Goal: Task Accomplishment & Management: Use online tool/utility

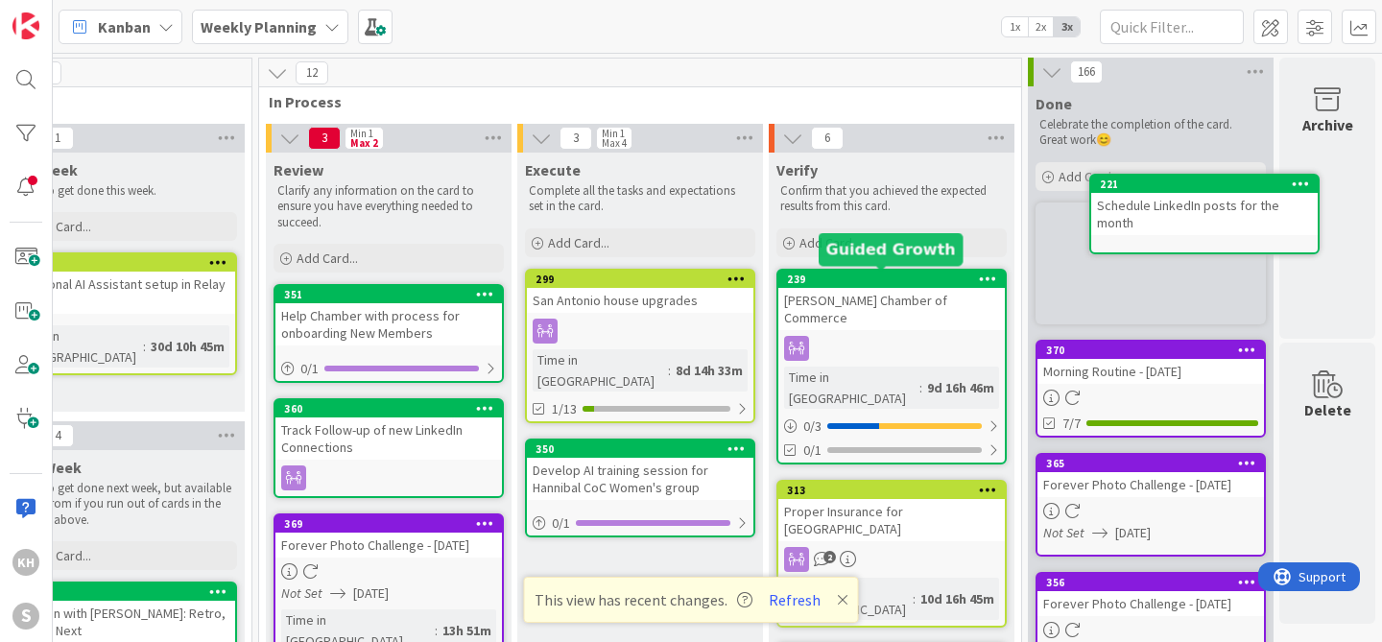
scroll to position [0, 334]
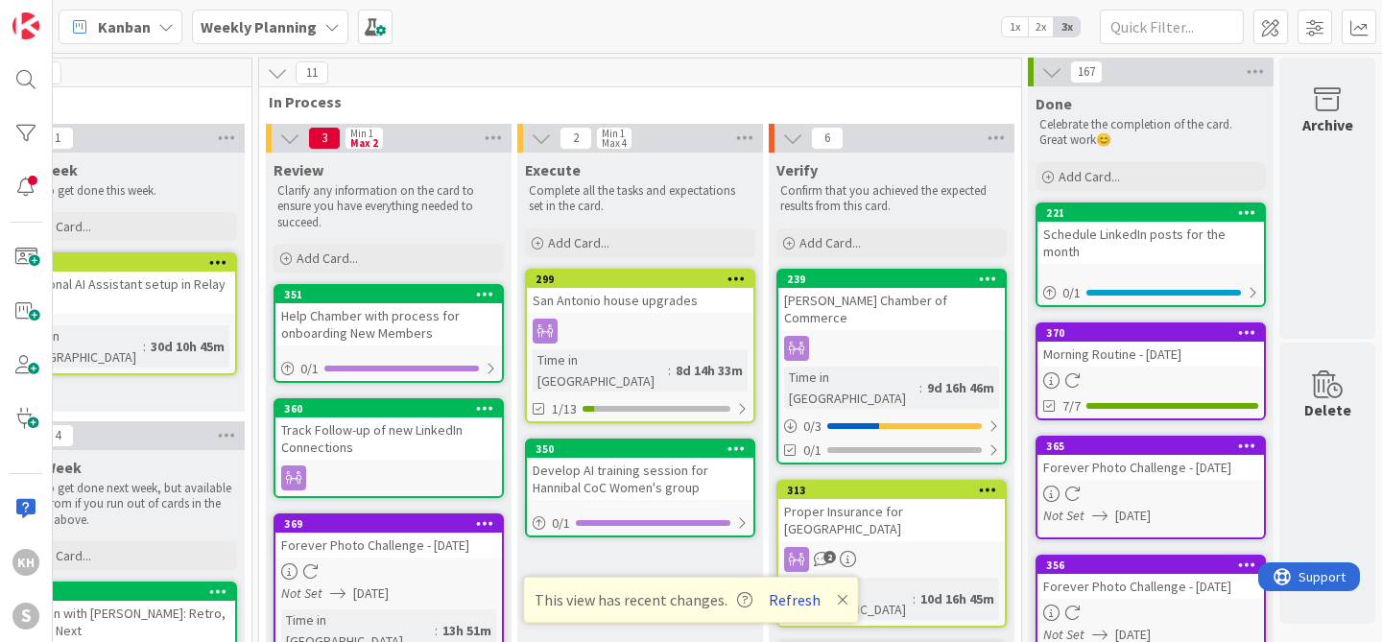
click at [796, 601] on button "Refresh" at bounding box center [794, 599] width 65 height 25
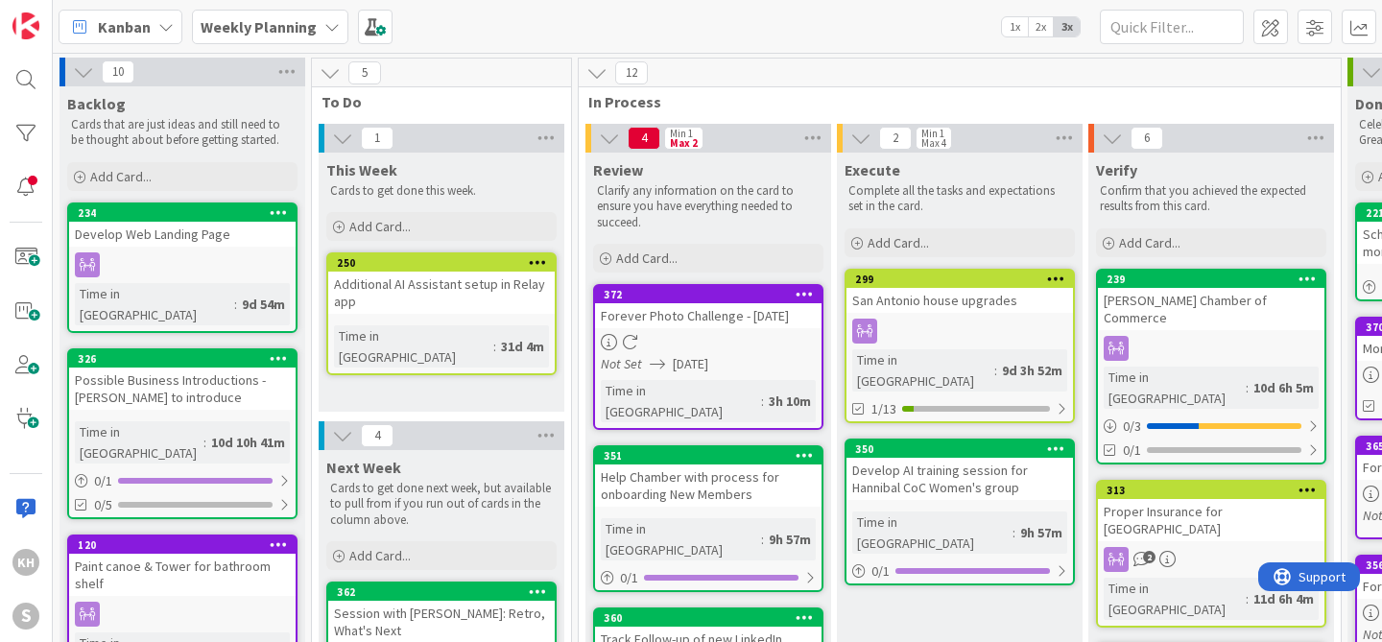
click at [325, 26] on icon at bounding box center [331, 26] width 15 height 15
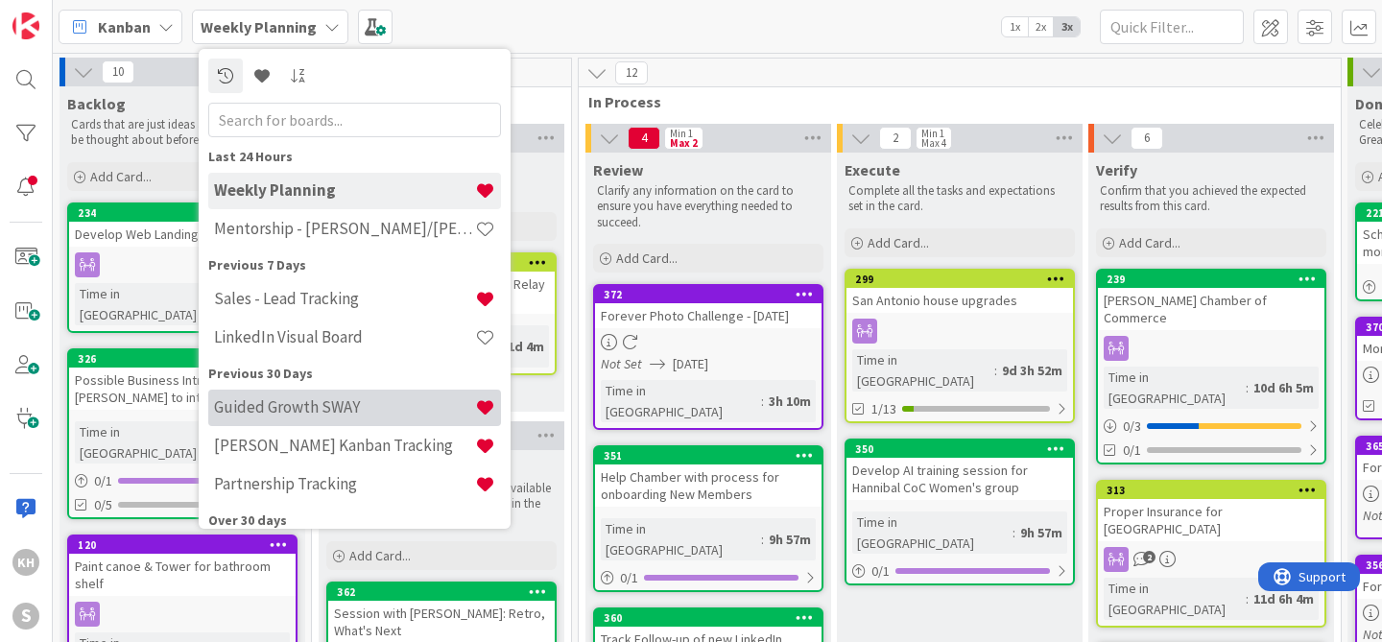
click at [321, 404] on h4 "Guided Growth SWAY" at bounding box center [344, 406] width 261 height 19
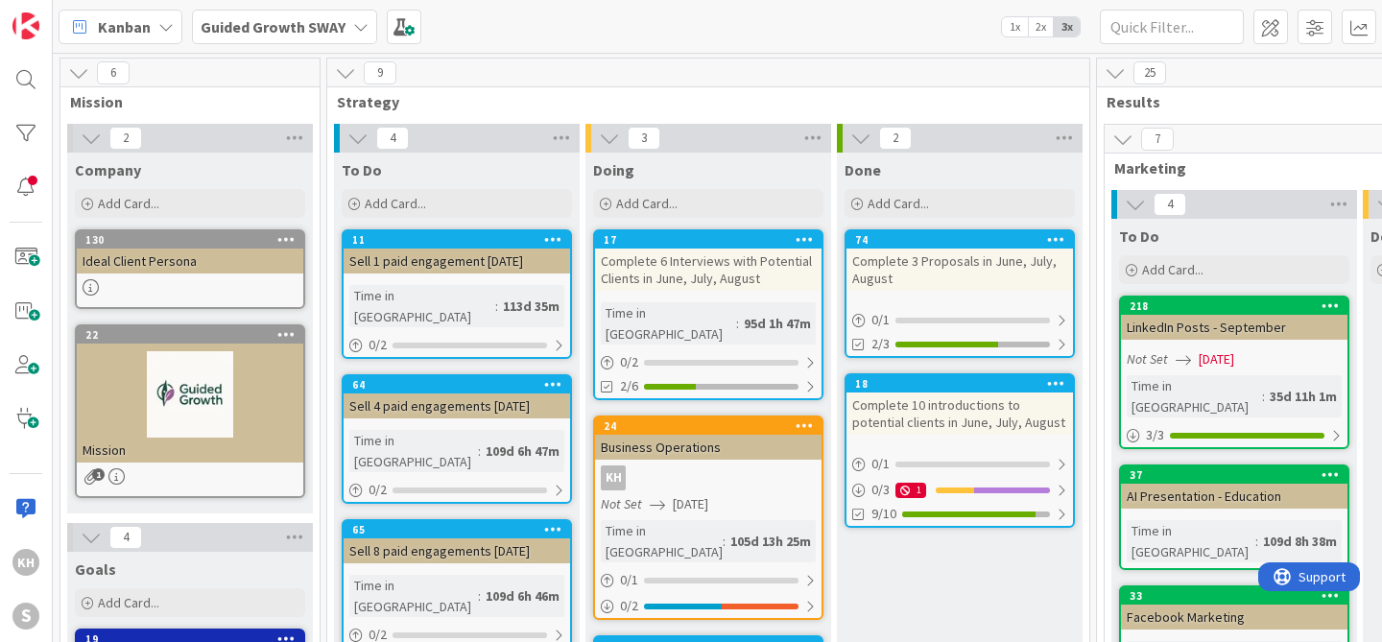
click at [1226, 317] on div "LinkedIn Posts - September" at bounding box center [1234, 327] width 226 height 25
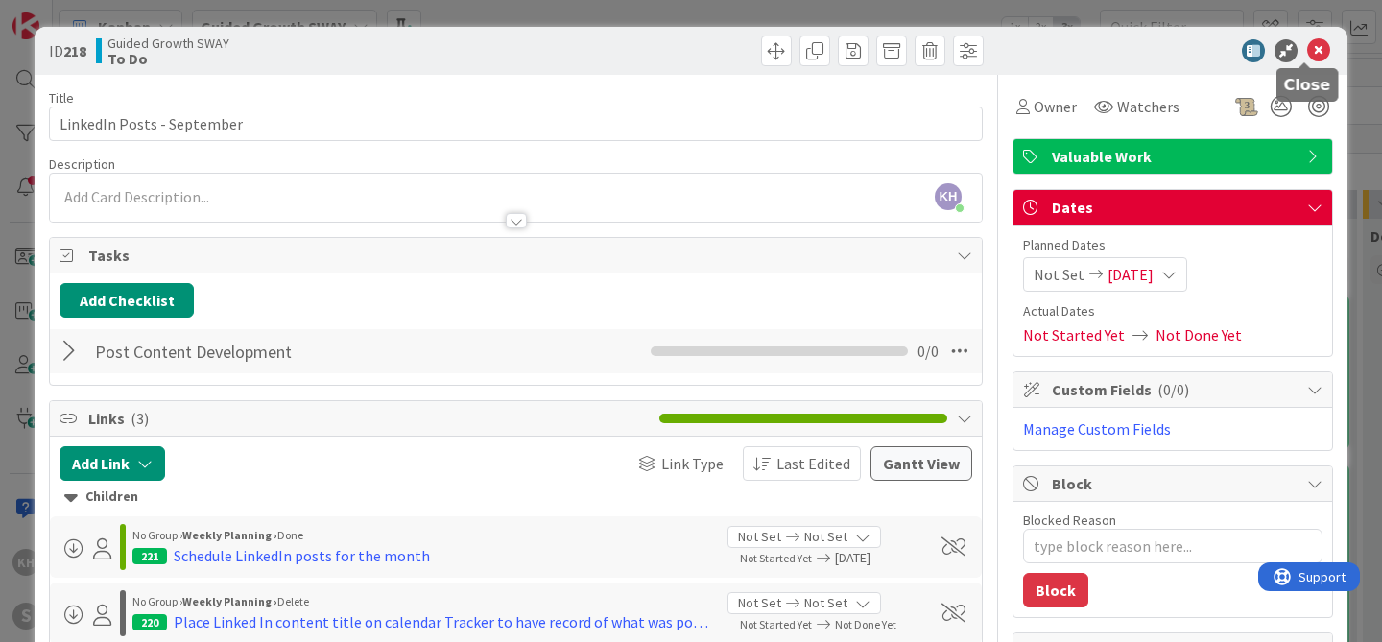
click at [1307, 49] on icon at bounding box center [1318, 50] width 23 height 23
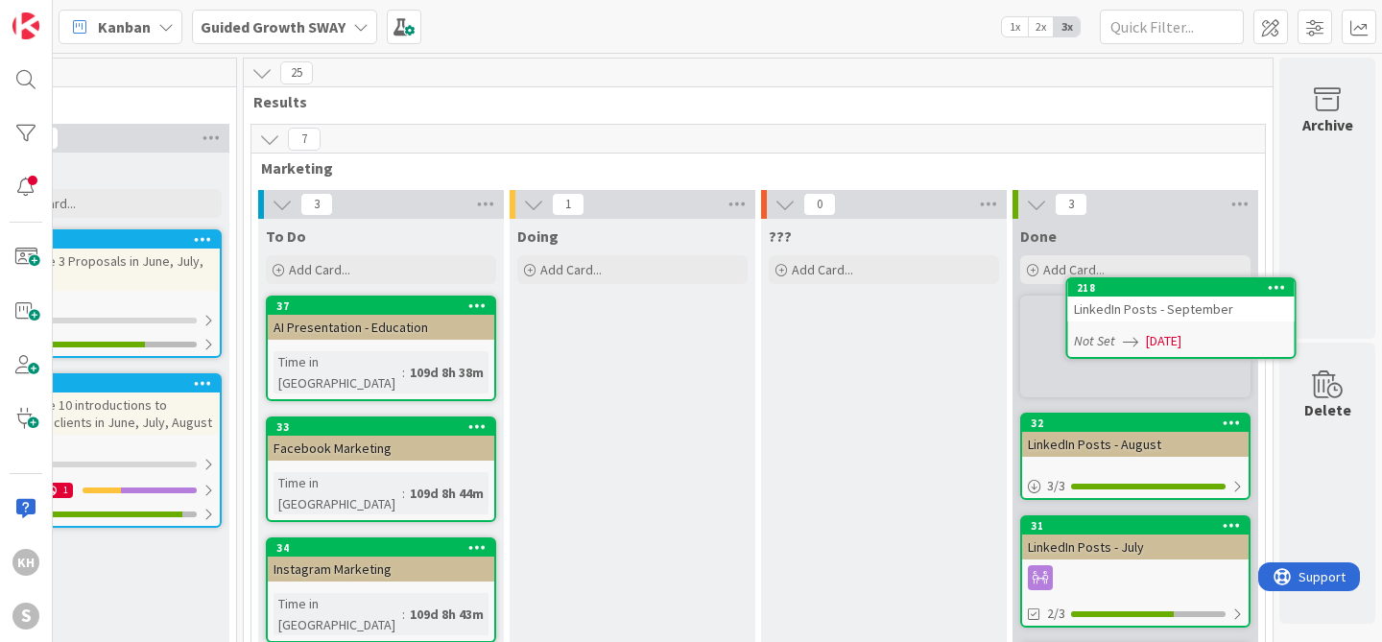
scroll to position [0, 868]
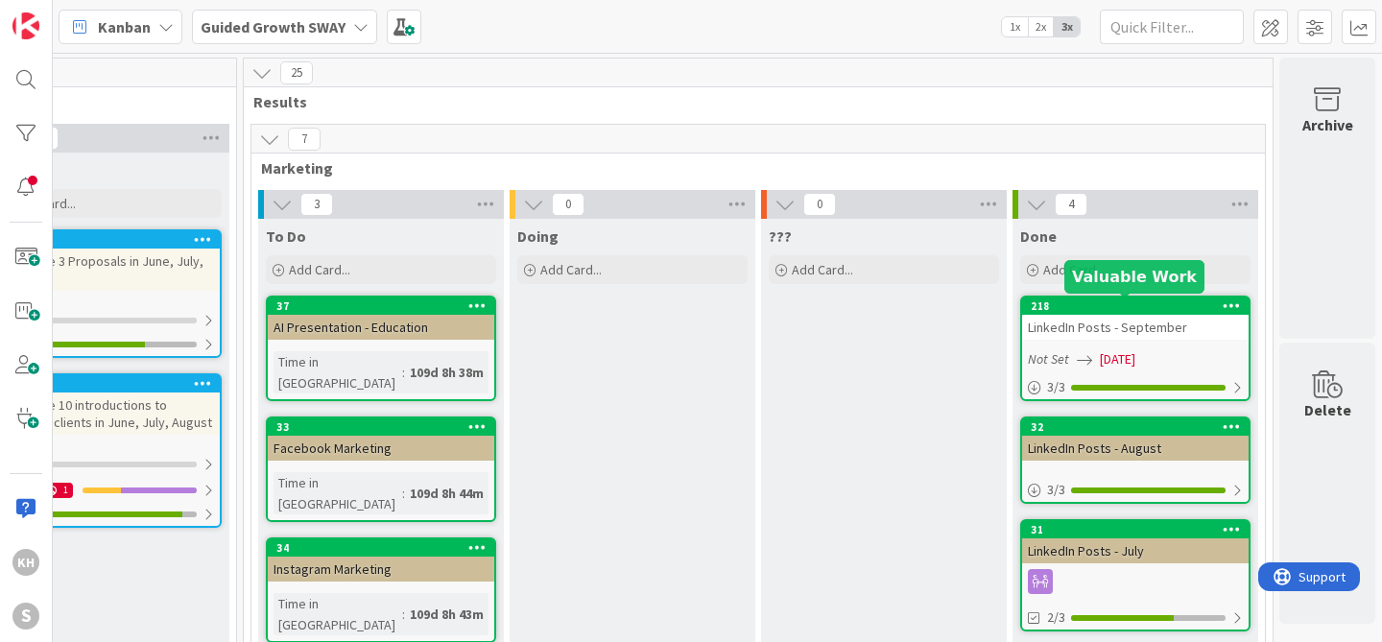
click at [1186, 308] on div "218" at bounding box center [1140, 305] width 218 height 13
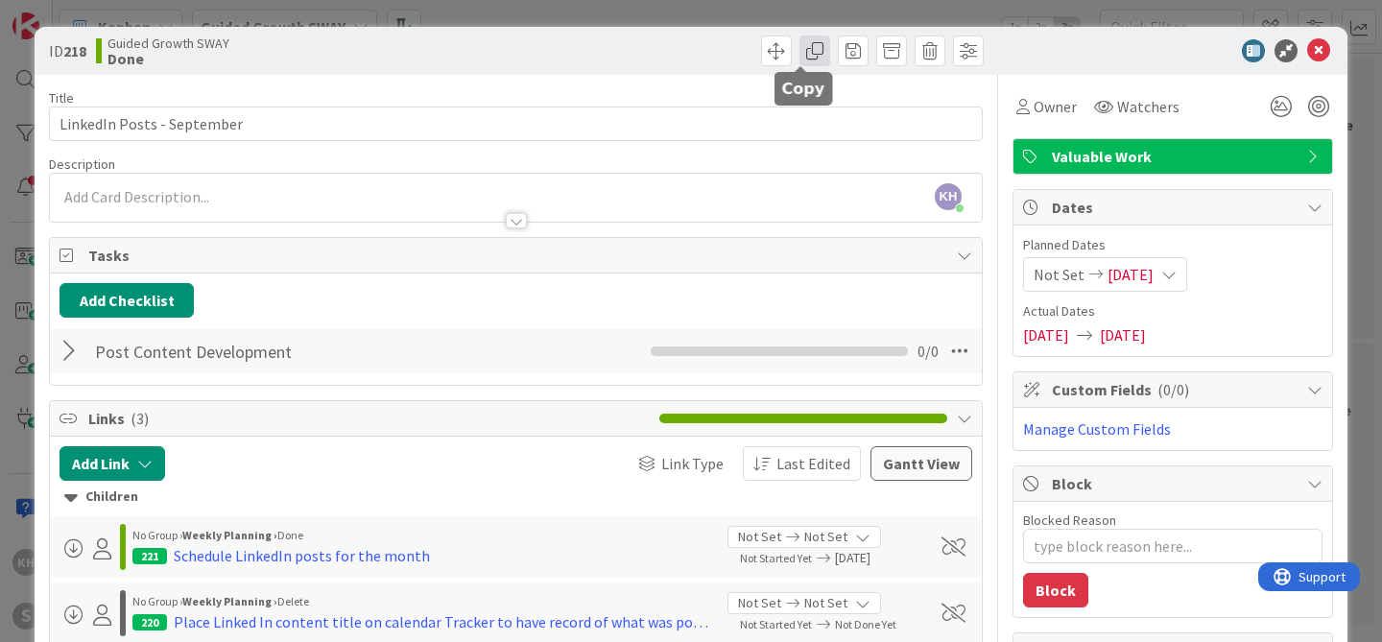
click at [812, 57] on span at bounding box center [814, 51] width 31 height 31
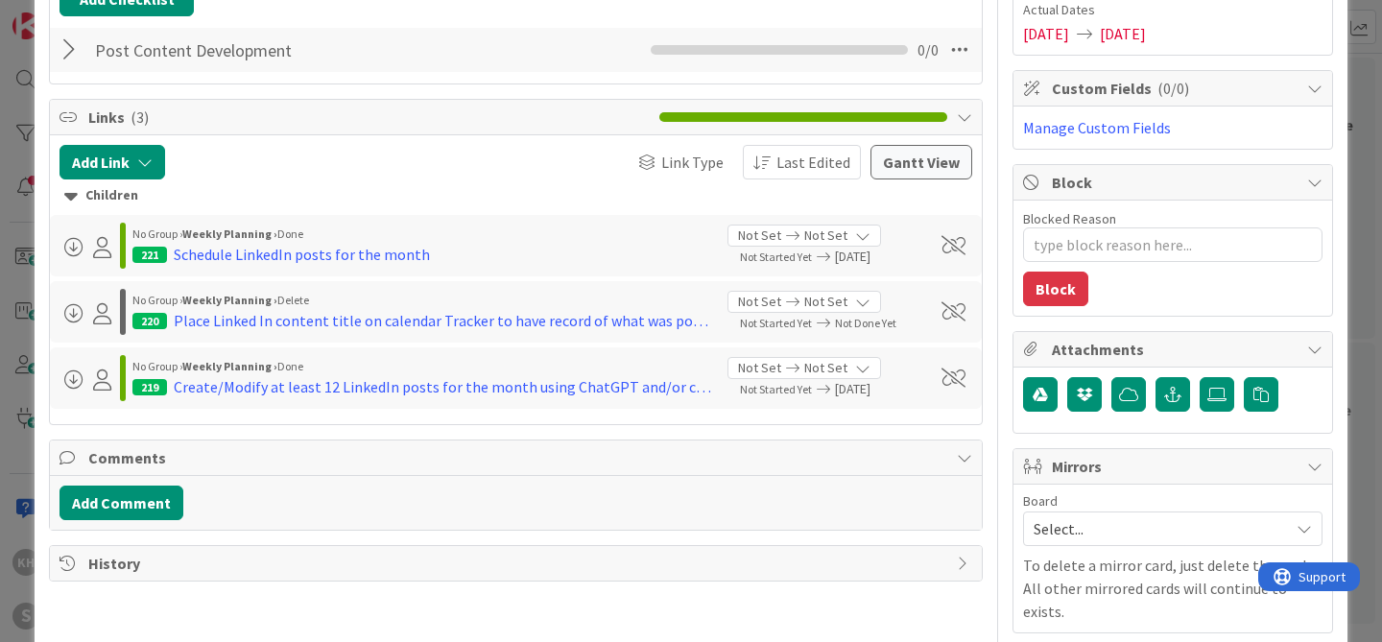
scroll to position [303, 0]
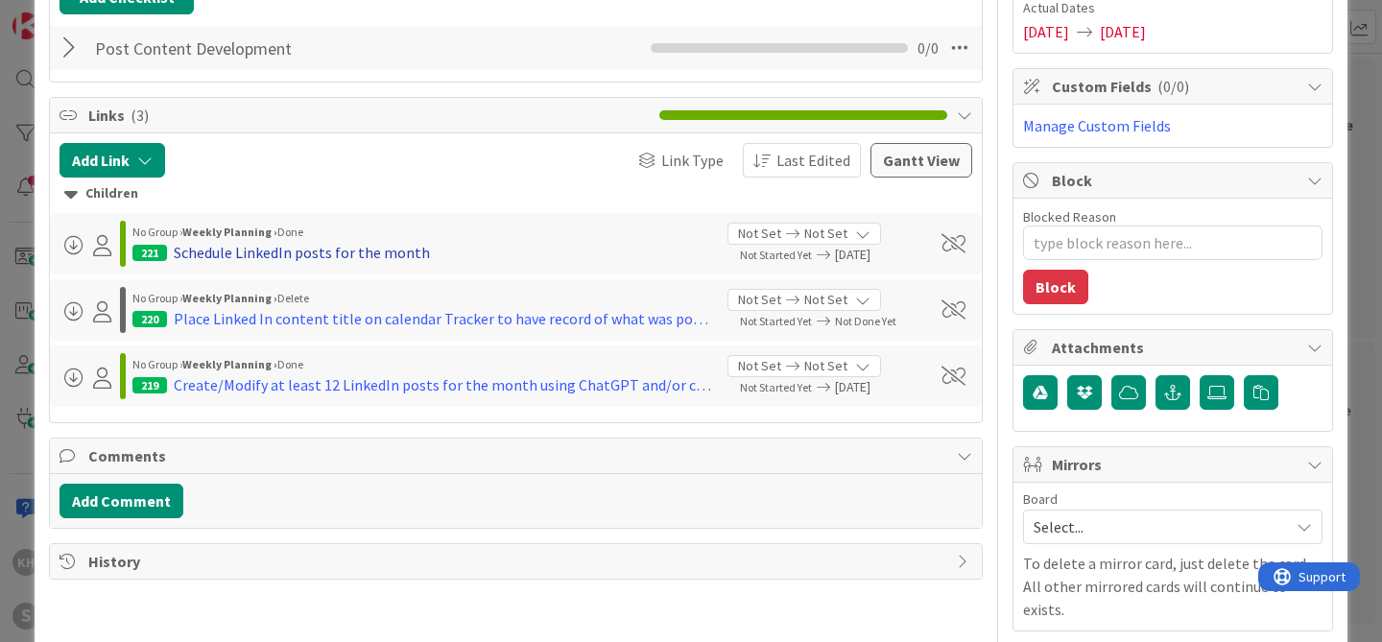
click at [306, 250] on div "Schedule LinkedIn posts for the month" at bounding box center [302, 252] width 256 height 23
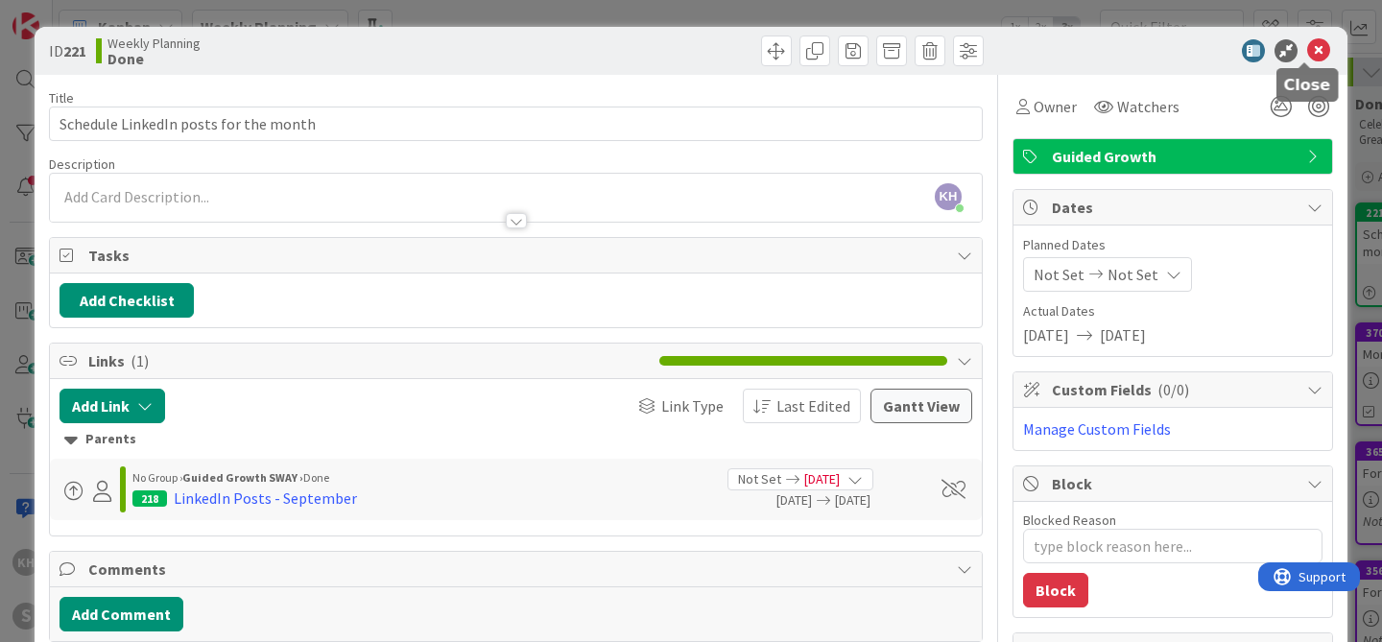
click at [1313, 43] on icon at bounding box center [1318, 50] width 23 height 23
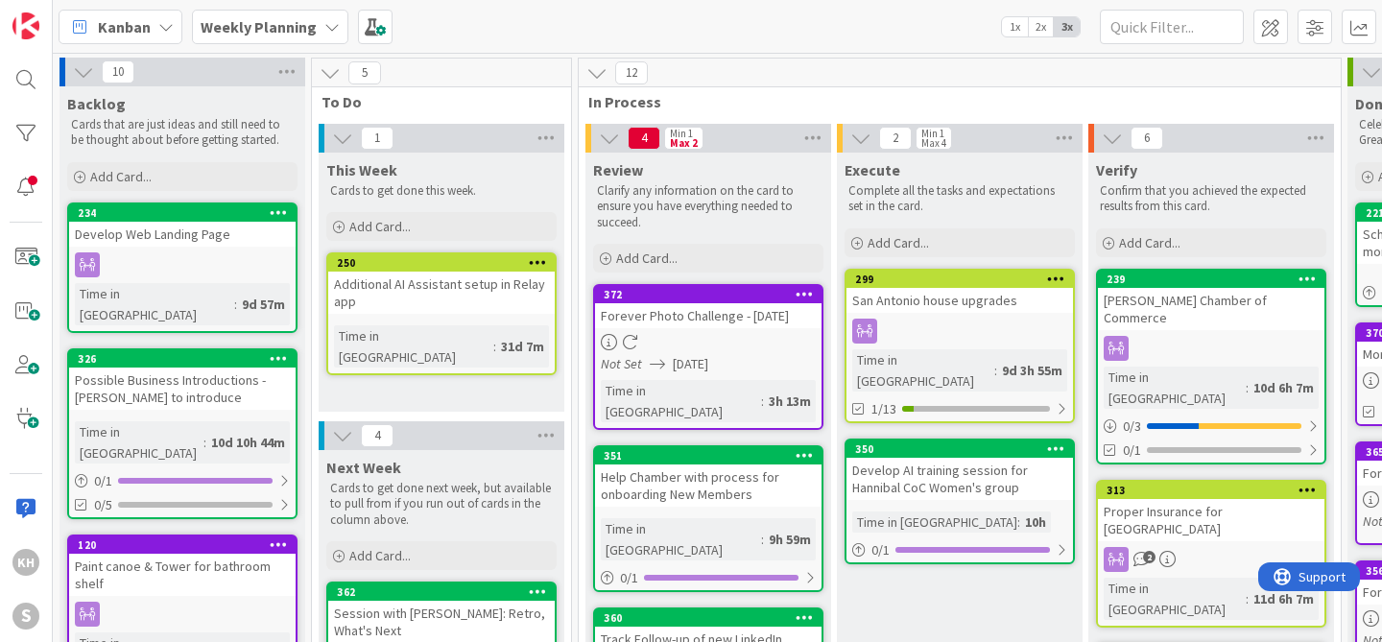
click at [319, 24] on div "Weekly Planning" at bounding box center [270, 27] width 156 height 35
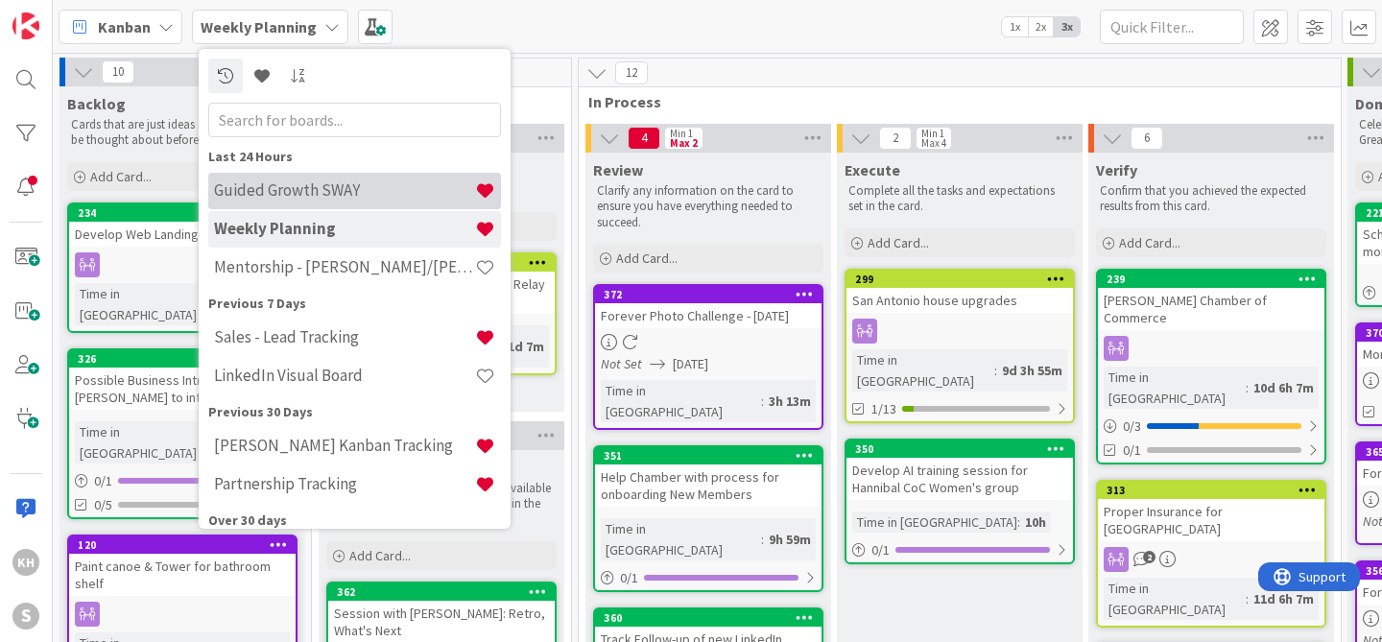
click at [295, 194] on h4 "Guided Growth SWAY" at bounding box center [344, 189] width 261 height 19
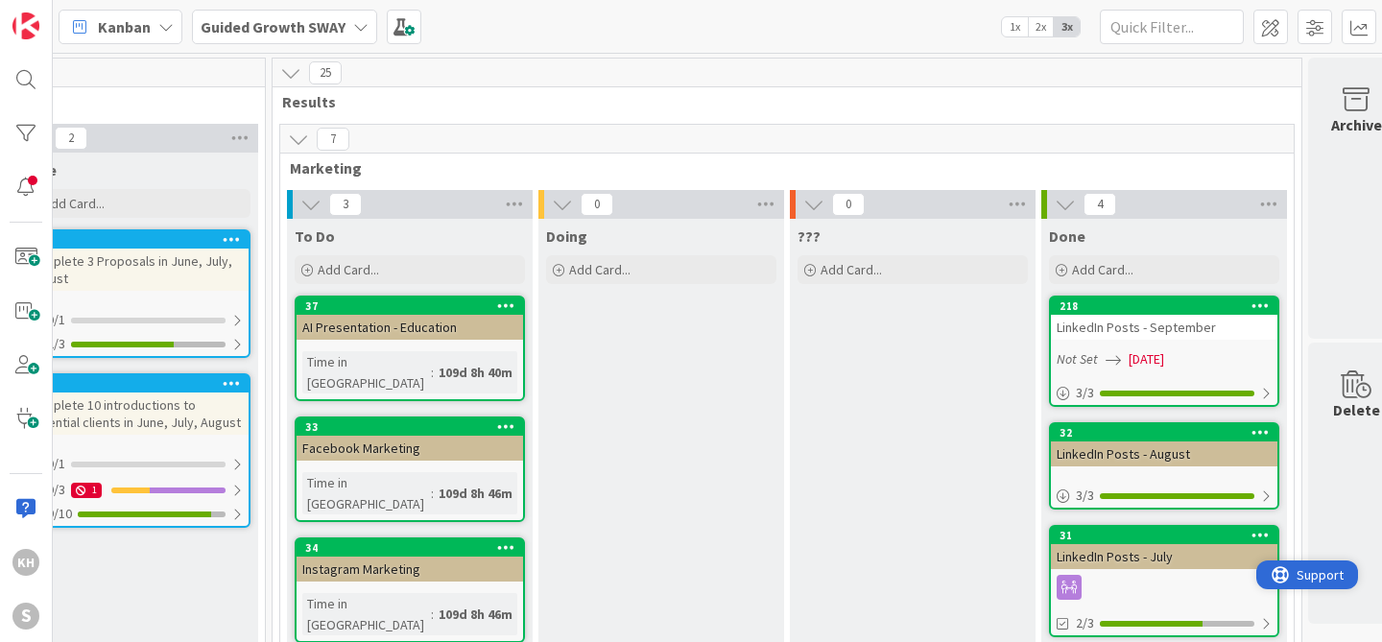
scroll to position [0, 823]
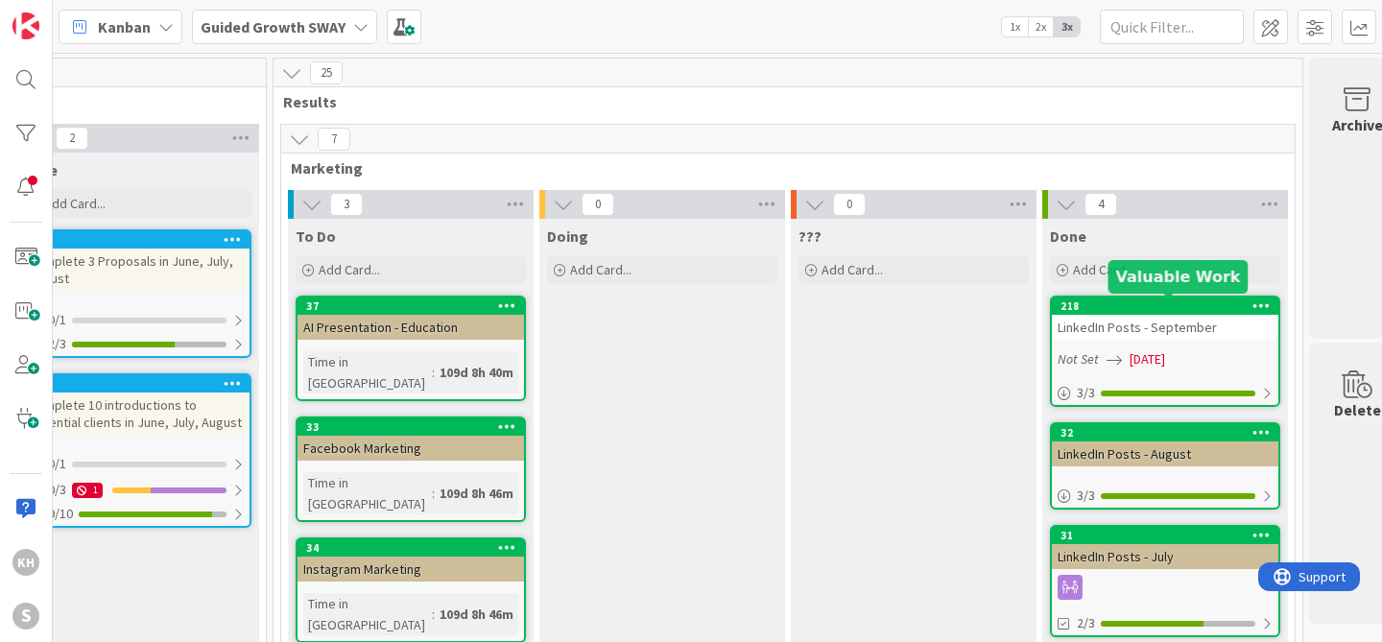
click at [1179, 306] on div "218" at bounding box center [1169, 305] width 218 height 13
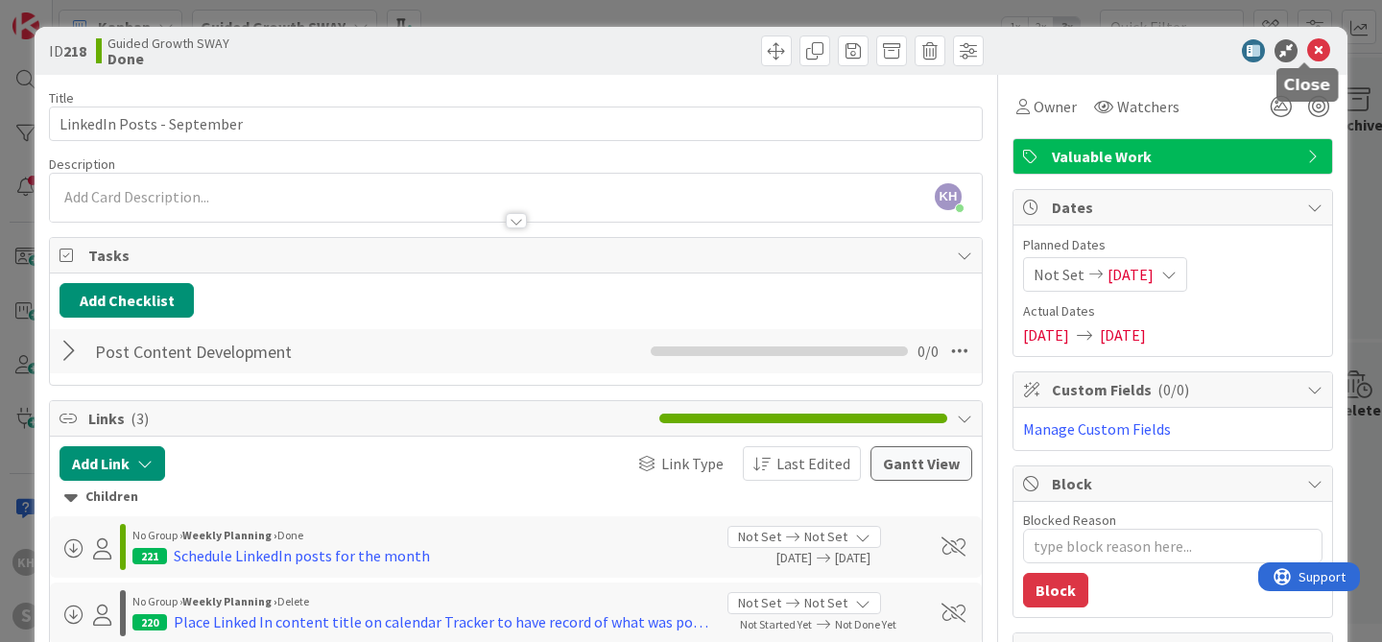
click at [1311, 49] on icon at bounding box center [1318, 50] width 23 height 23
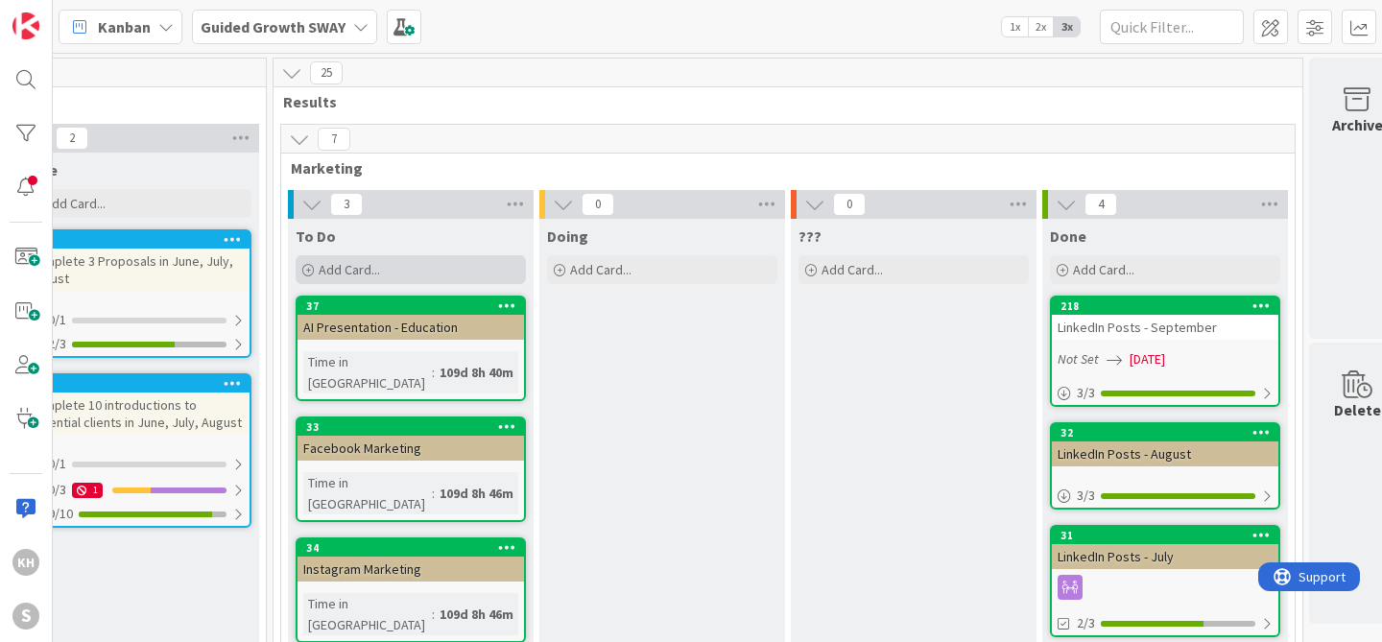
click at [339, 268] on span "Add Card..." at bounding box center [349, 269] width 61 height 17
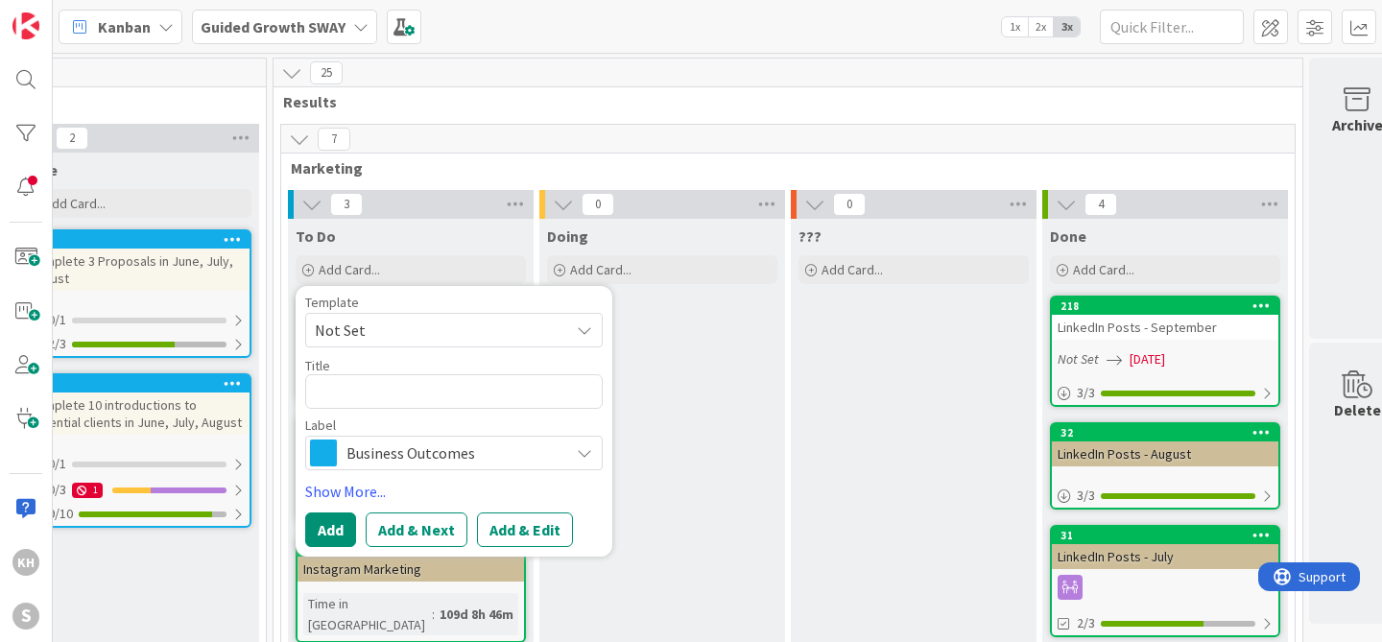
click at [584, 335] on icon at bounding box center [584, 329] width 15 height 15
click at [402, 414] on link "Add Card Templates" at bounding box center [373, 417] width 135 height 35
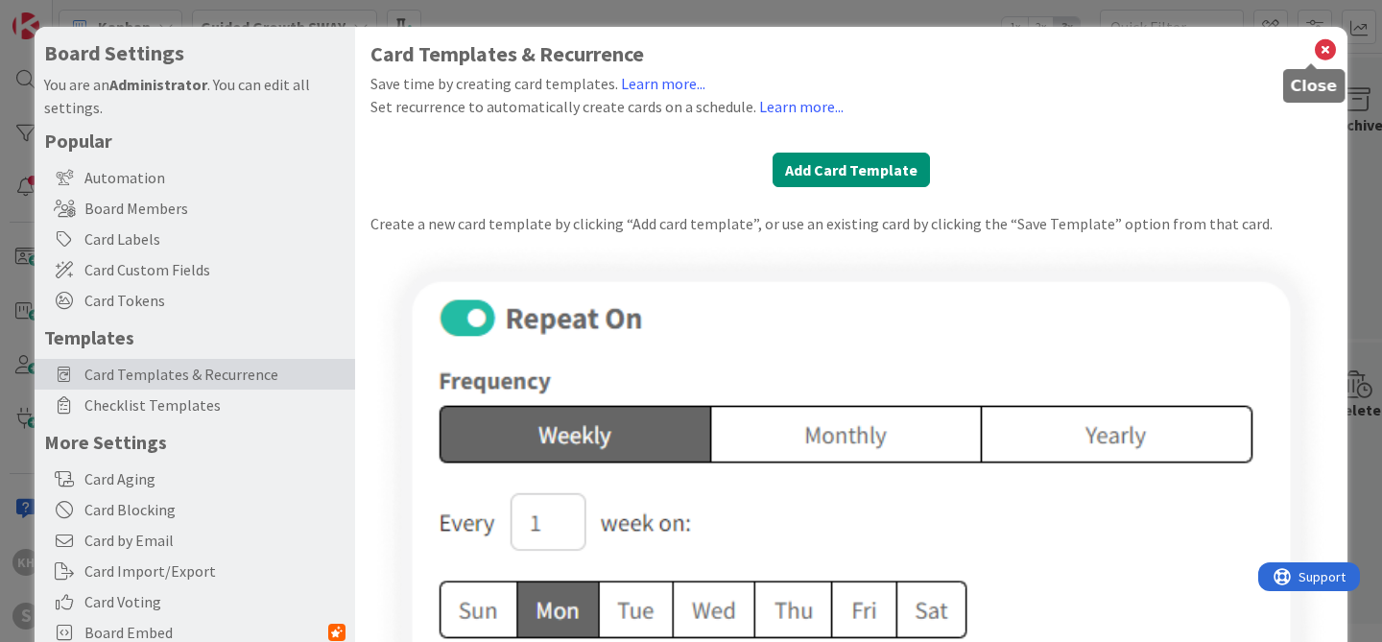
click at [1313, 50] on icon at bounding box center [1325, 49] width 25 height 27
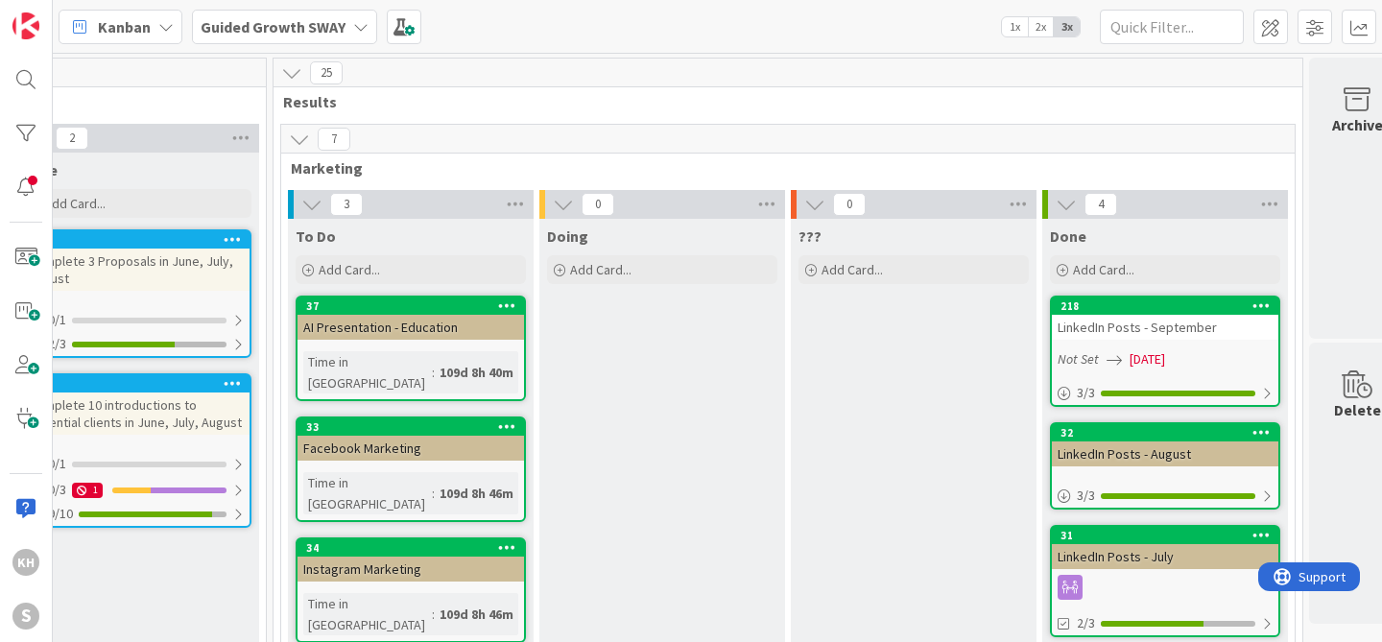
click at [1244, 301] on div at bounding box center [1261, 305] width 35 height 13
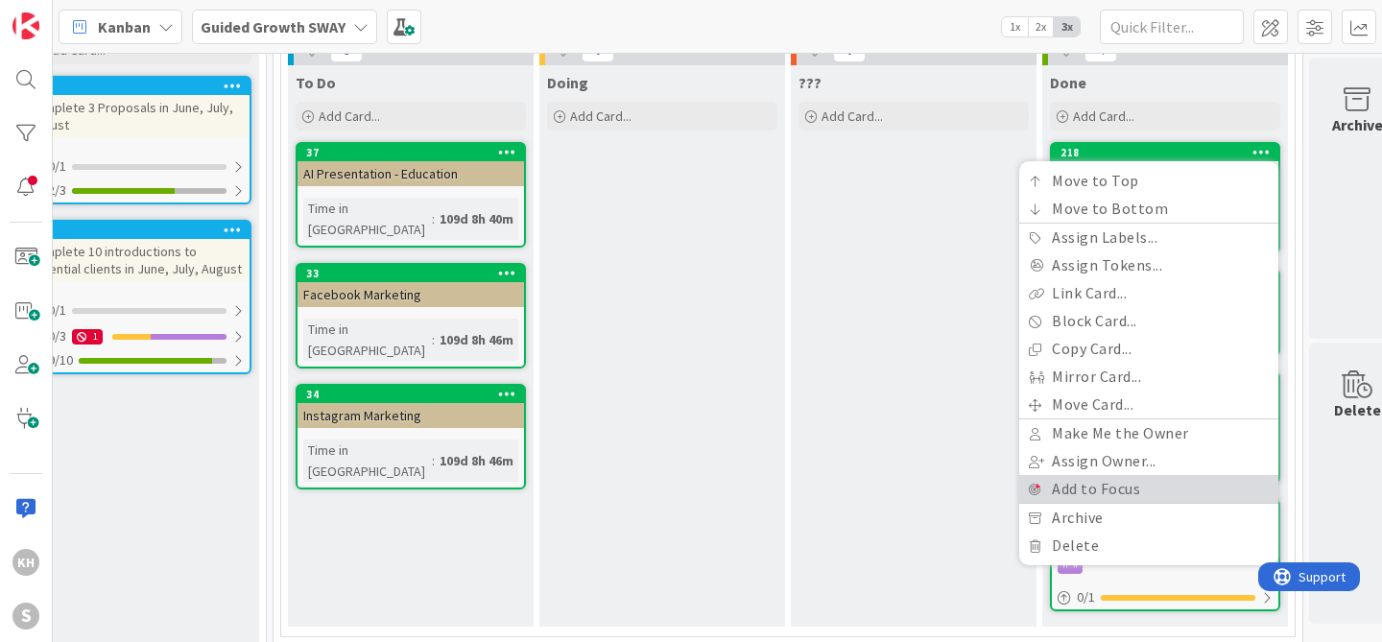
scroll to position [84, 823]
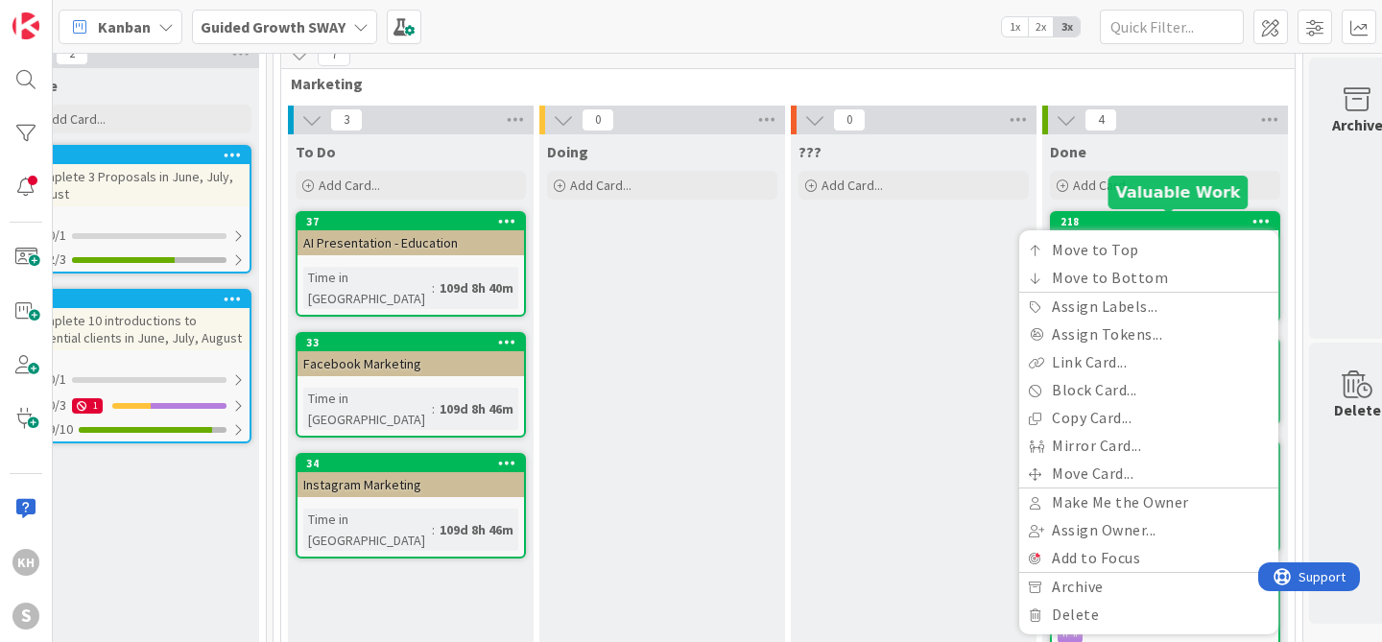
click at [1185, 223] on div "218" at bounding box center [1169, 221] width 218 height 13
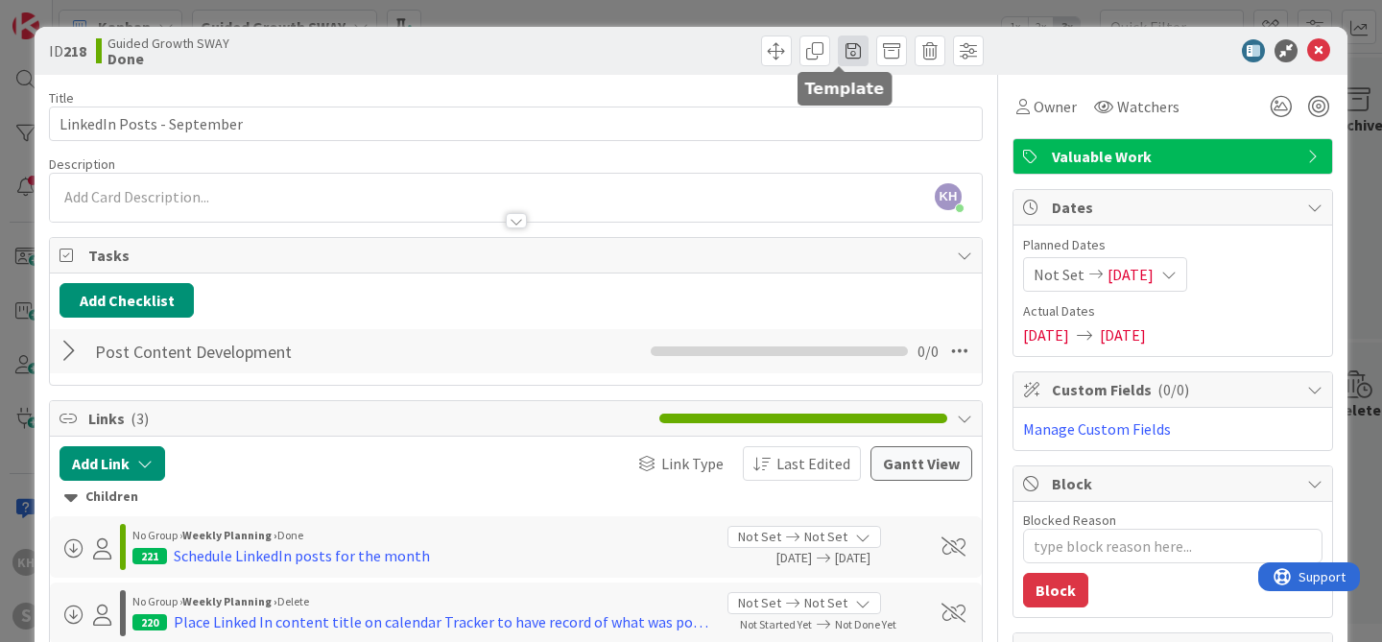
click at [845, 57] on span at bounding box center [853, 51] width 31 height 31
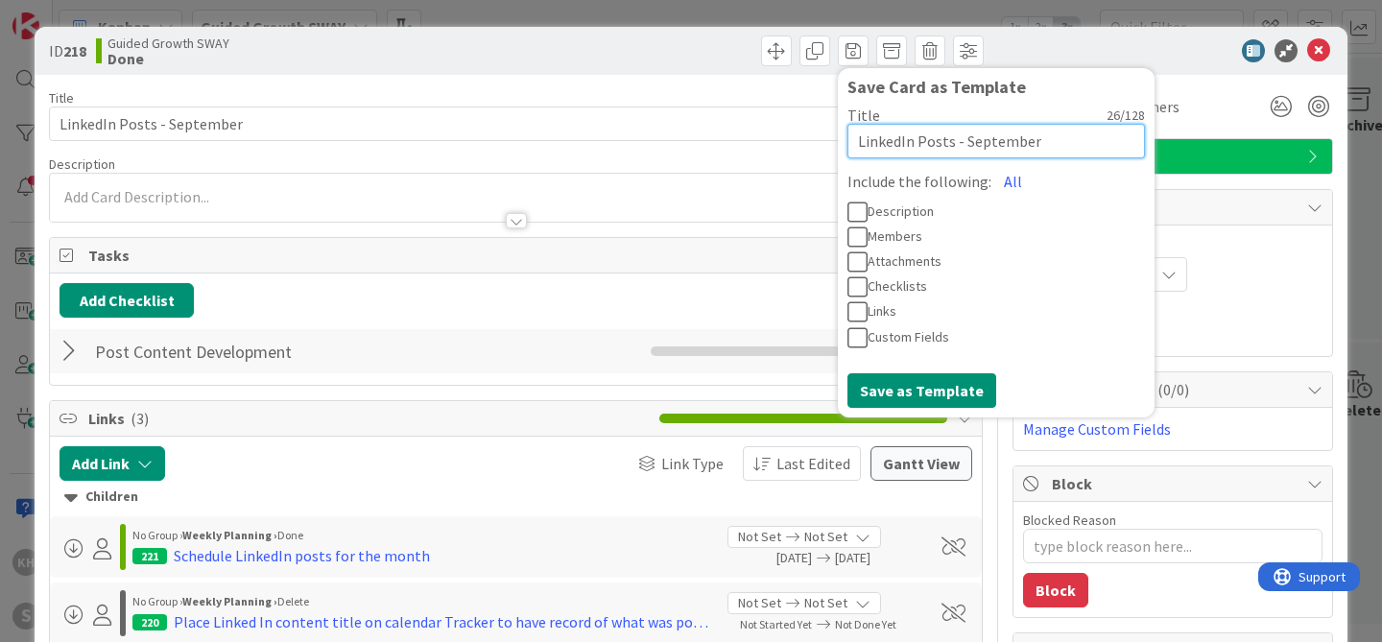
drag, startPoint x: 1022, startPoint y: 139, endPoint x: 951, endPoint y: 139, distance: 71.0
click at [951, 139] on textarea "LinkedIn Posts - September" at bounding box center [996, 141] width 298 height 35
type textarea "x"
type textarea "LinkedIn Posts - M"
type textarea "x"
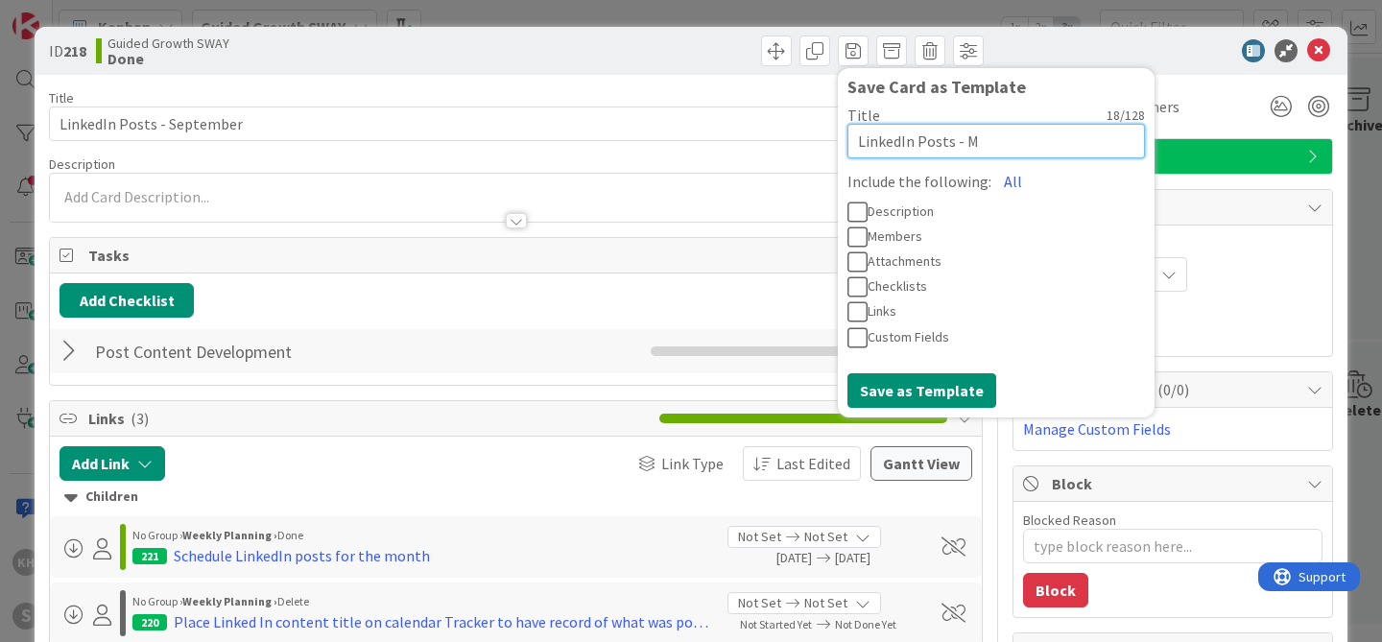
type textarea "LinkedIn Posts - Mo"
type textarea "x"
type textarea "LinkedIn Posts - Mon"
type textarea "x"
type textarea "LinkedIn Posts - Mont"
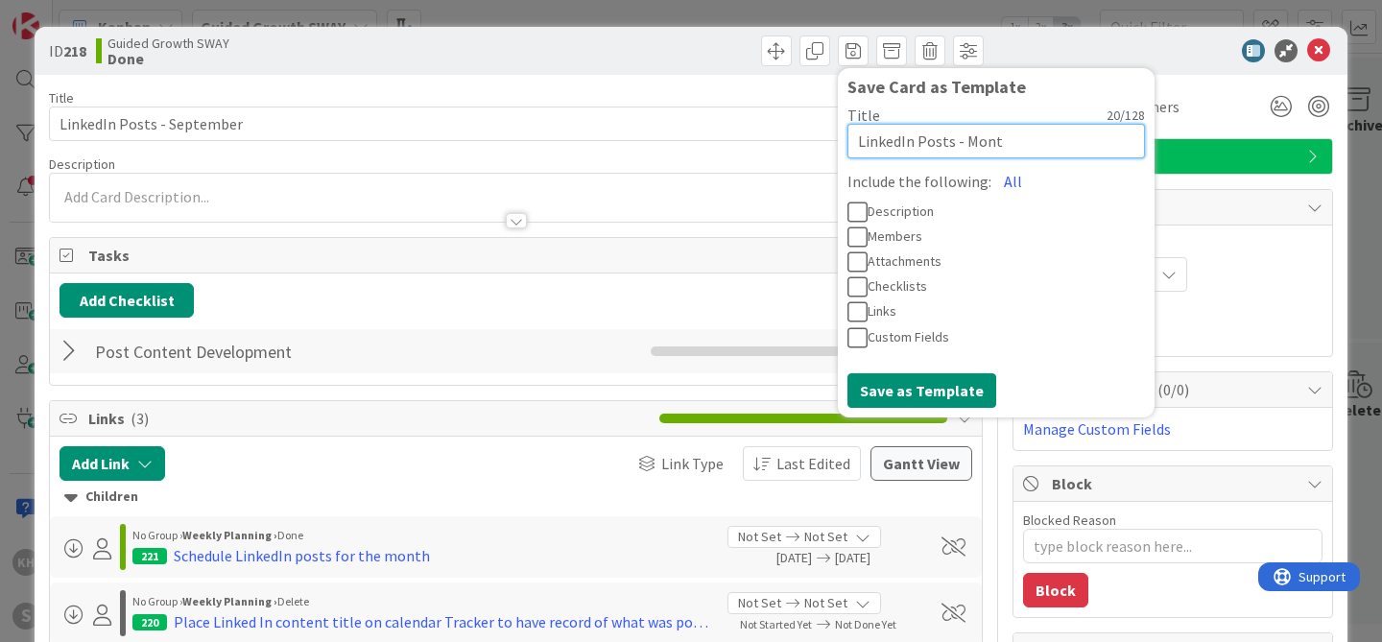
type textarea "x"
type textarea "LinkedIn Posts - Month"
type textarea "x"
type textarea "LinkedIn Posts - Monthl"
type textarea "x"
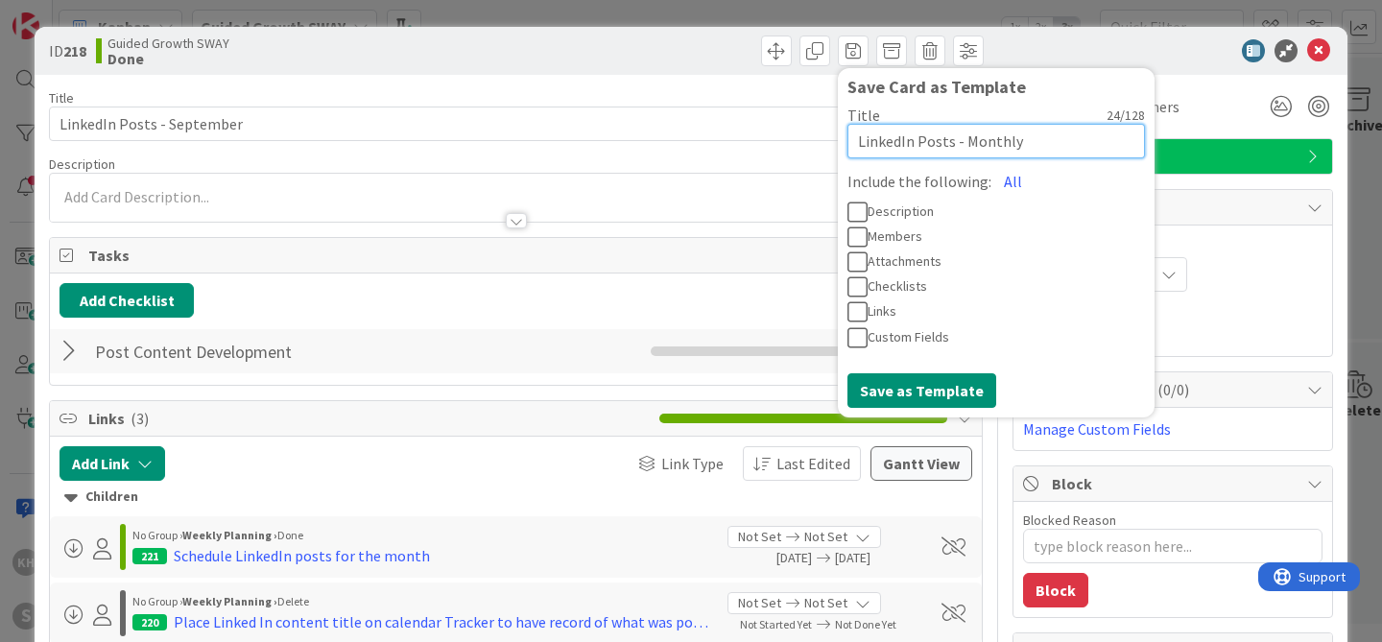
type textarea "LinkedIn Posts - Monthly"
click at [847, 306] on icon at bounding box center [857, 311] width 20 height 23
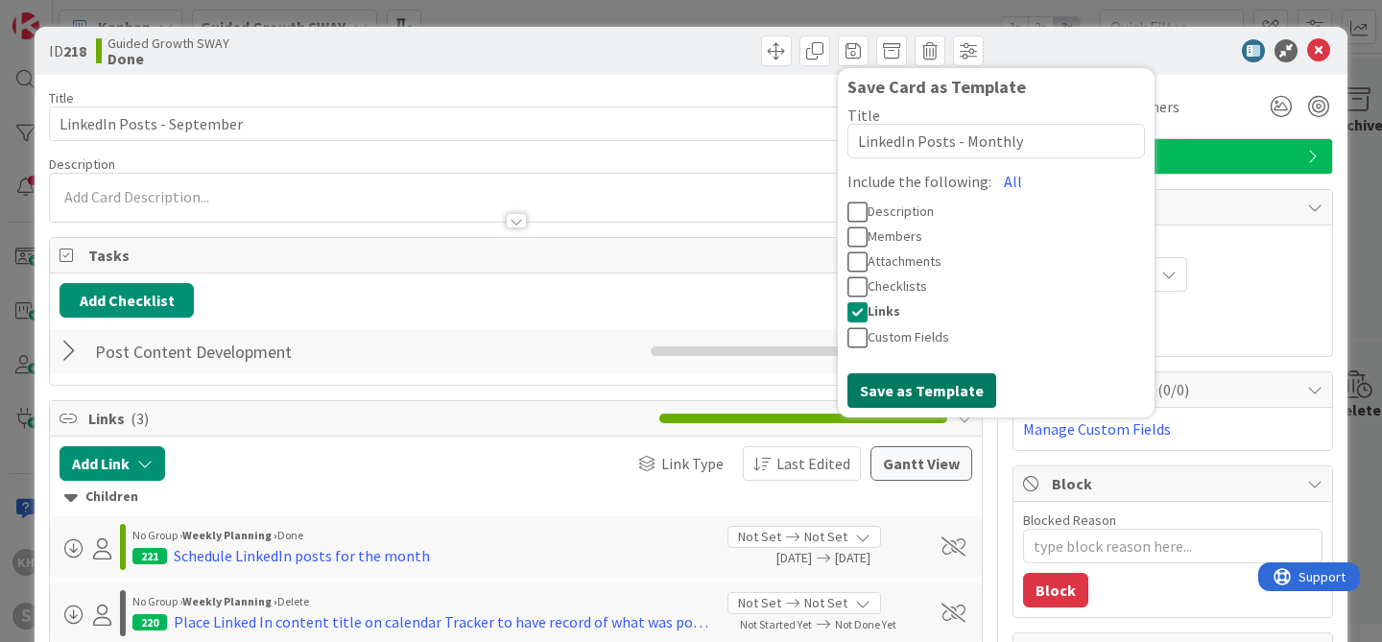
click at [909, 385] on button "Save as Template" at bounding box center [921, 390] width 149 height 35
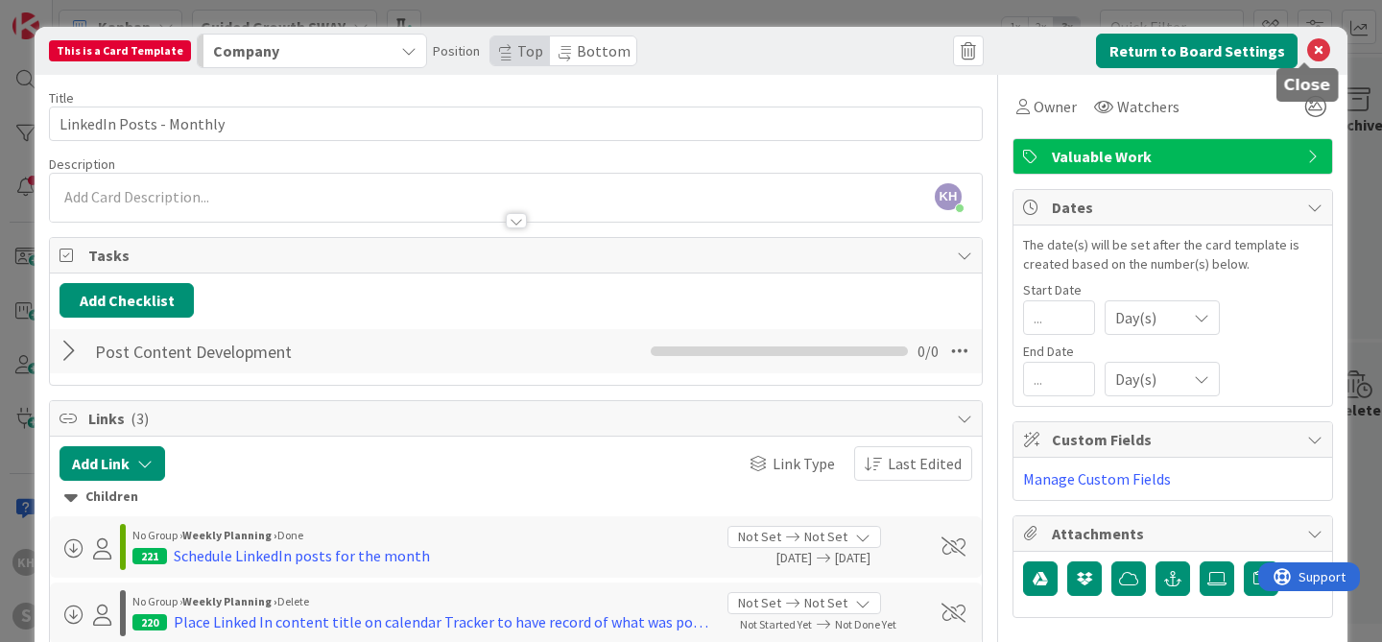
click at [1307, 47] on icon at bounding box center [1318, 50] width 23 height 23
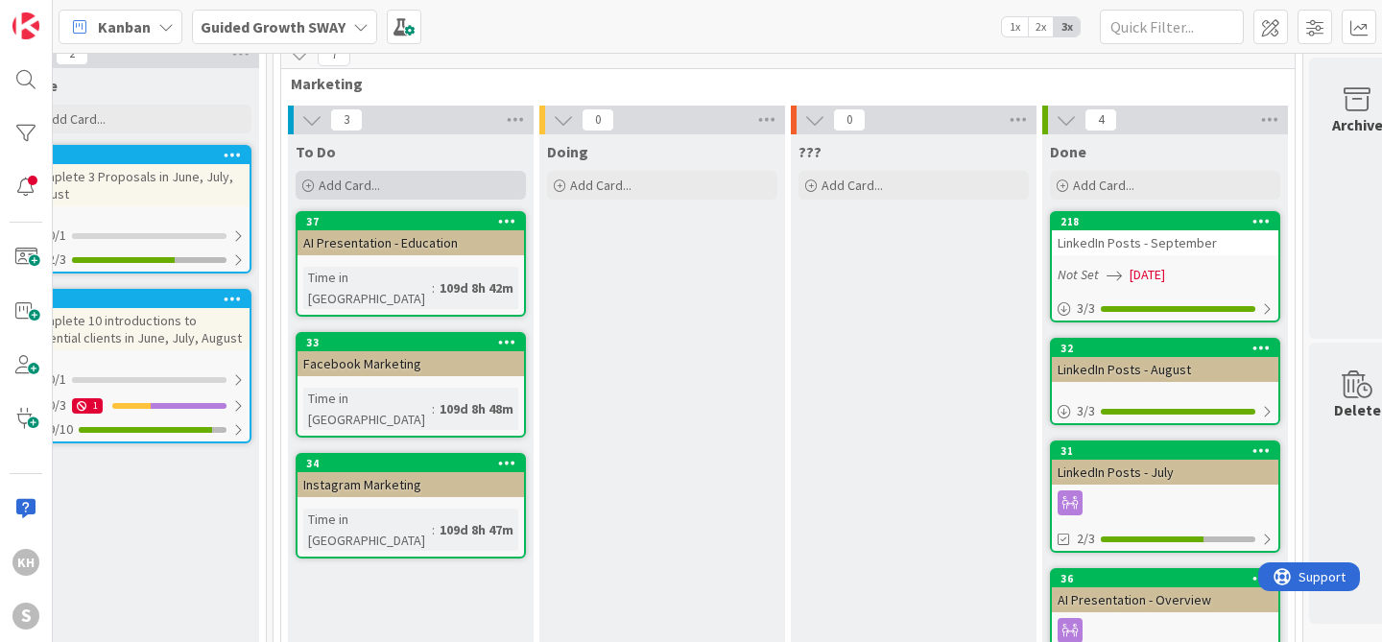
click at [399, 189] on div "Add Card..." at bounding box center [411, 185] width 230 height 29
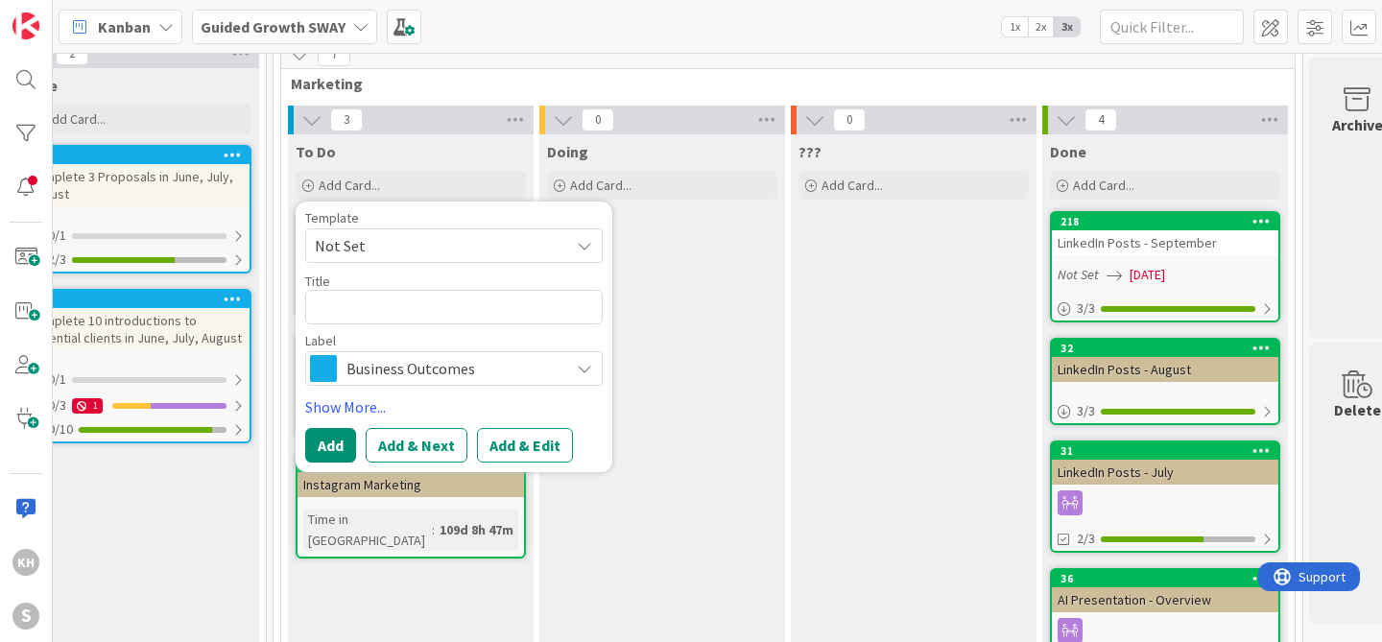
click at [418, 241] on span "Not Set" at bounding box center [435, 245] width 240 height 25
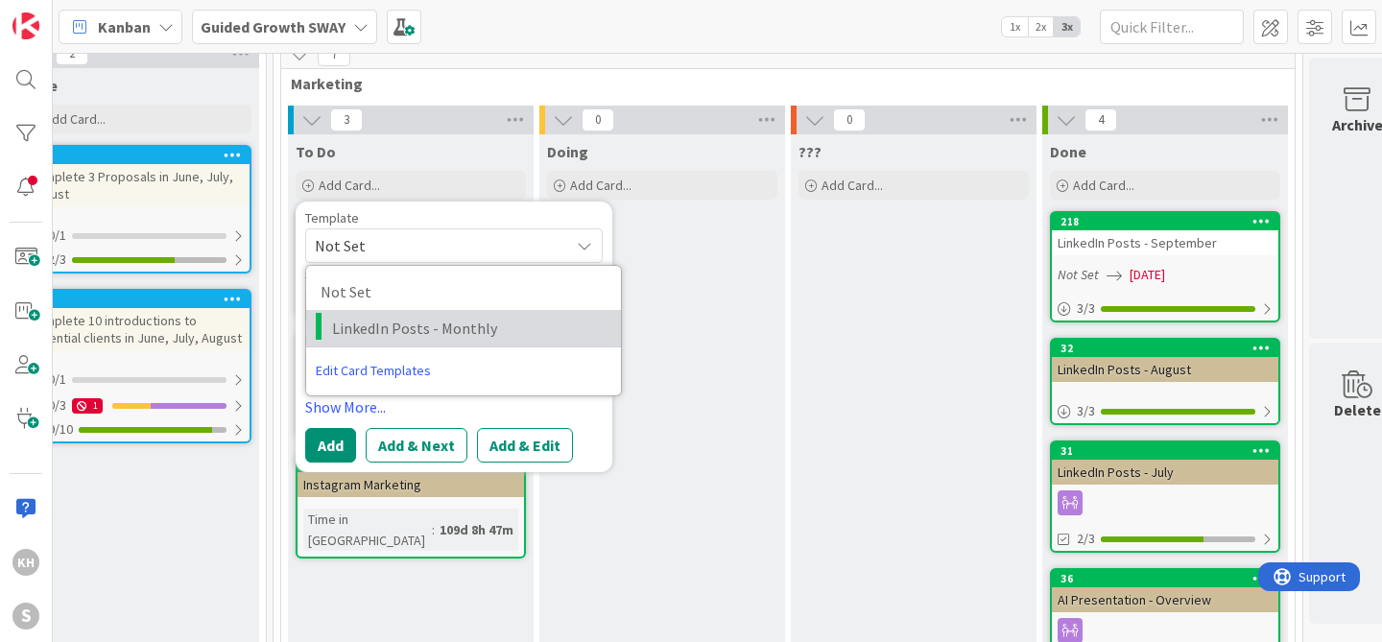
click at [408, 326] on span "LinkedIn Posts - Monthly" at bounding box center [469, 328] width 274 height 25
type textarea "x"
type textarea "LinkedIn Posts - Monthly"
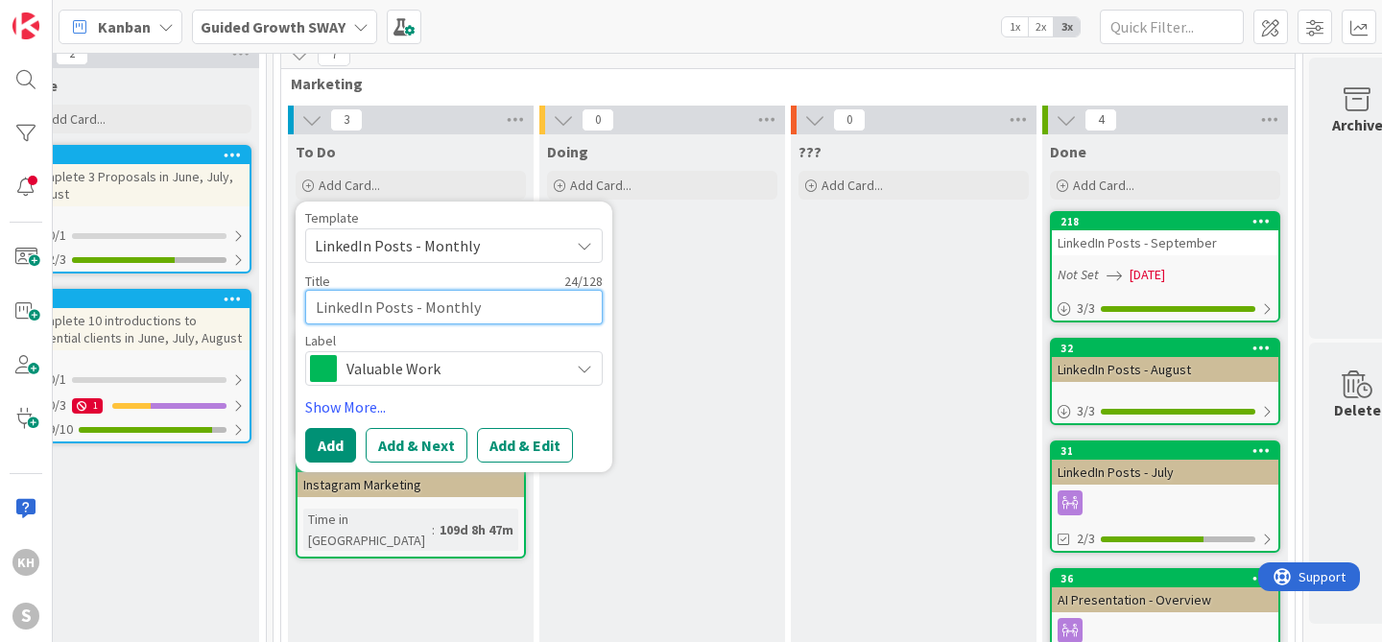
drag, startPoint x: 487, startPoint y: 303, endPoint x: 424, endPoint y: 307, distance: 62.5
click at [423, 307] on textarea "LinkedIn Posts - Monthly" at bounding box center [454, 307] width 298 height 35
type textarea "x"
type textarea "LinkedIn Posts - O"
type textarea "x"
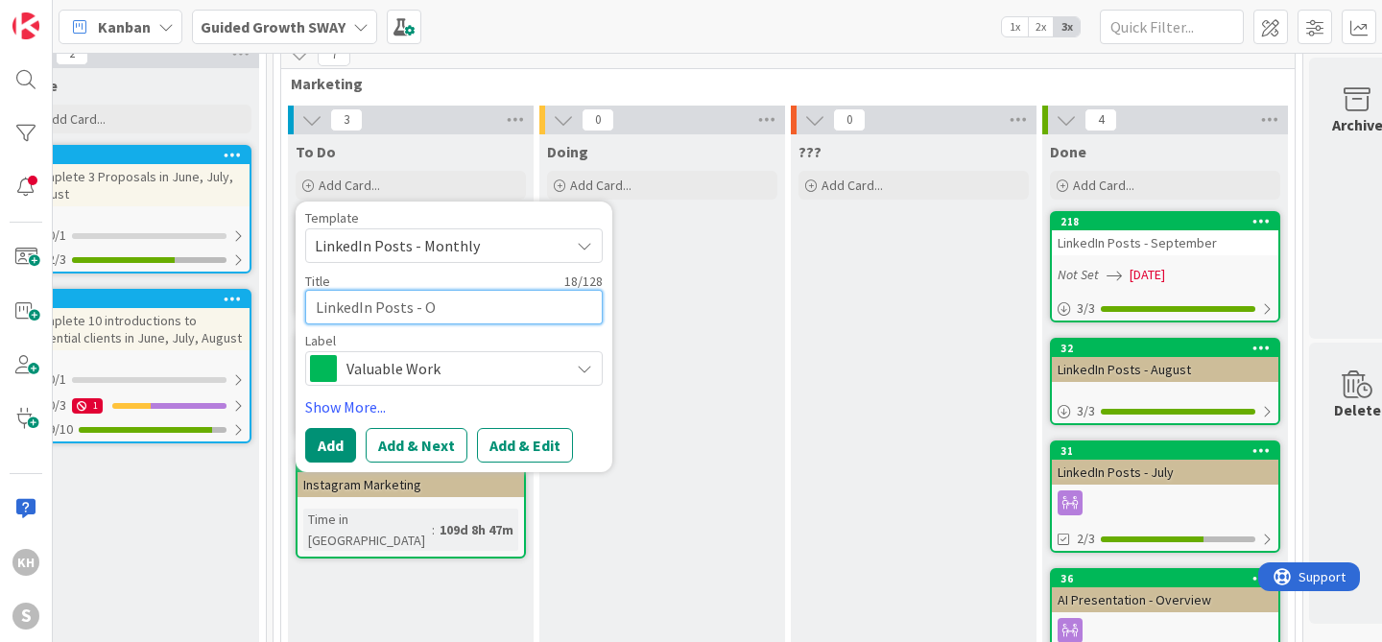
type textarea "LinkedIn Posts - Oc"
type textarea "x"
type textarea "LinkedIn Posts - Oct"
type textarea "x"
type textarea "LinkedIn Posts - Octo"
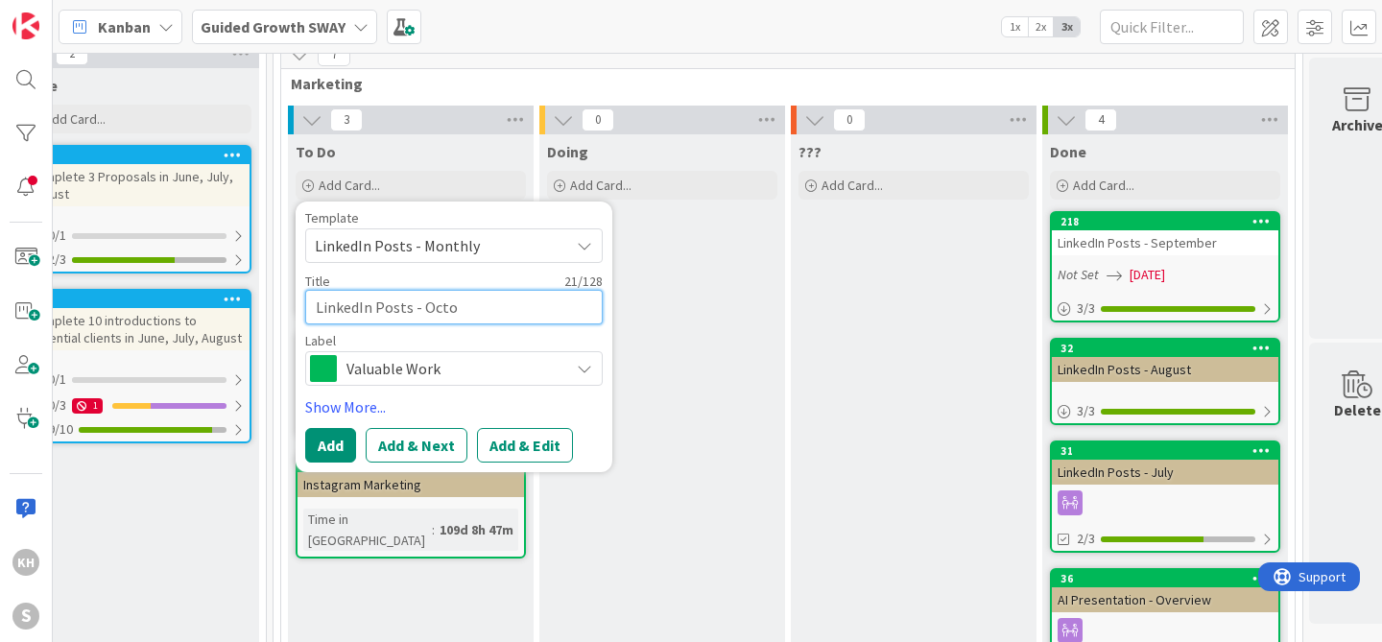
type textarea "x"
type textarea "LinkedIn Posts - Octob"
type textarea "x"
type textarea "LinkedIn Posts - Octobe"
type textarea "x"
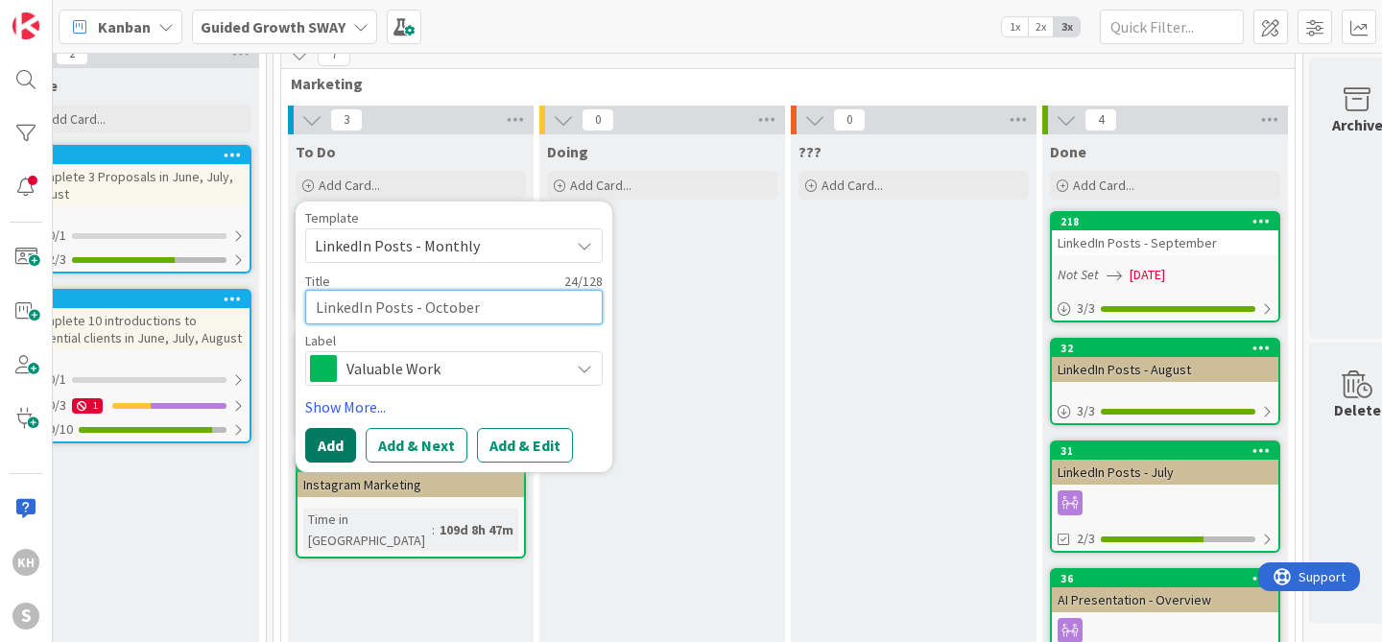
type textarea "LinkedIn Posts - October"
click at [328, 446] on button "Add" at bounding box center [330, 445] width 51 height 35
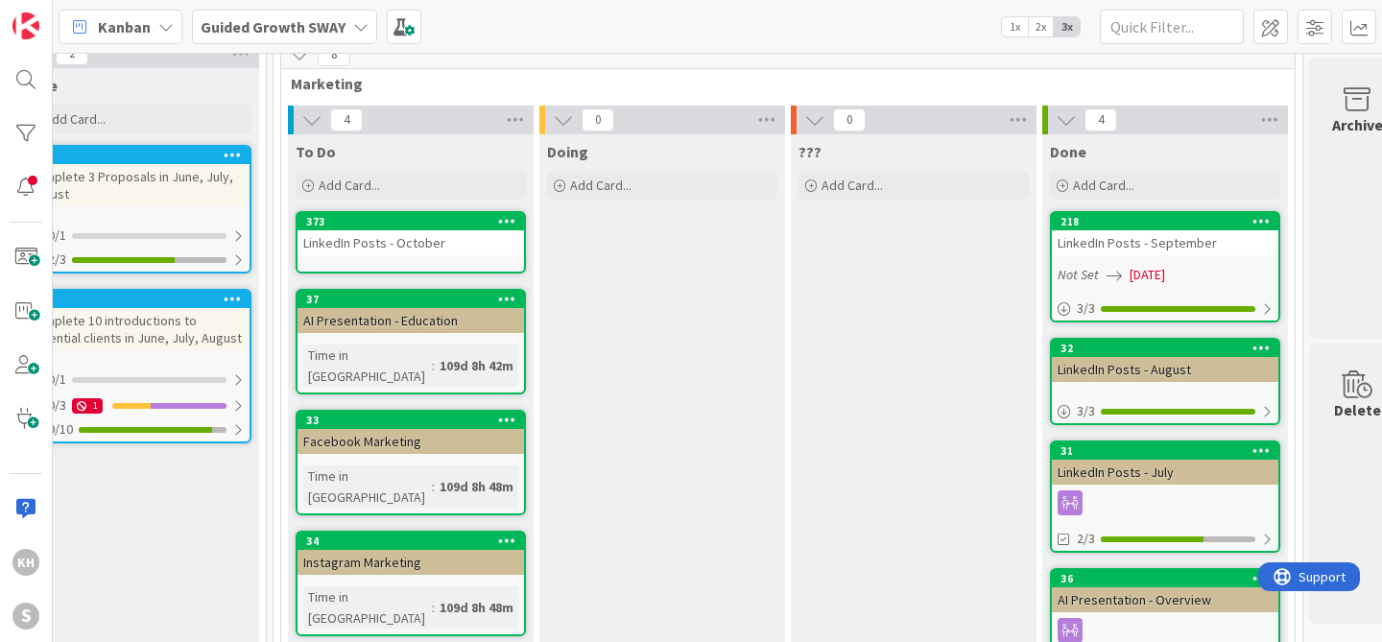
click at [435, 251] on div "LinkedIn Posts - October" at bounding box center [411, 242] width 226 height 25
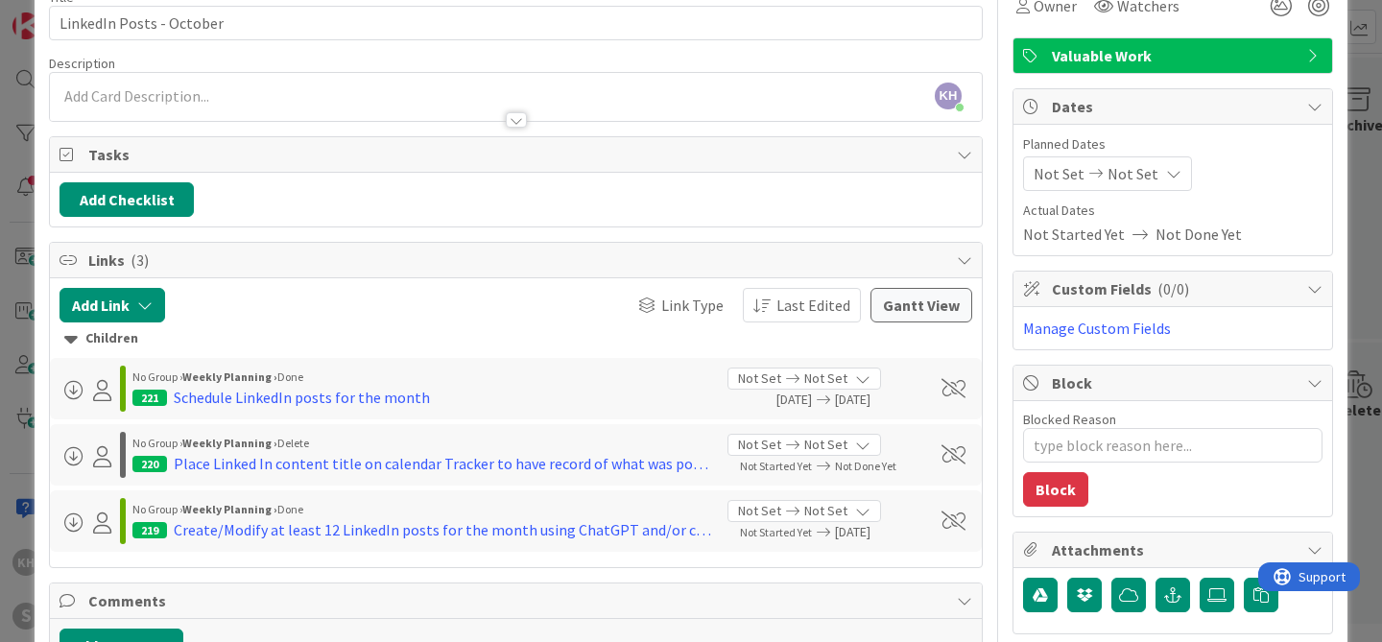
scroll to position [109, 0]
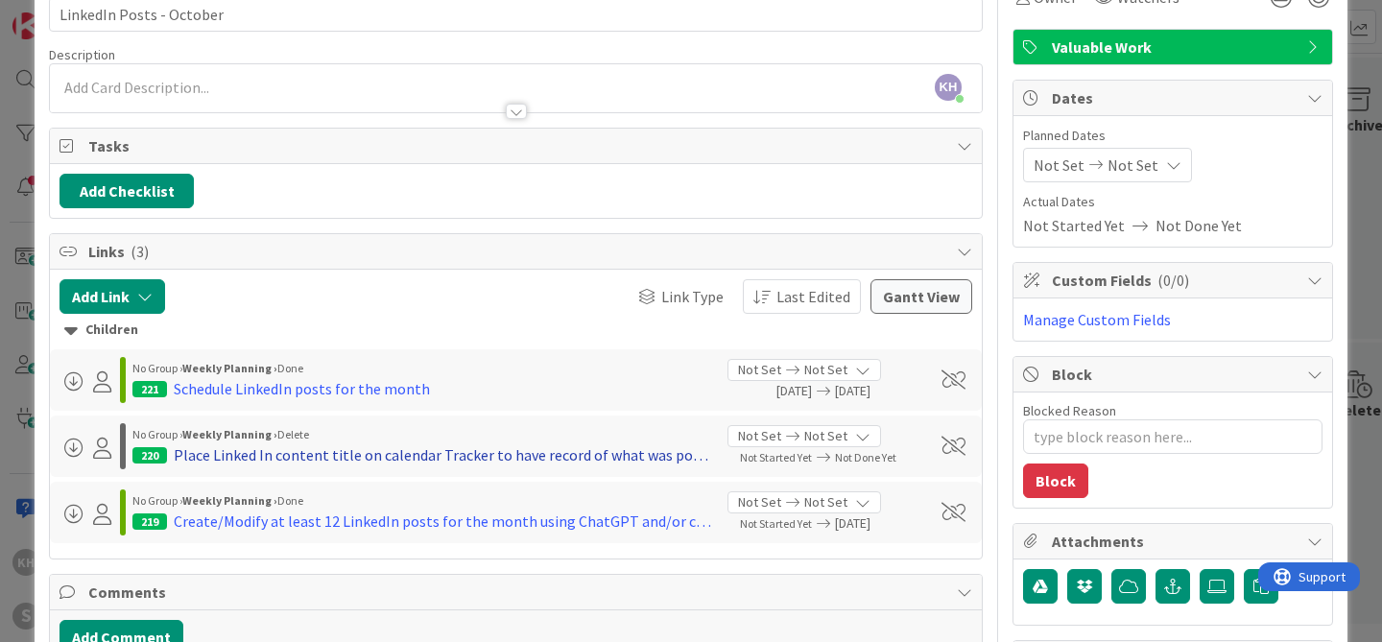
click at [259, 451] on div "Place Linked In content title on calendar Tracker to have record of what was po…" at bounding box center [443, 454] width 539 height 23
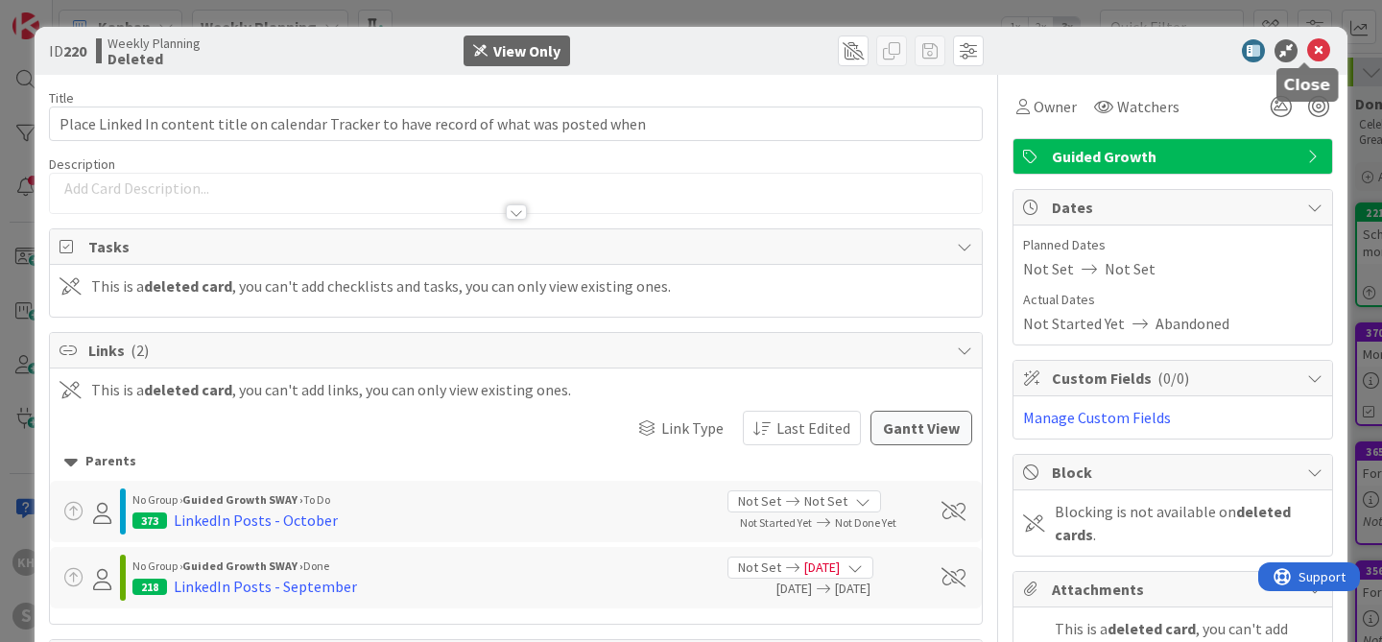
click at [1307, 53] on icon at bounding box center [1318, 50] width 23 height 23
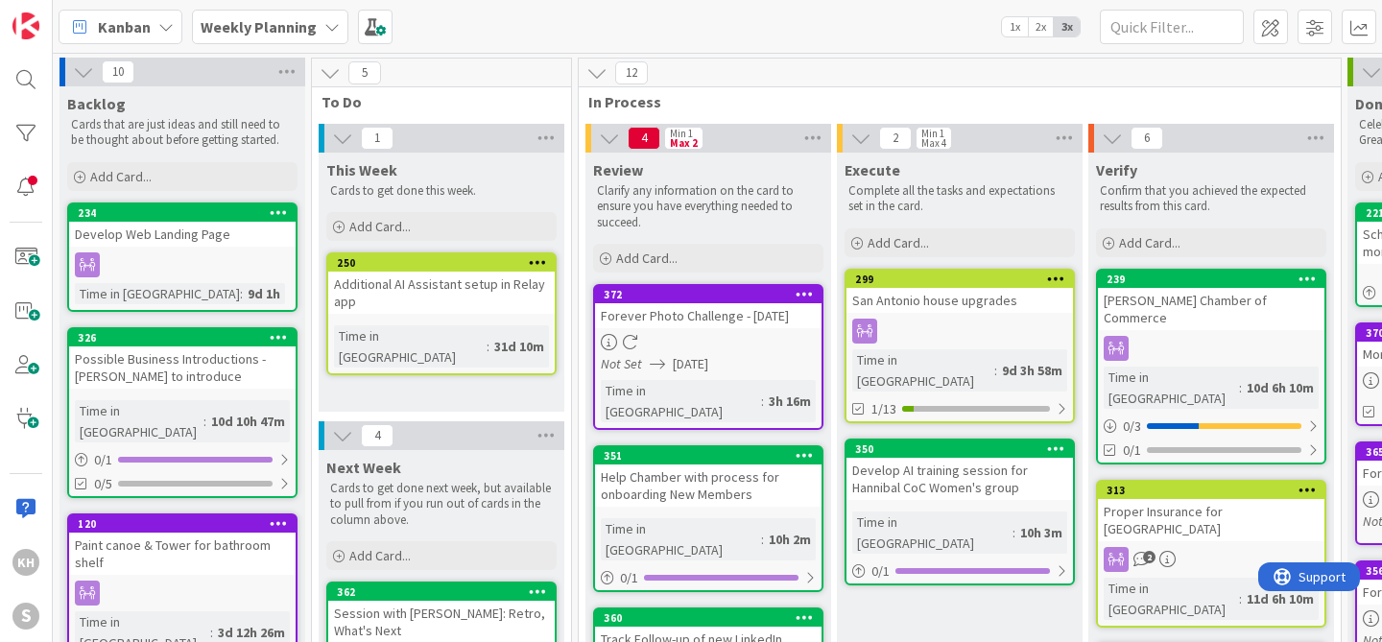
click at [328, 26] on icon at bounding box center [331, 26] width 15 height 15
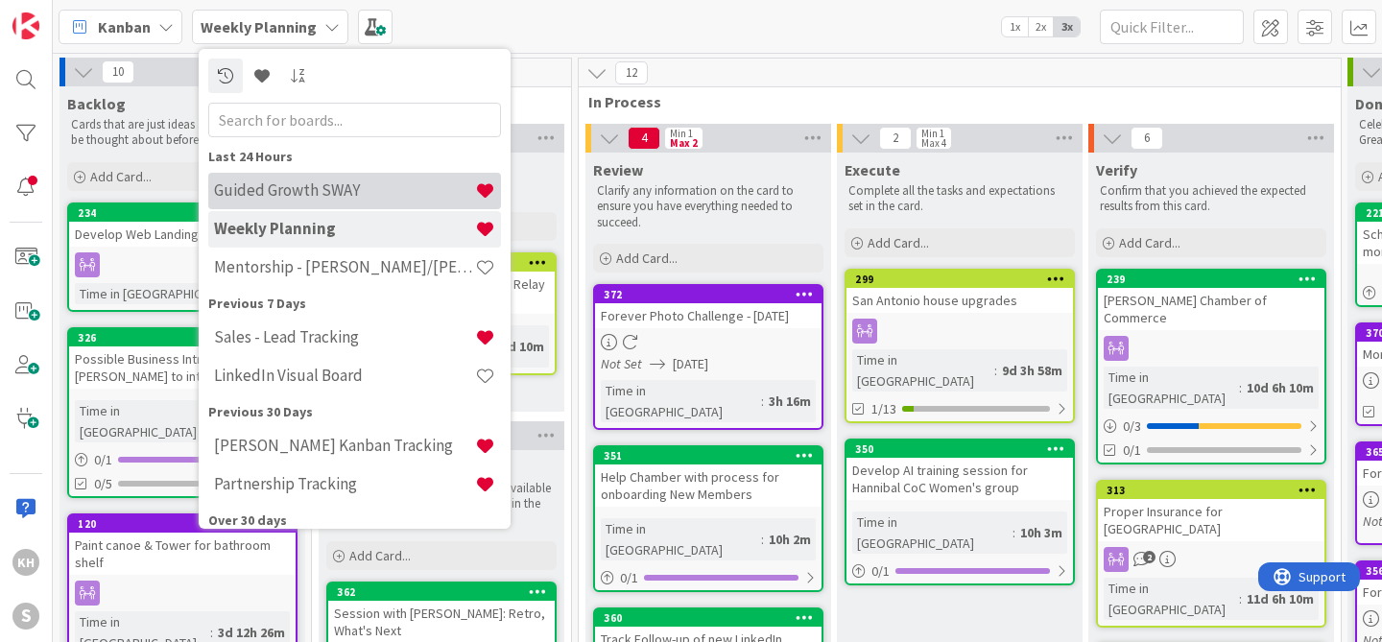
click at [287, 201] on div "Guided Growth SWAY" at bounding box center [354, 191] width 293 height 36
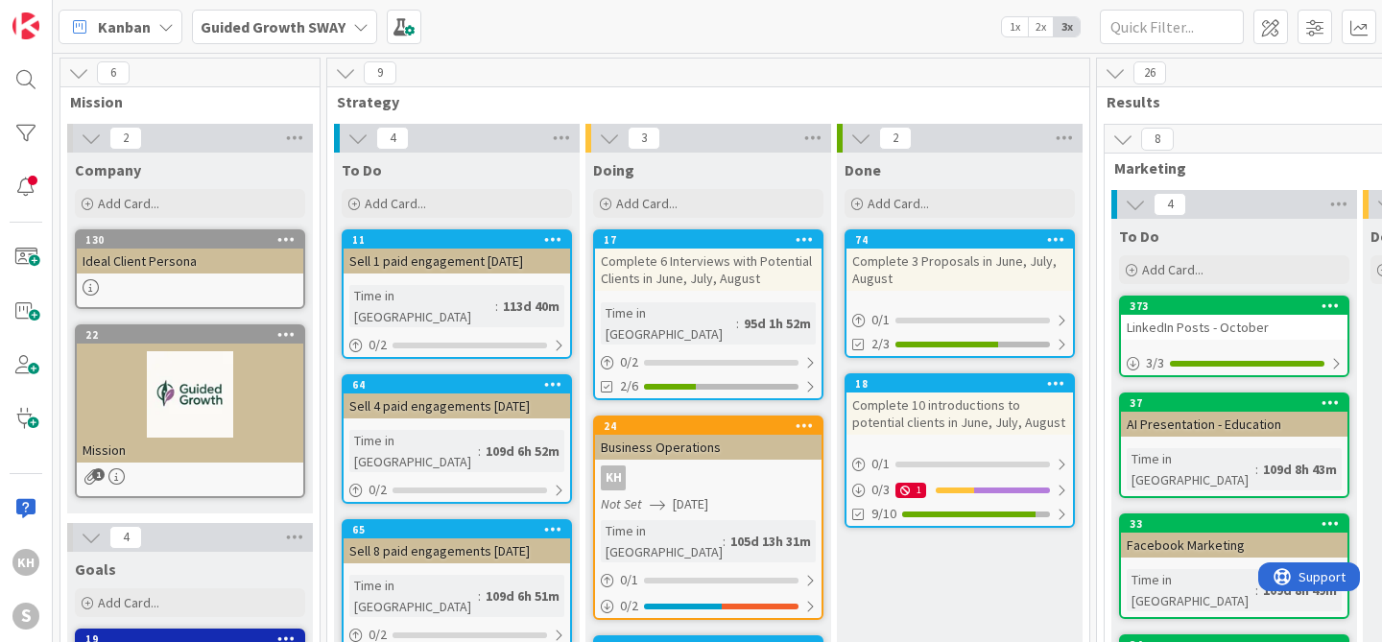
click at [1186, 326] on div "LinkedIn Posts - October" at bounding box center [1234, 327] width 226 height 25
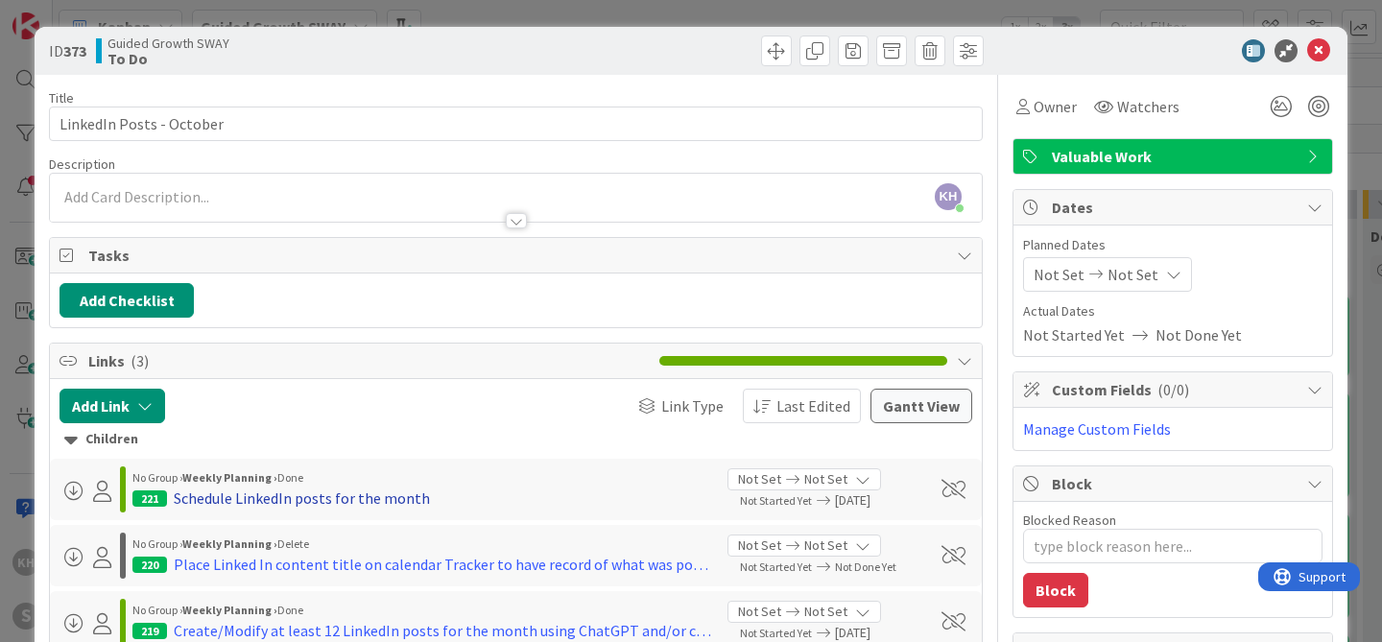
click at [364, 498] on div "Schedule LinkedIn posts for the month" at bounding box center [302, 498] width 256 height 23
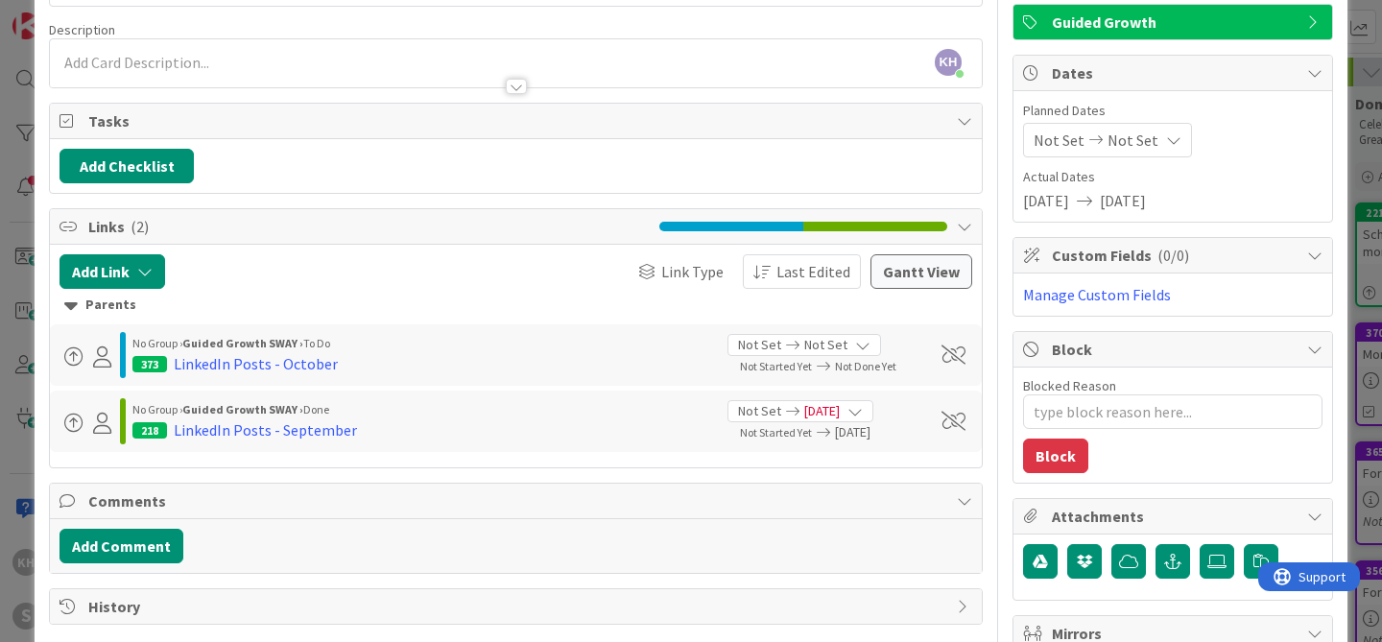
scroll to position [134, 0]
click at [942, 358] on span at bounding box center [953, 354] width 24 height 19
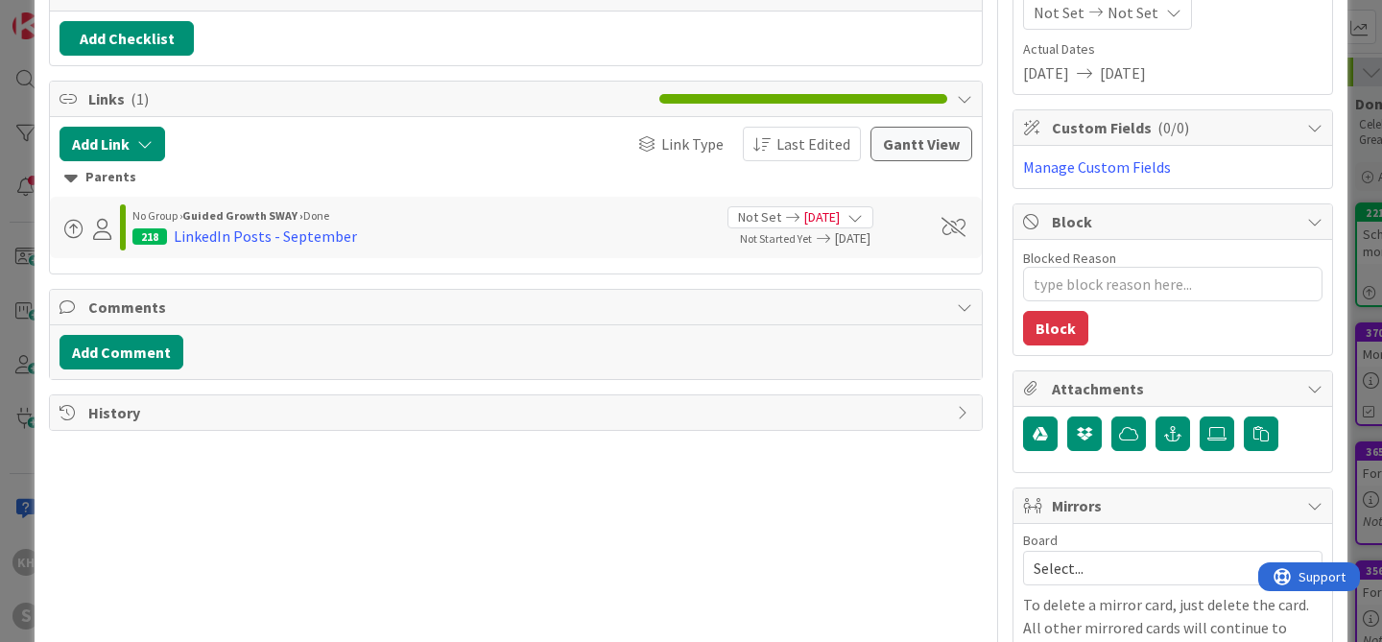
scroll to position [0, 0]
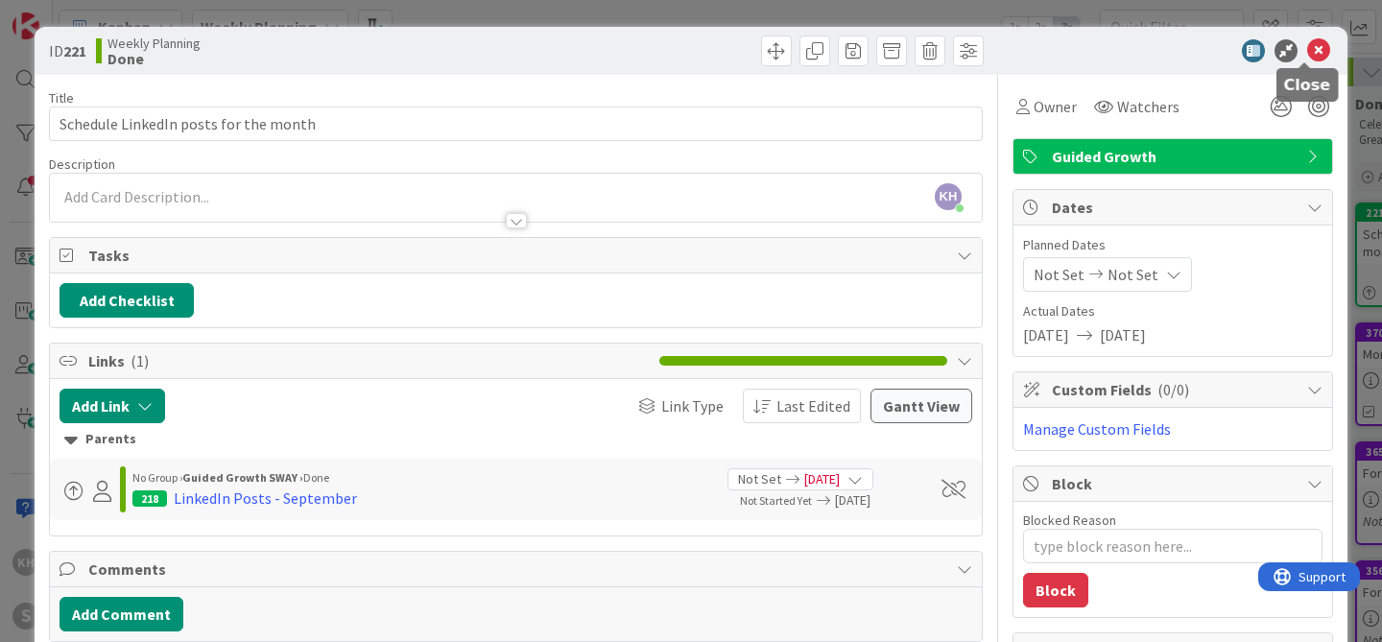
click at [1307, 47] on icon at bounding box center [1318, 50] width 23 height 23
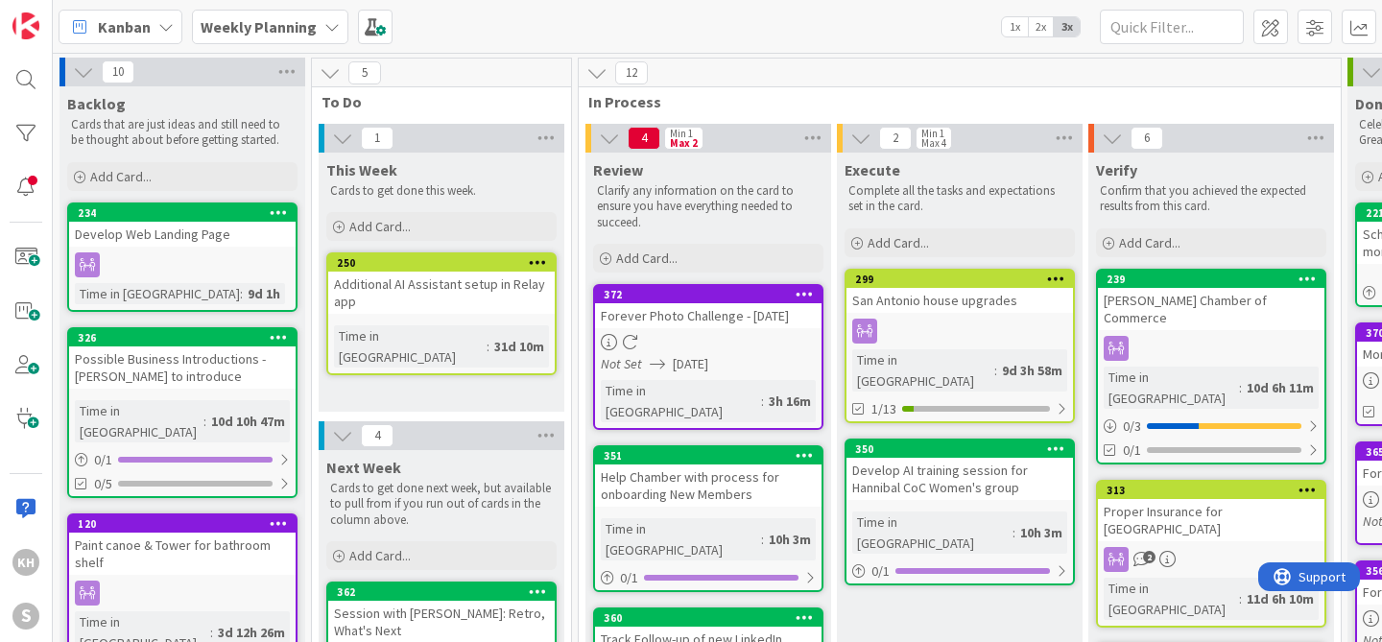
click at [333, 27] on icon at bounding box center [331, 26] width 15 height 15
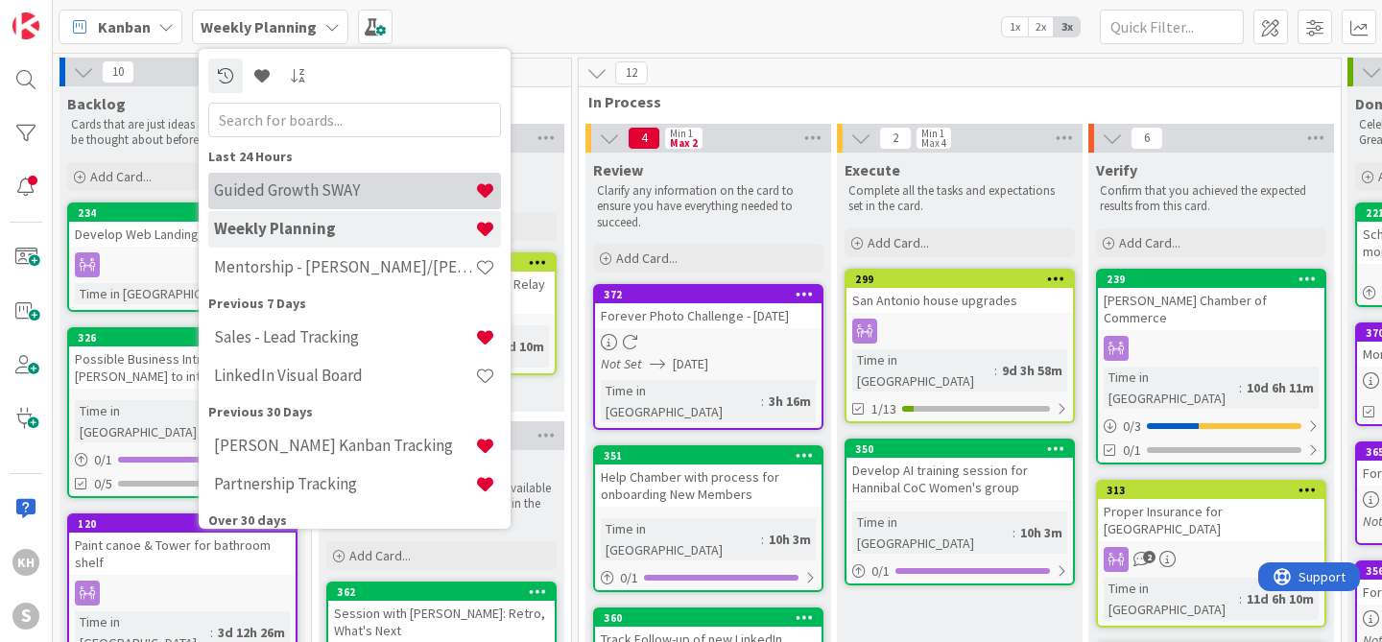
click at [313, 193] on h4 "Guided Growth SWAY" at bounding box center [344, 189] width 261 height 19
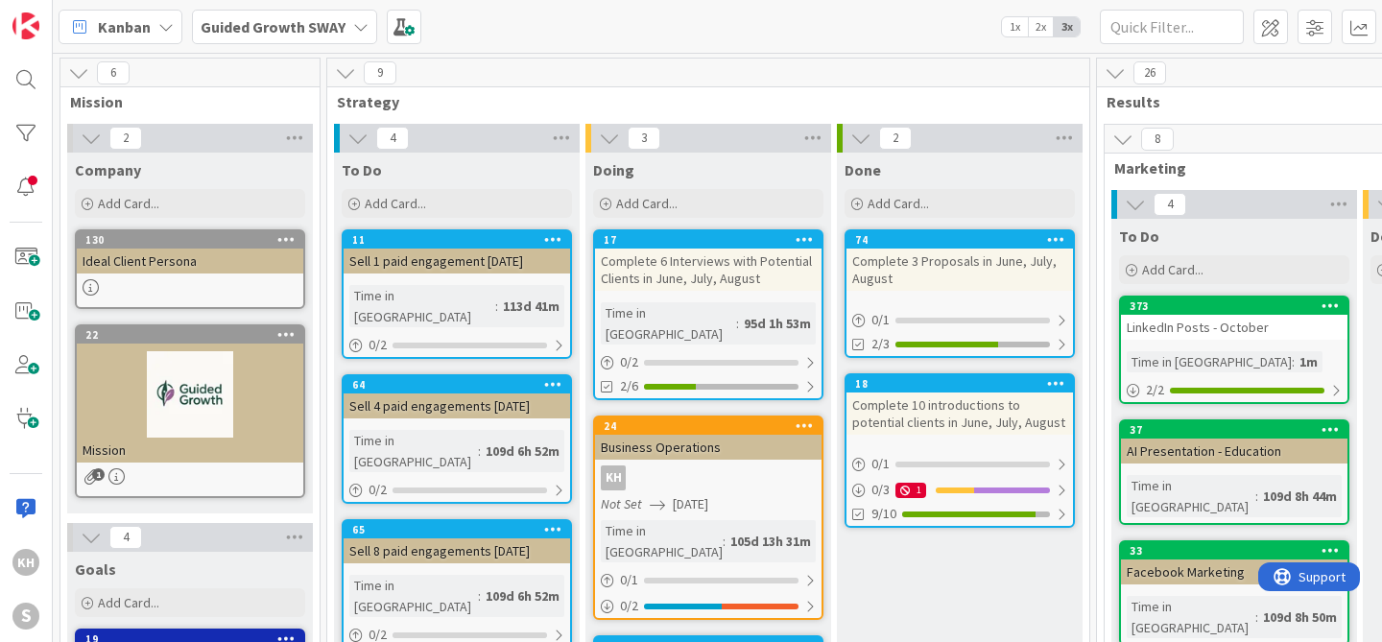
click at [1197, 345] on link "373 LinkedIn Posts - October Time in Column : 1m 2 / 2" at bounding box center [1234, 350] width 230 height 108
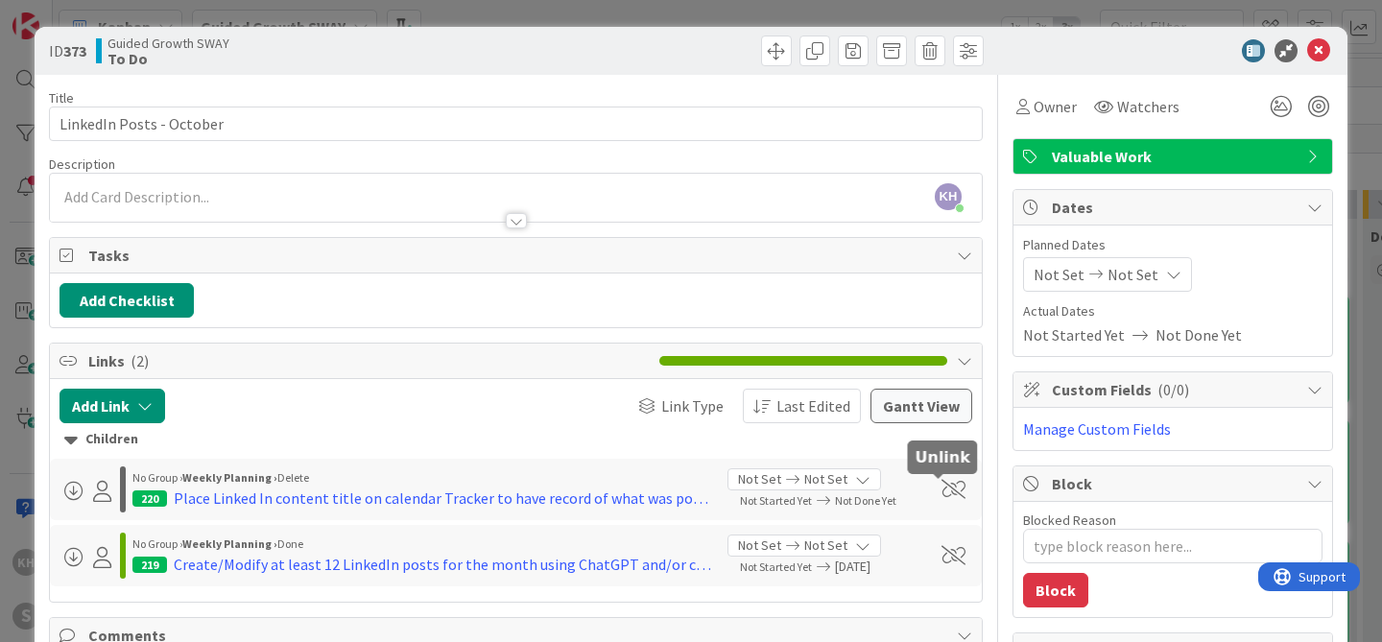
click at [941, 488] on span at bounding box center [953, 489] width 24 height 19
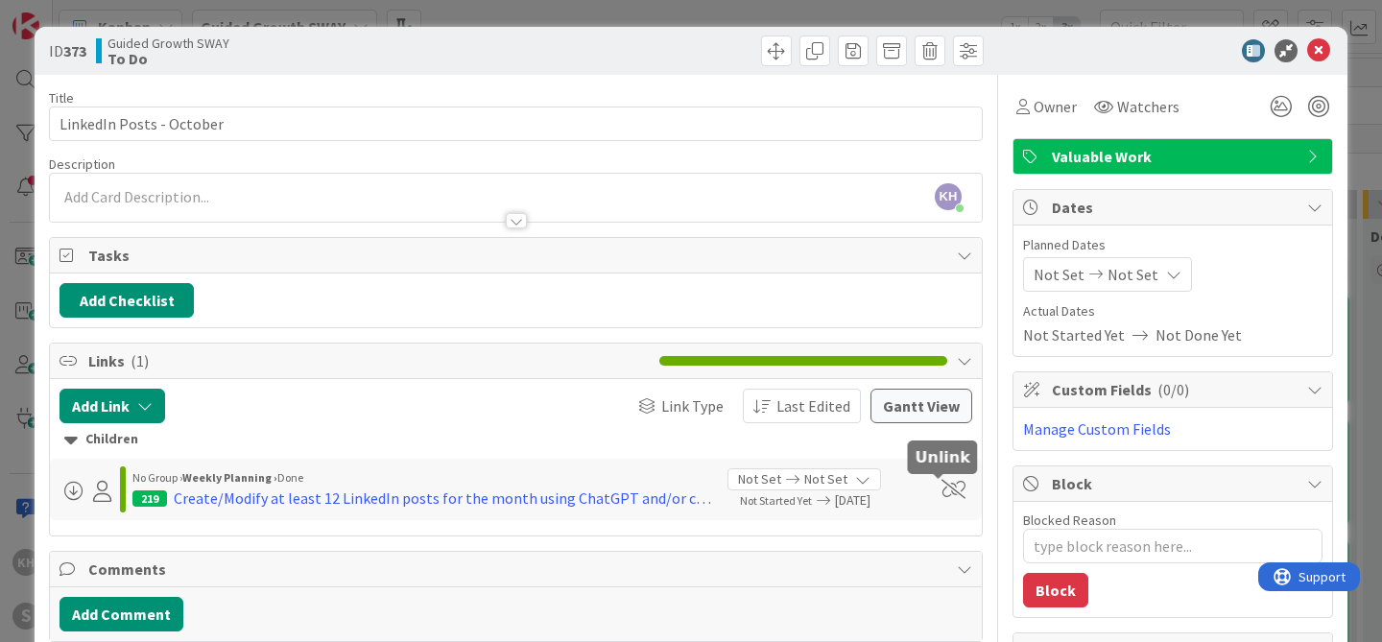
click at [941, 488] on span at bounding box center [953, 489] width 24 height 19
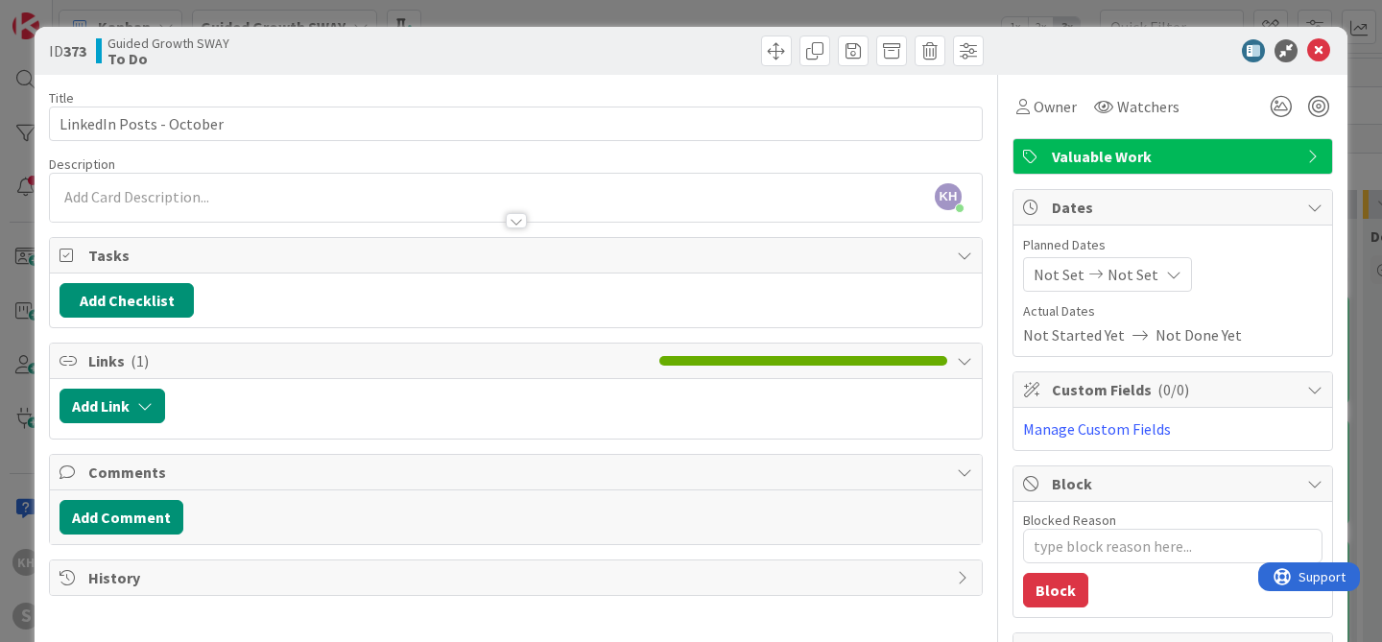
type textarea "x"
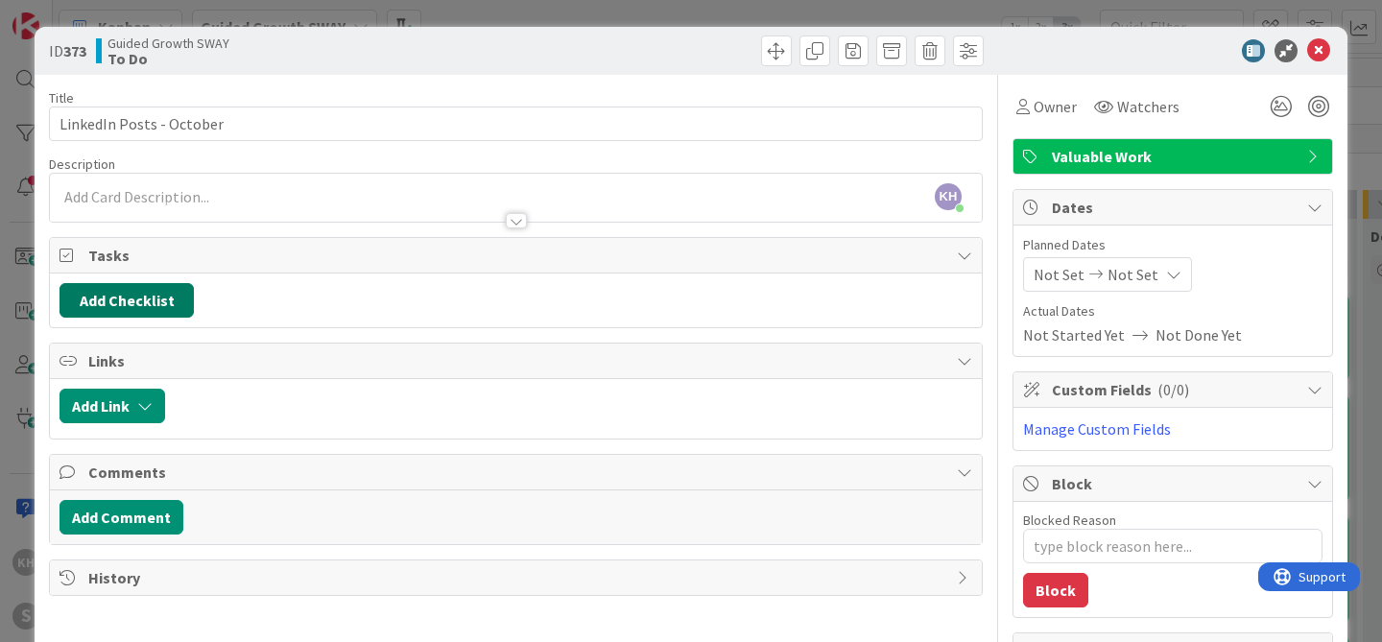
click at [187, 307] on button "Add Checklist" at bounding box center [127, 300] width 134 height 35
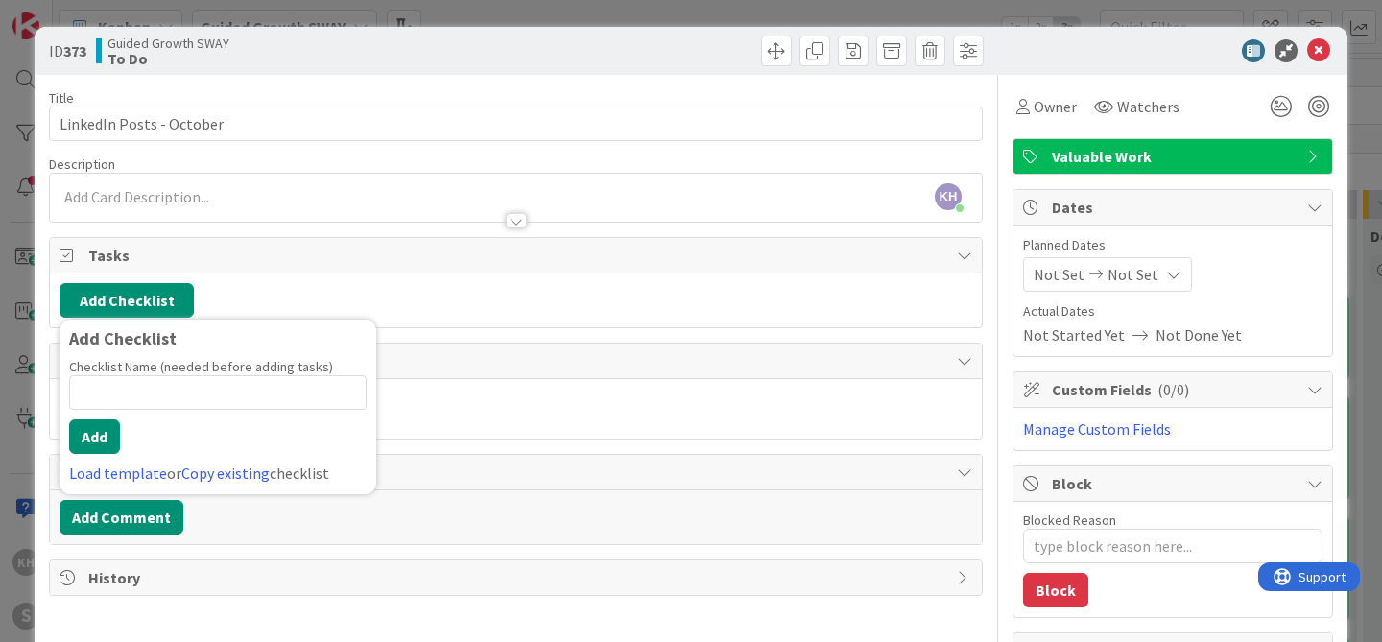
click at [225, 388] on input at bounding box center [218, 392] width 298 height 35
click at [225, 474] on link "Copy existing" at bounding box center [225, 473] width 88 height 19
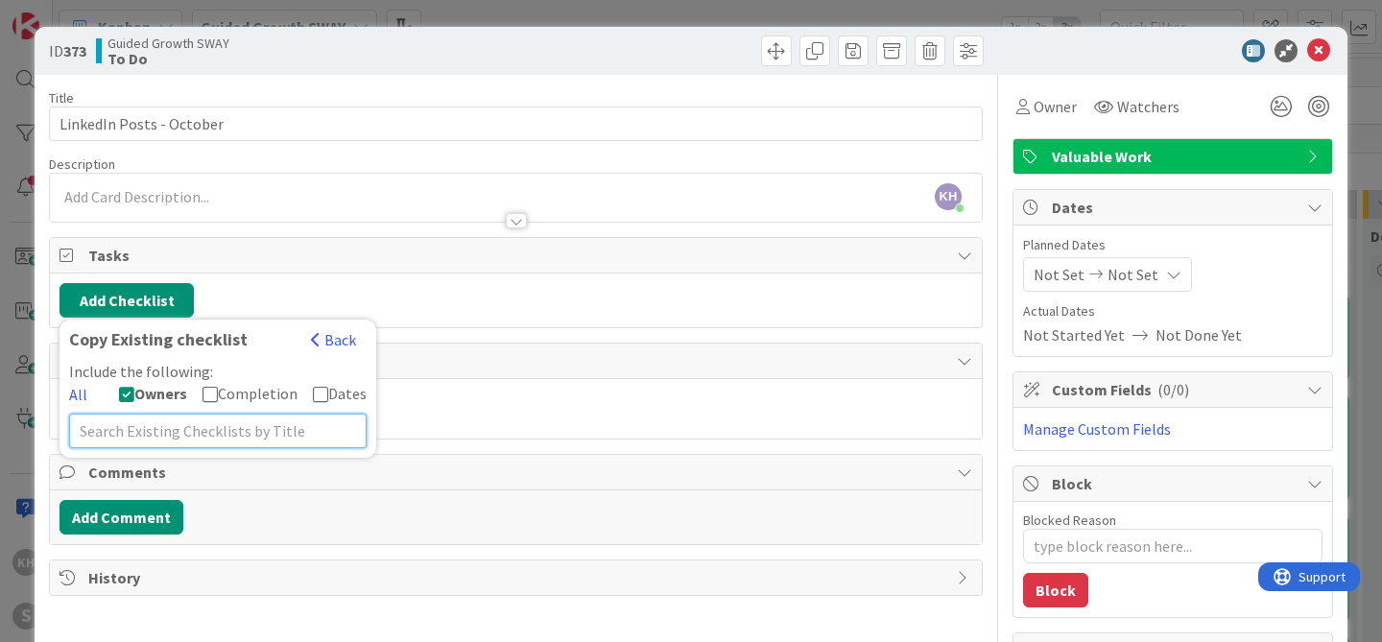
click at [225, 433] on input "text" at bounding box center [218, 431] width 298 height 35
type input "l"
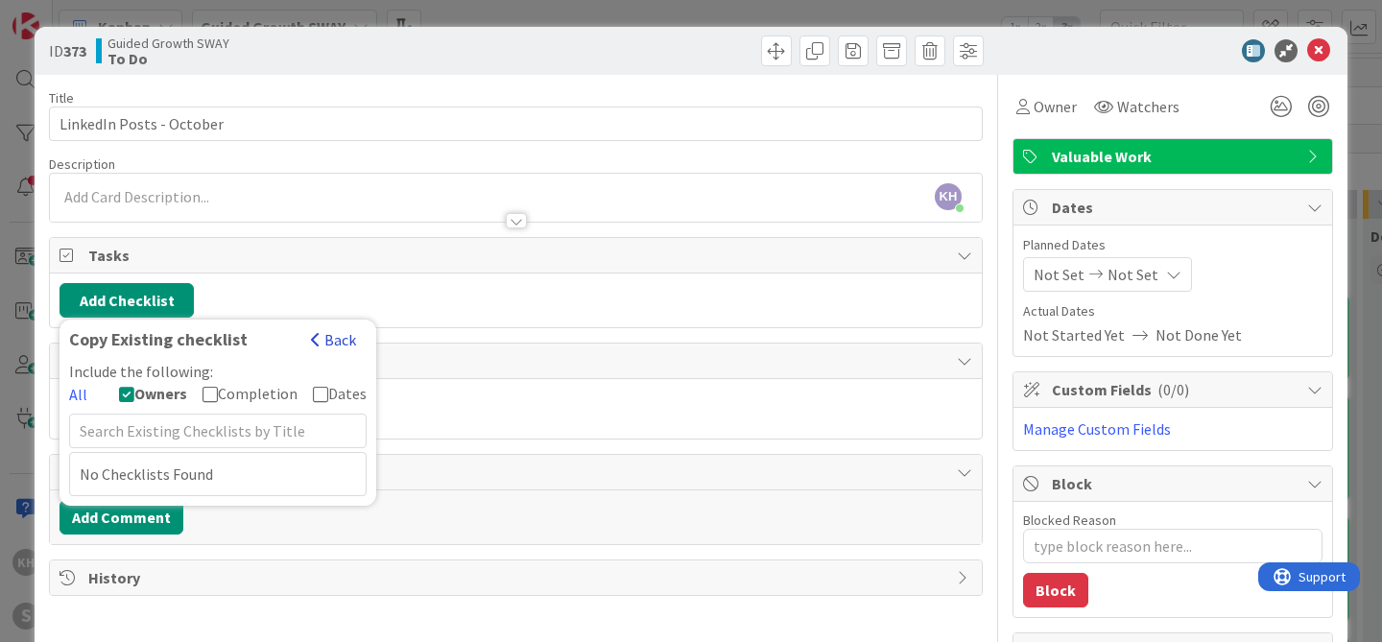
click at [345, 342] on button "Back" at bounding box center [333, 339] width 47 height 21
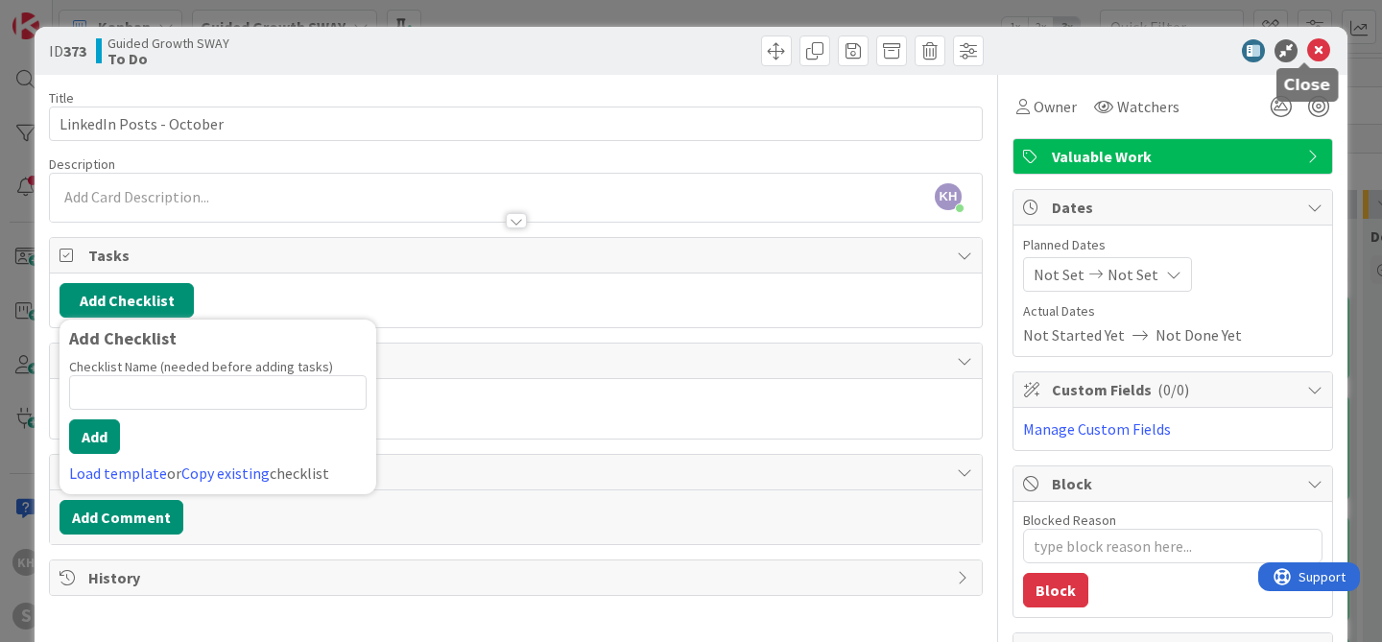
click at [1307, 48] on icon at bounding box center [1318, 50] width 23 height 23
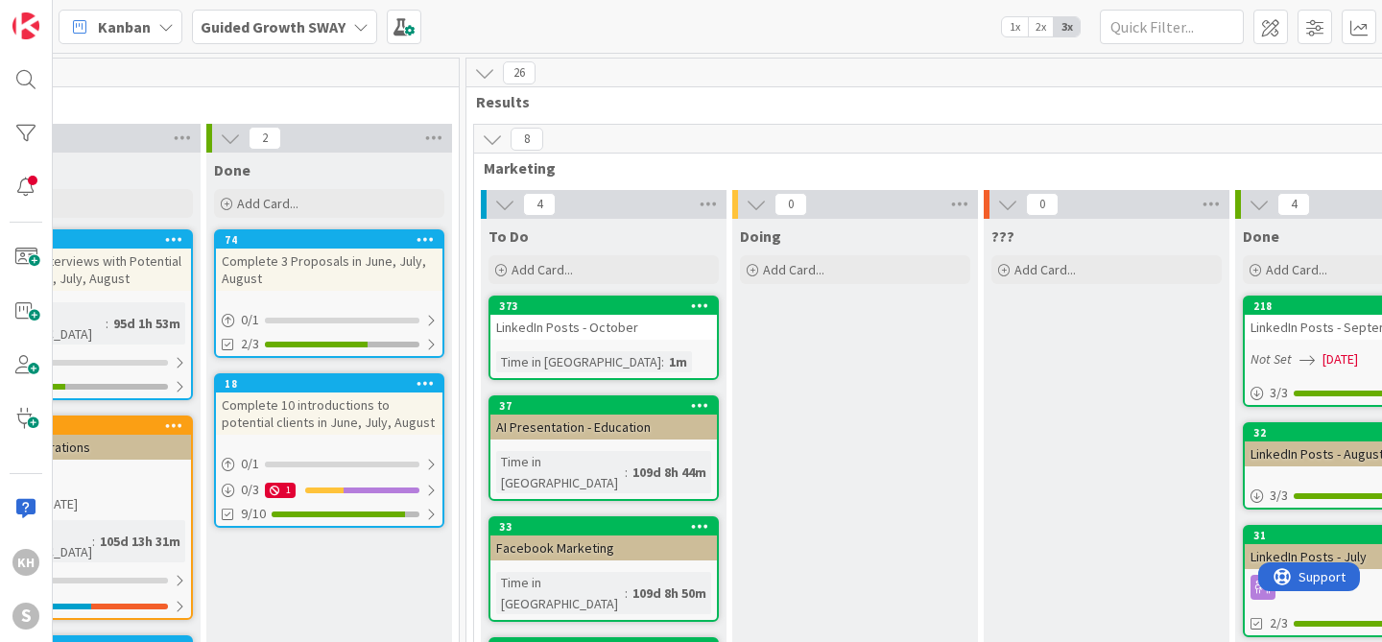
scroll to position [0, 868]
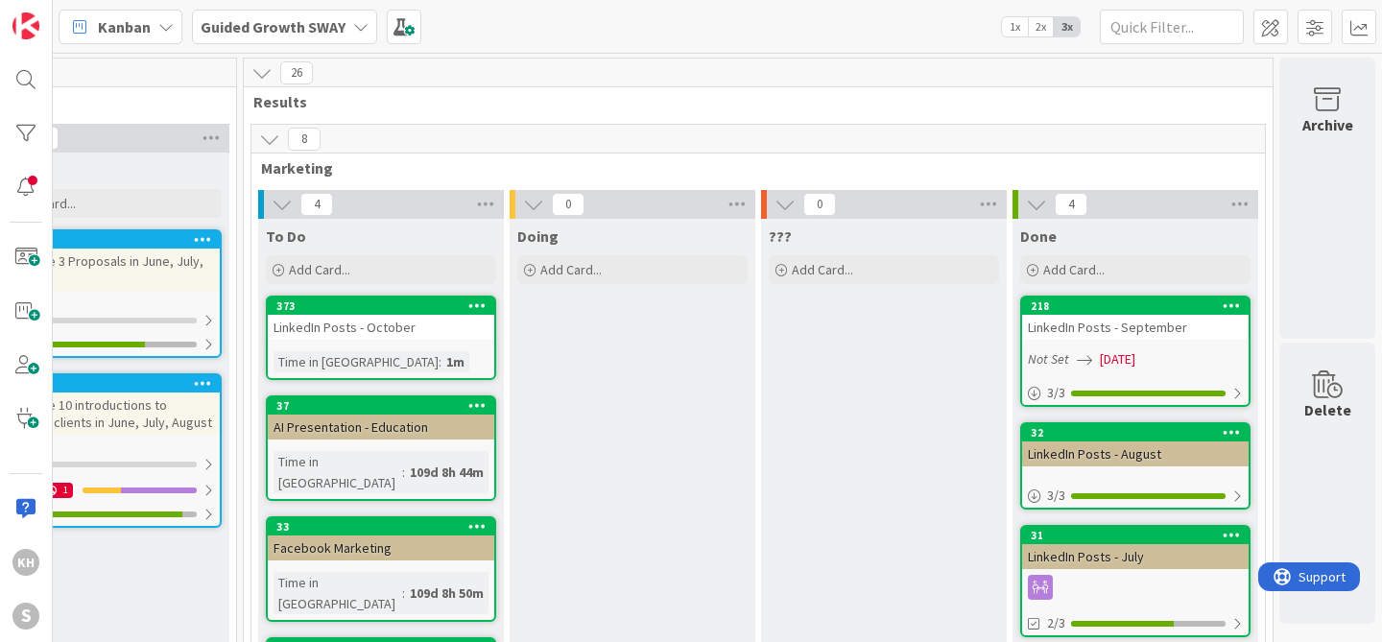
click at [1155, 328] on div "LinkedIn Posts - September" at bounding box center [1135, 327] width 226 height 25
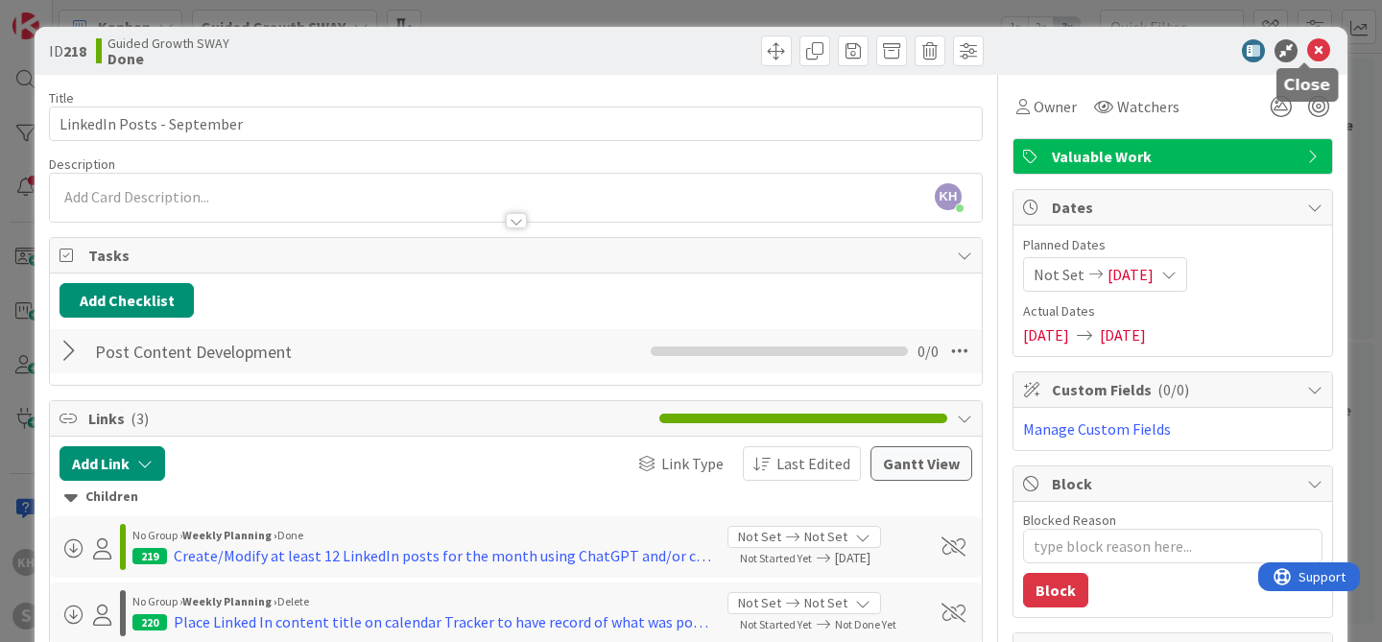
click at [1309, 54] on icon at bounding box center [1318, 50] width 23 height 23
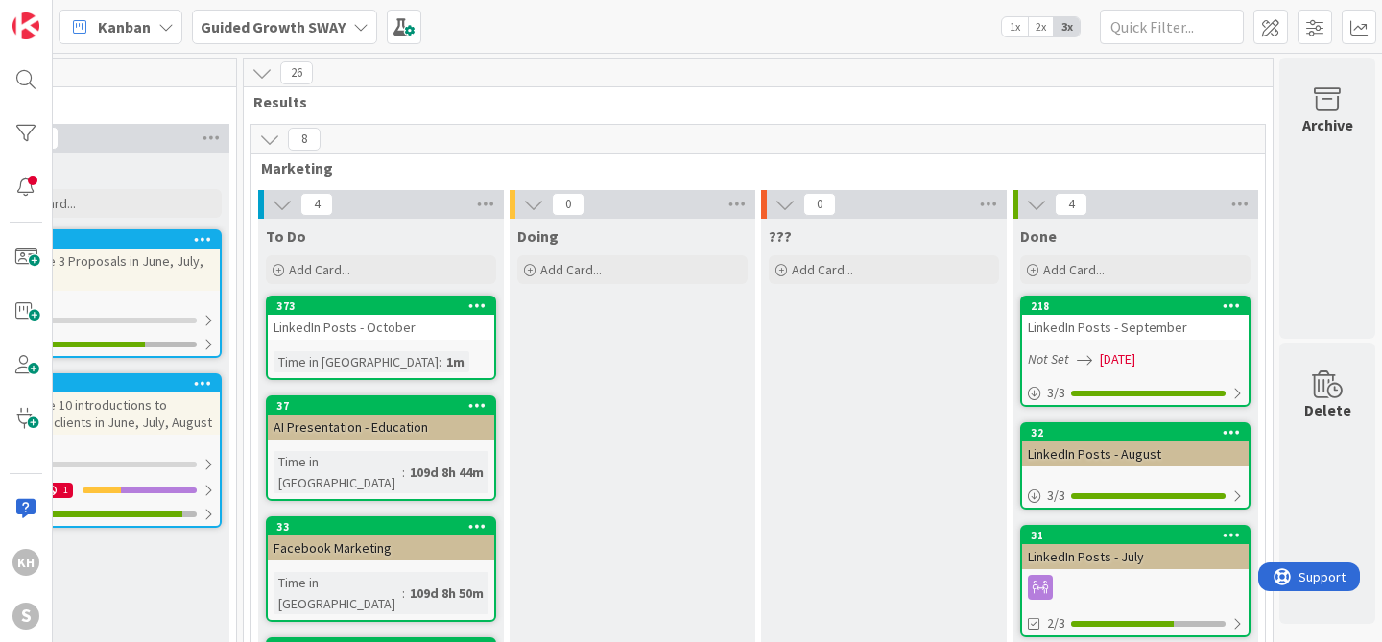
click at [416, 324] on div "LinkedIn Posts - October" at bounding box center [381, 327] width 226 height 25
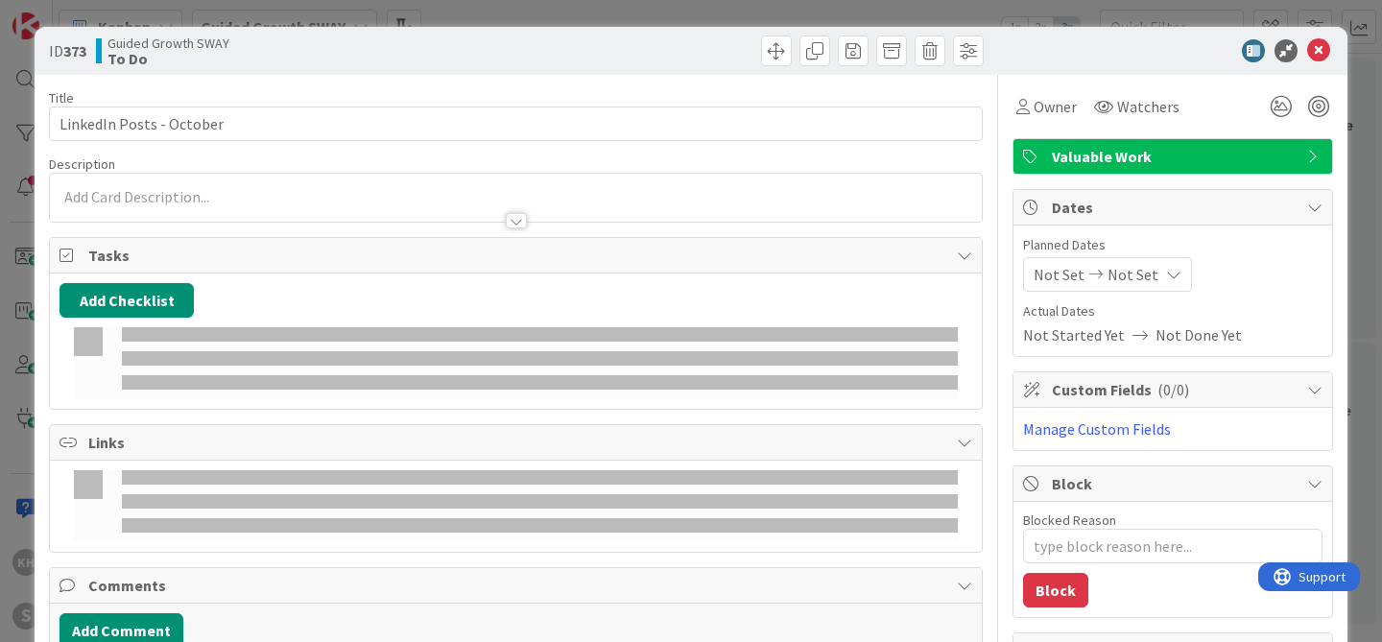
type textarea "x"
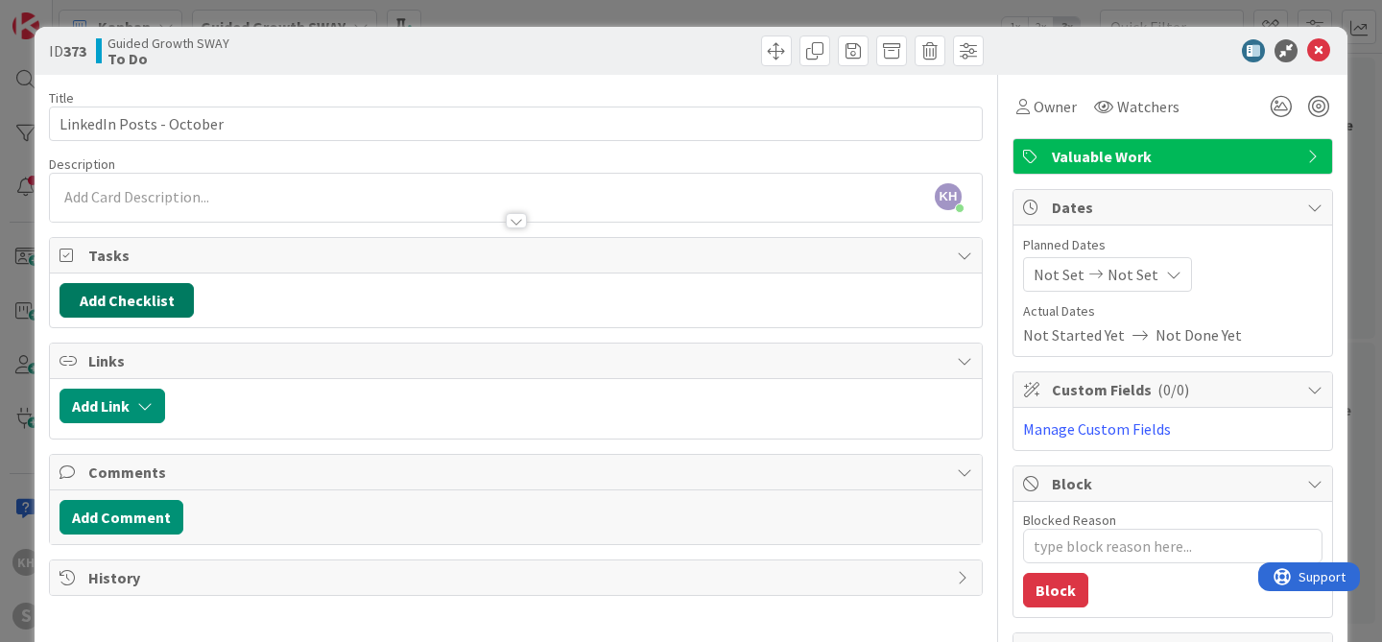
click at [140, 310] on button "Add Checklist" at bounding box center [127, 300] width 134 height 35
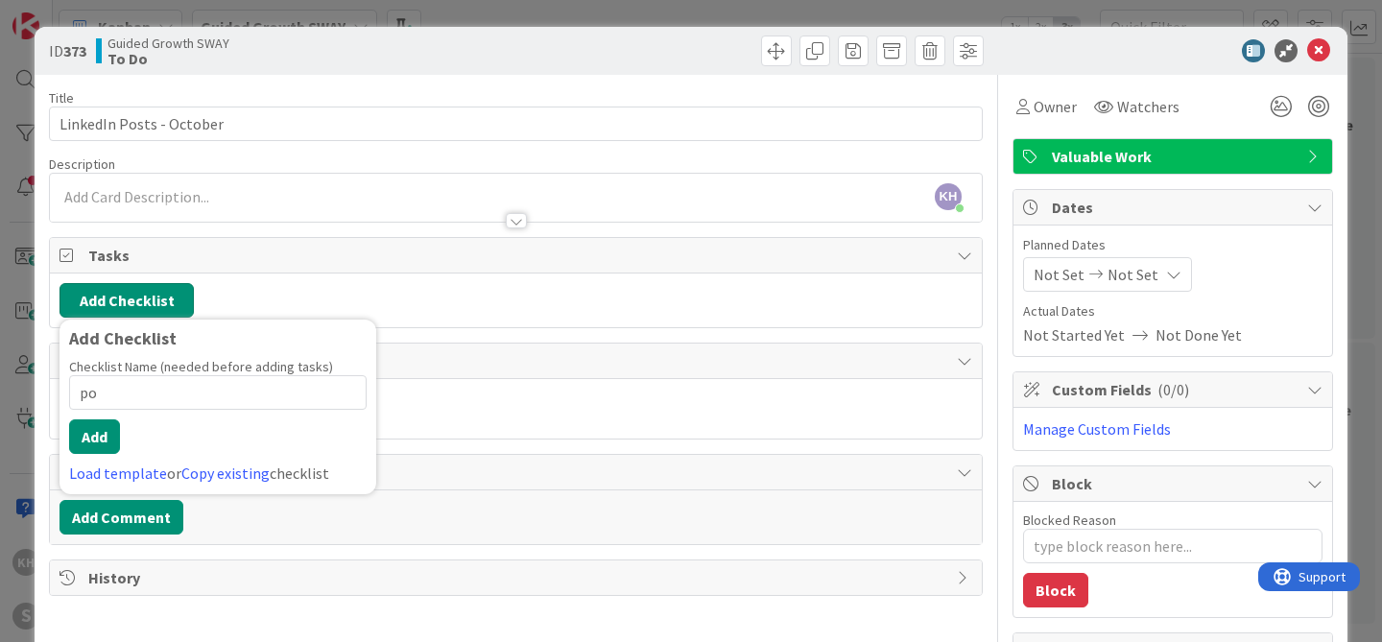
type input "p"
click at [207, 472] on link "Copy existing" at bounding box center [225, 473] width 88 height 19
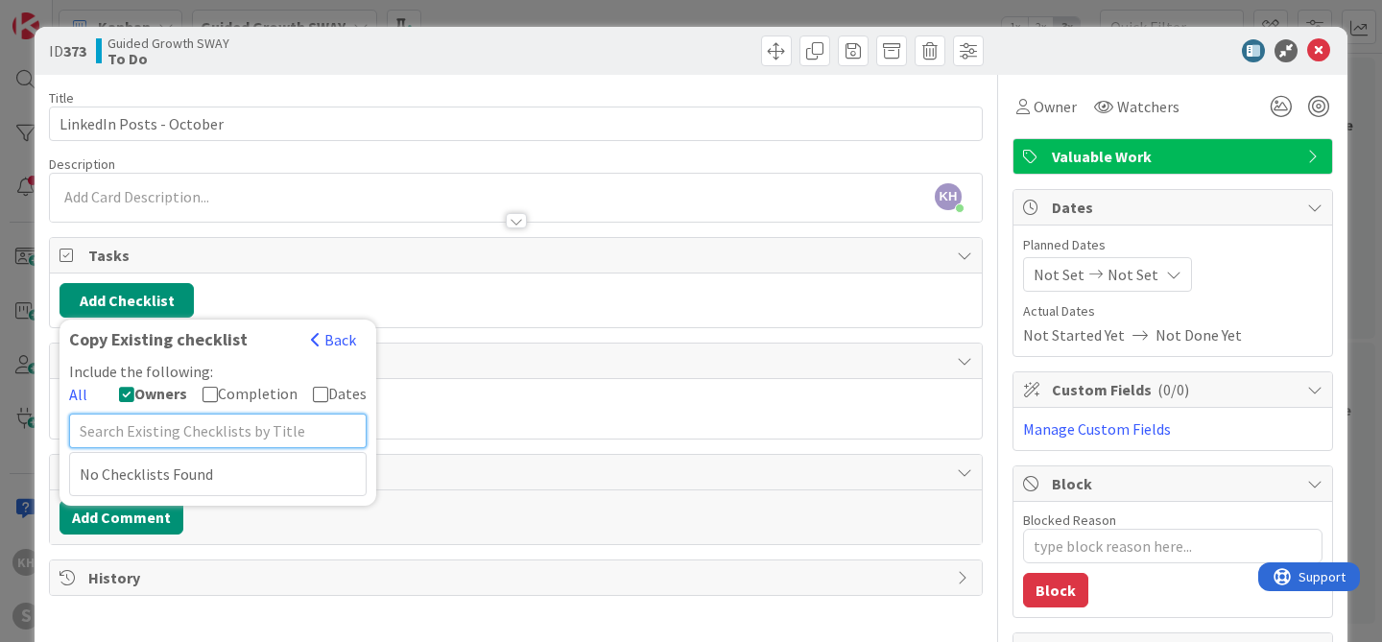
click at [209, 436] on input "text" at bounding box center [218, 431] width 298 height 35
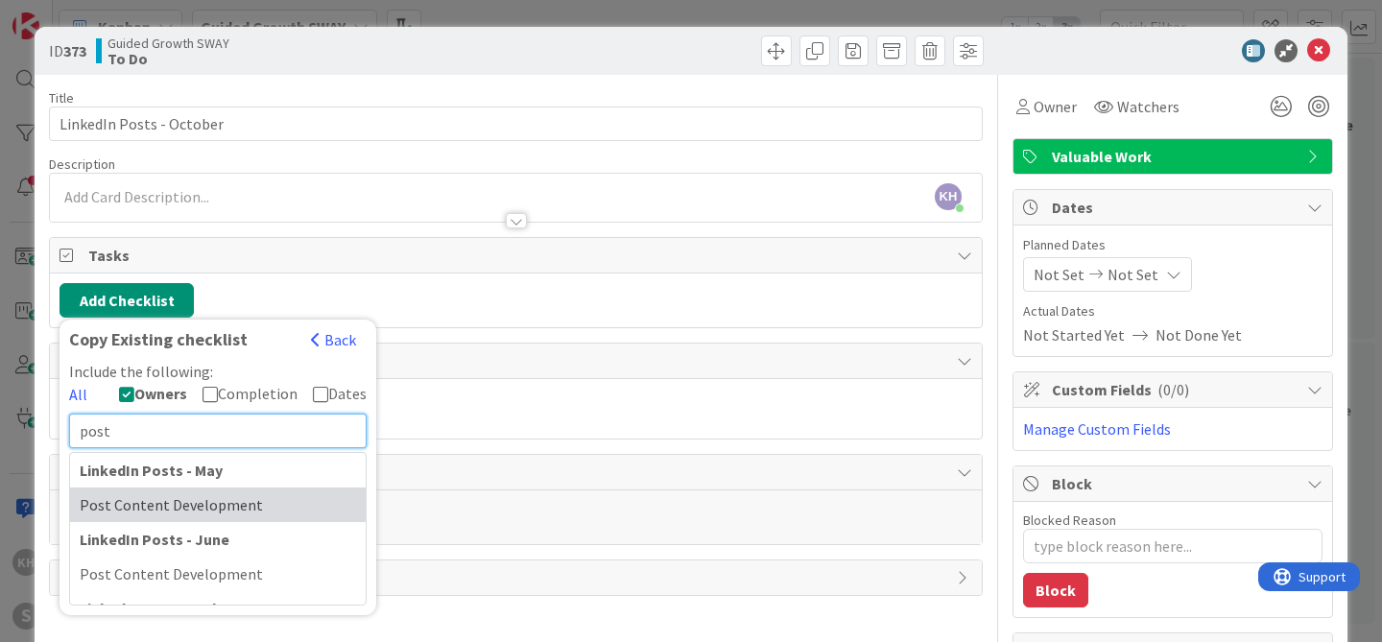
type input "post"
click at [196, 510] on div "Post Content Development" at bounding box center [218, 505] width 296 height 35
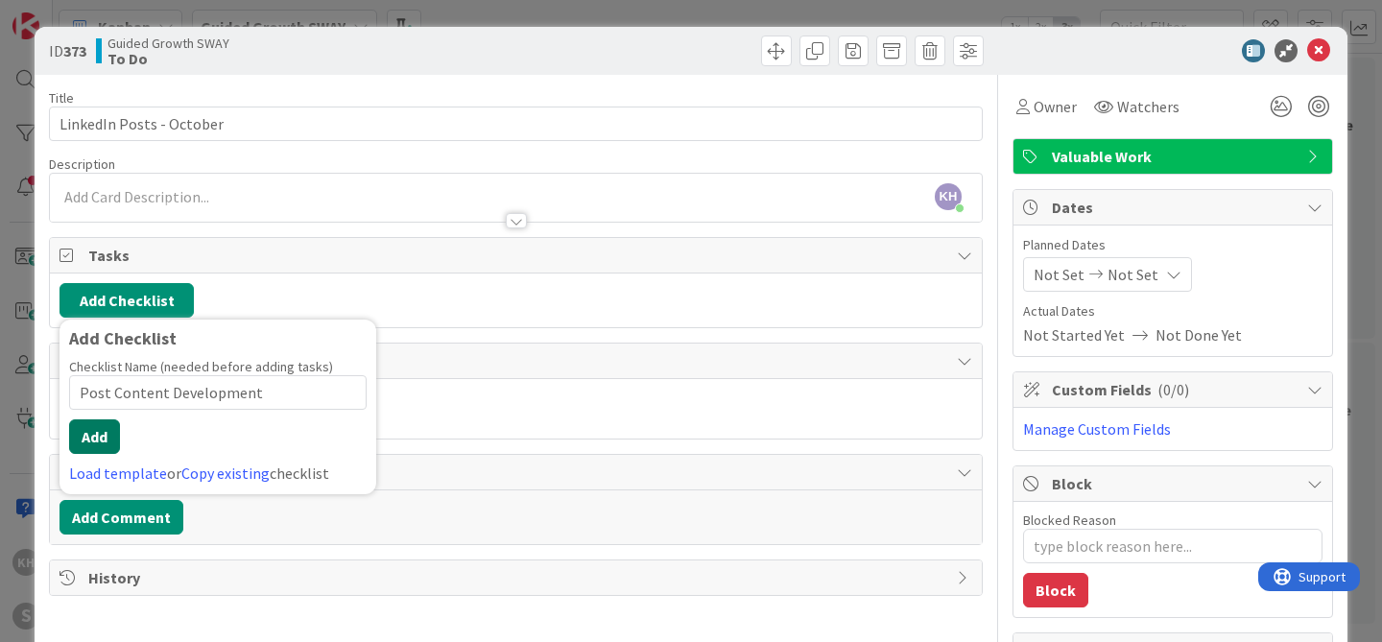
click at [94, 433] on button "Add" at bounding box center [94, 436] width 51 height 35
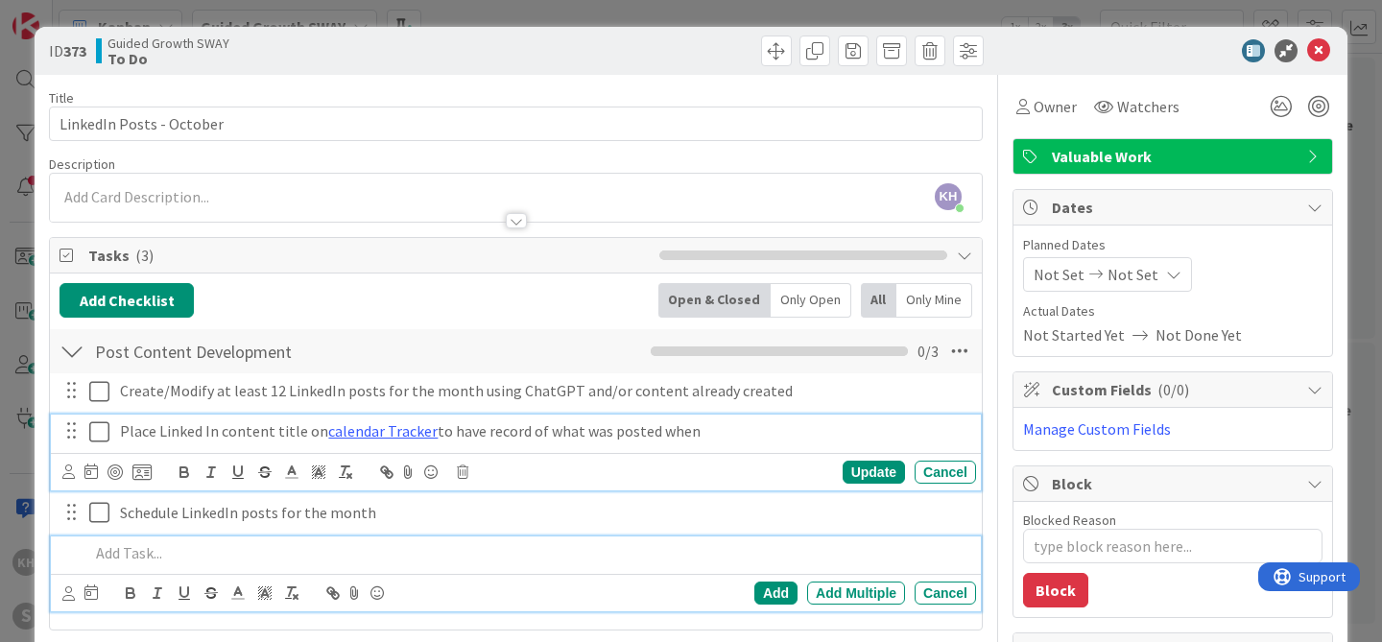
click at [167, 432] on p "Place Linked In content title on calendar Tracker to have record of what was po…" at bounding box center [544, 431] width 848 height 22
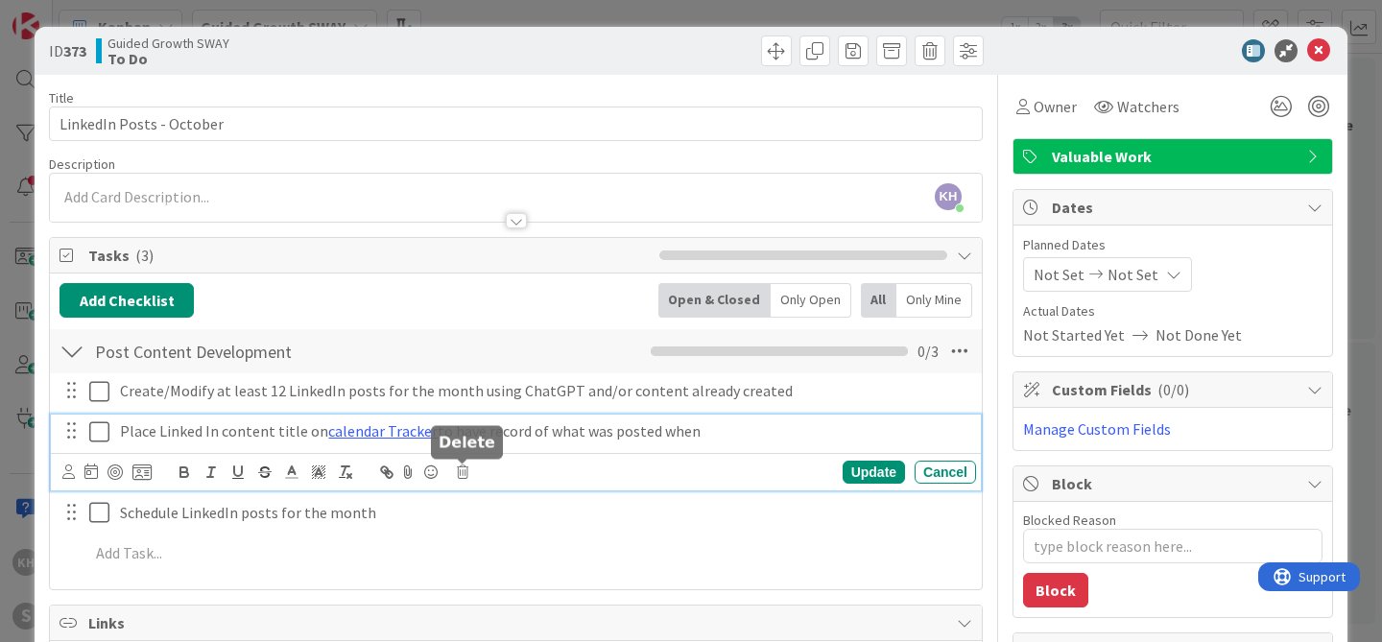
click at [464, 473] on icon at bounding box center [463, 471] width 12 height 13
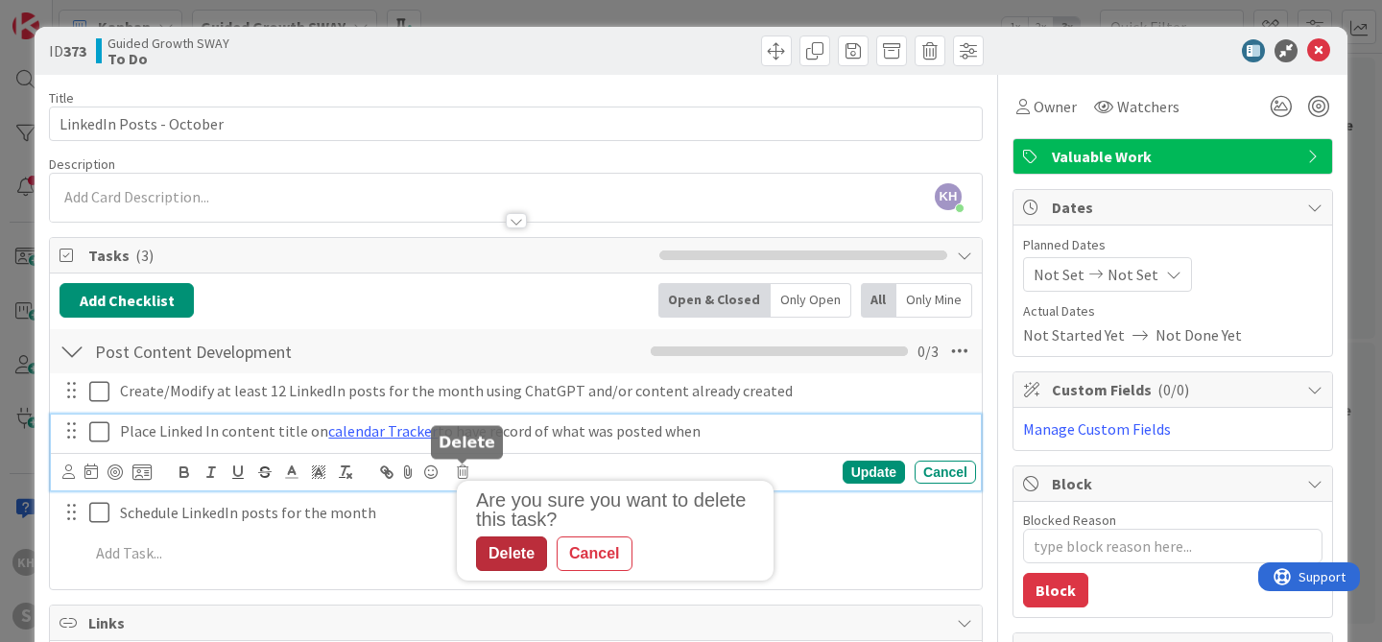
click at [508, 544] on div "Delete" at bounding box center [511, 553] width 71 height 35
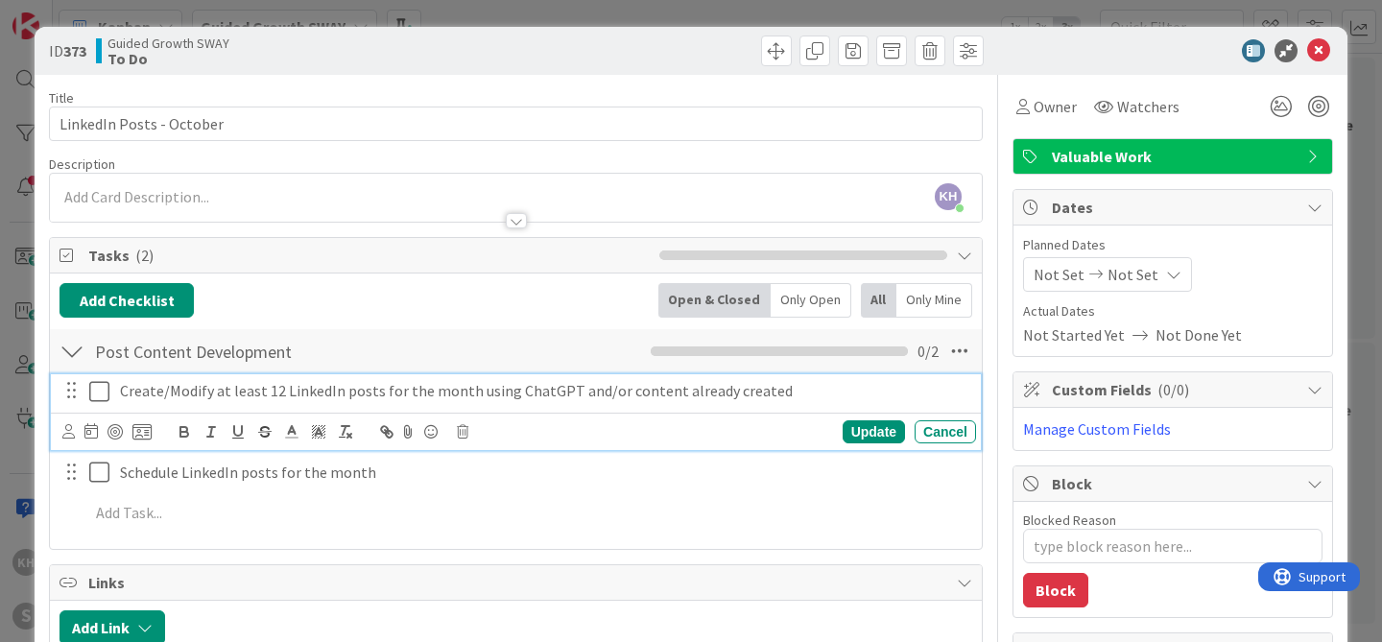
click at [338, 392] on p "Create/Modify at least 12 LinkedIn posts for the month using ChatGPT and/or con…" at bounding box center [544, 391] width 848 height 22
click at [135, 430] on icon at bounding box center [141, 431] width 19 height 17
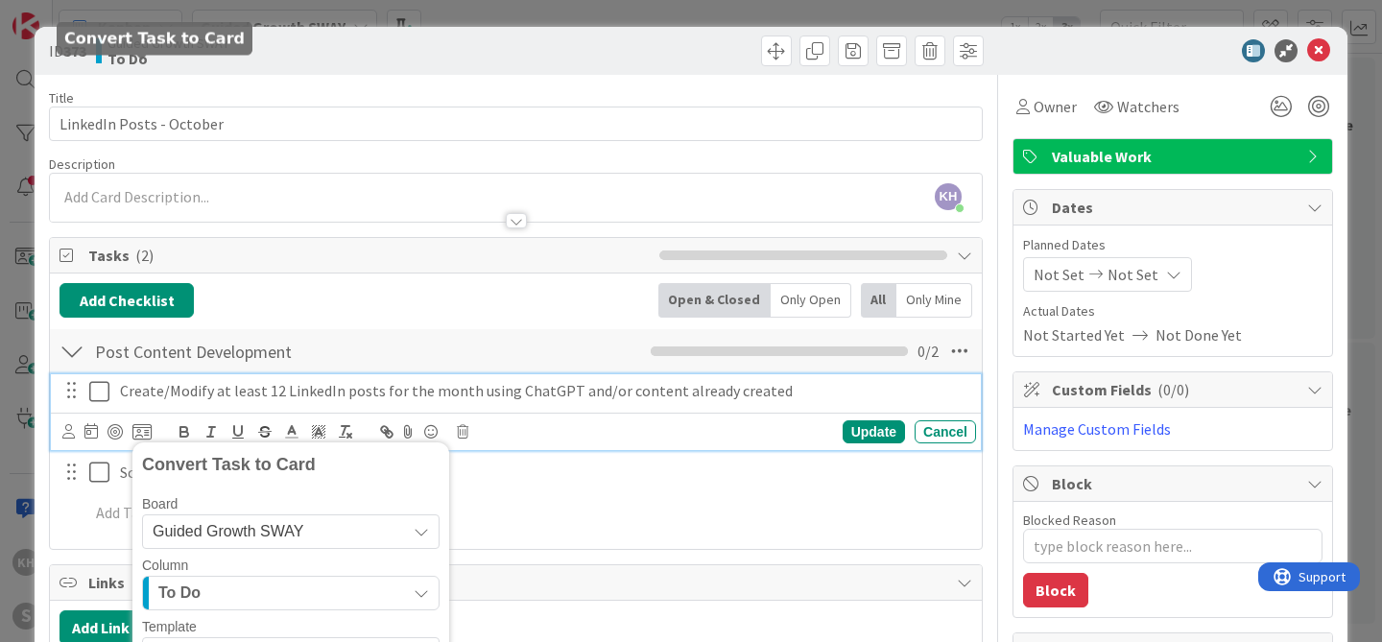
scroll to position [362, 0]
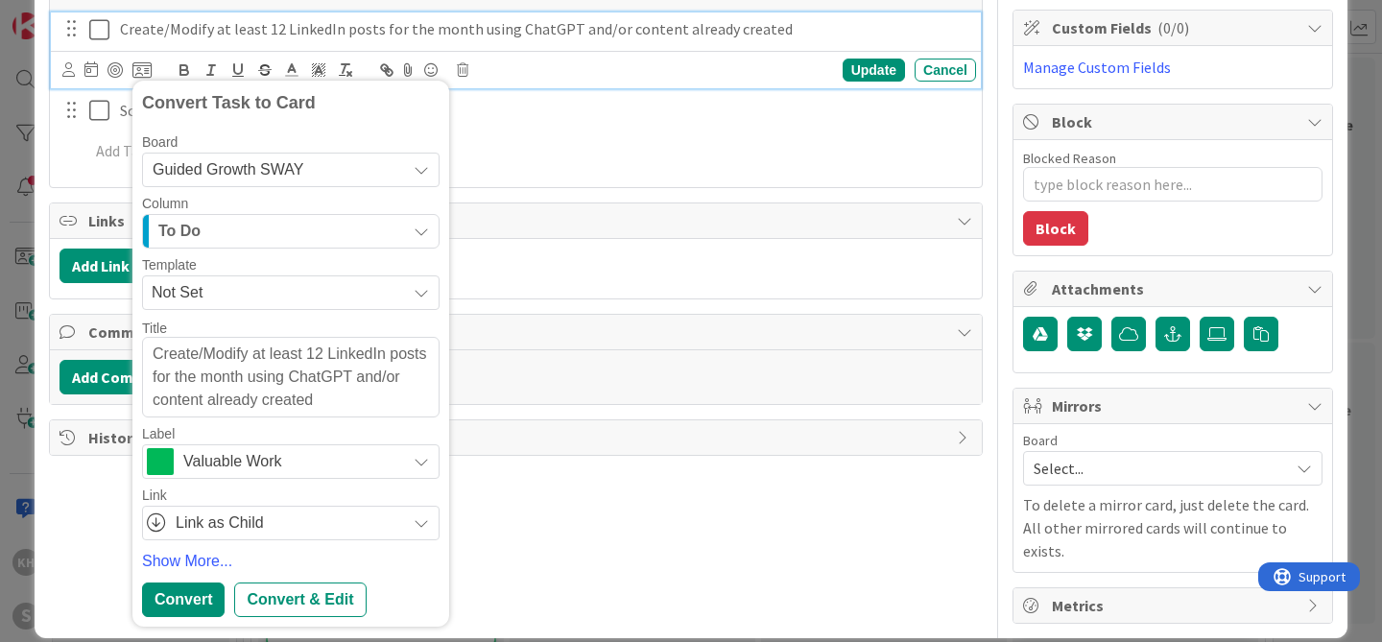
click at [429, 160] on div "Guided Growth SWAY" at bounding box center [291, 170] width 298 height 35
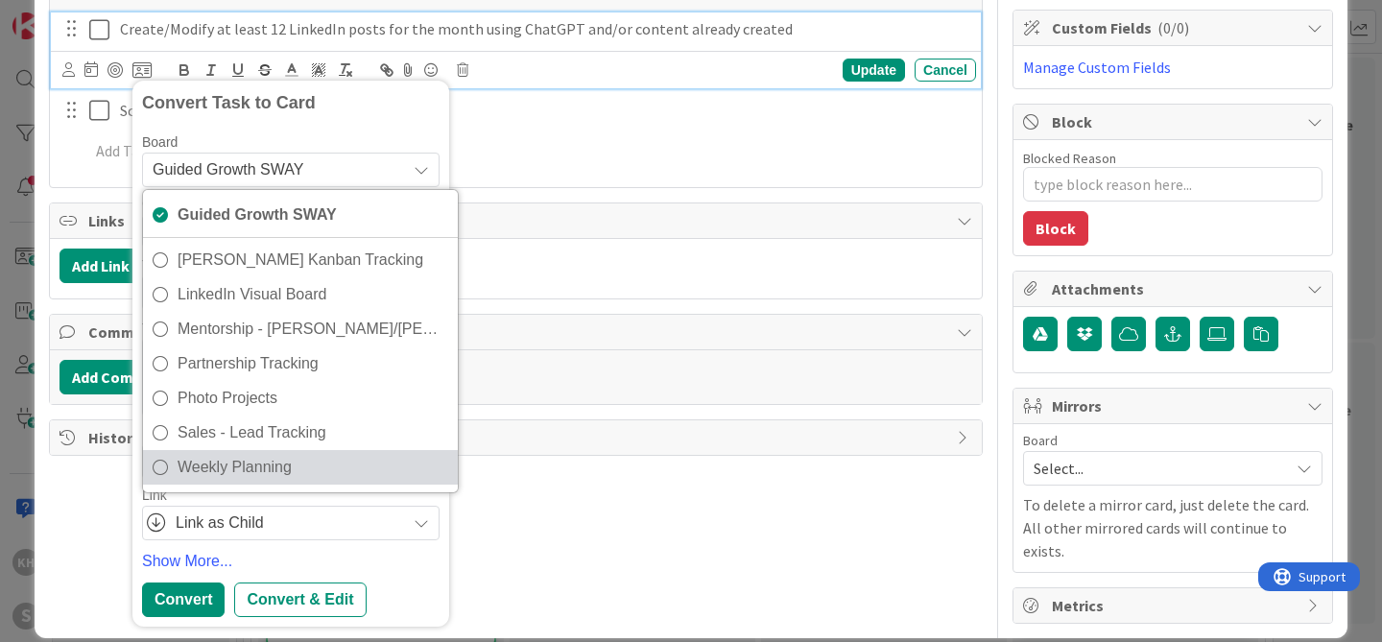
click at [221, 461] on span "Weekly Planning" at bounding box center [313, 467] width 271 height 29
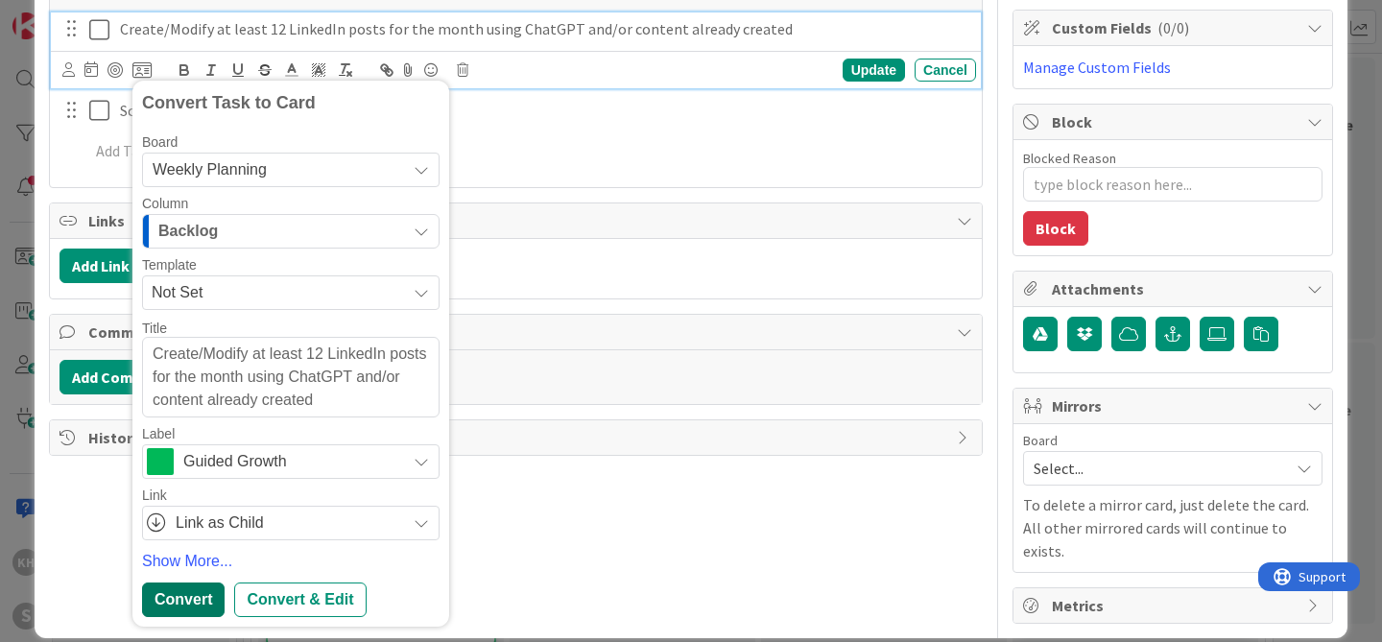
click at [201, 600] on div "Convert" at bounding box center [183, 600] width 83 height 35
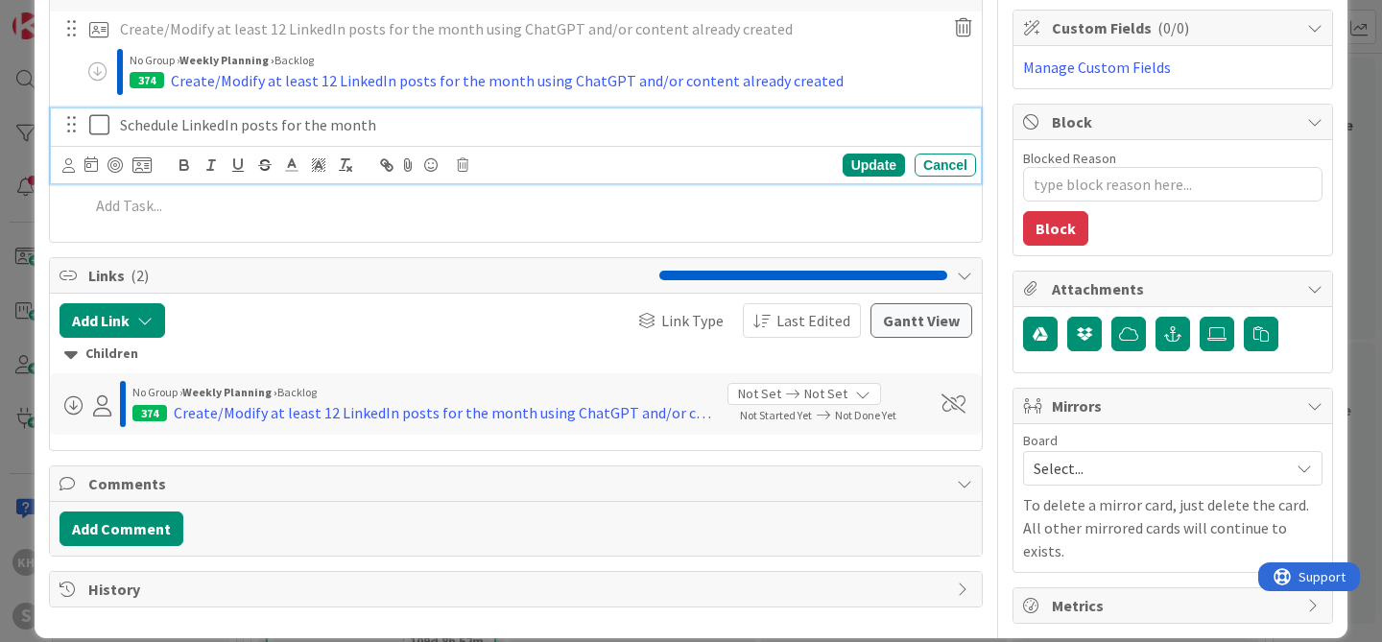
click at [225, 123] on p "Schedule LinkedIn posts for the month" at bounding box center [544, 125] width 848 height 22
click at [137, 163] on icon at bounding box center [141, 164] width 19 height 17
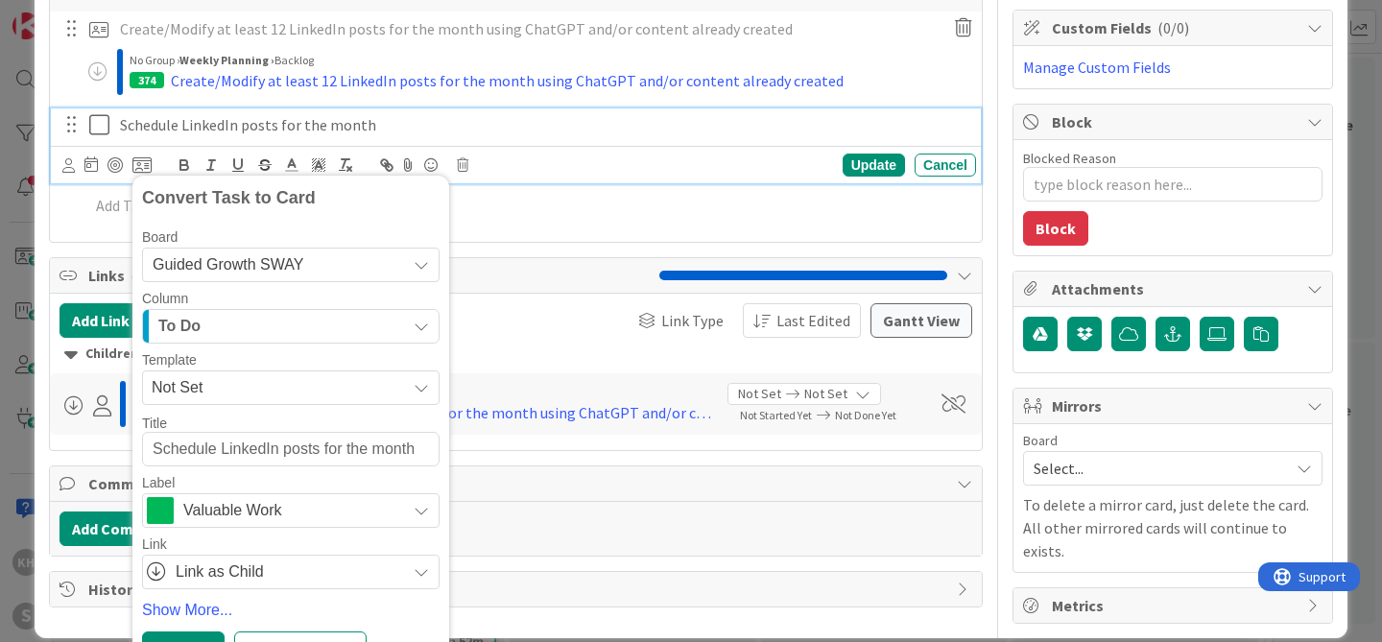
drag, startPoint x: 406, startPoint y: 266, endPoint x: 394, endPoint y: 271, distance: 12.5
click at [406, 265] on div "Guided Growth SWAY" at bounding box center [291, 265] width 298 height 35
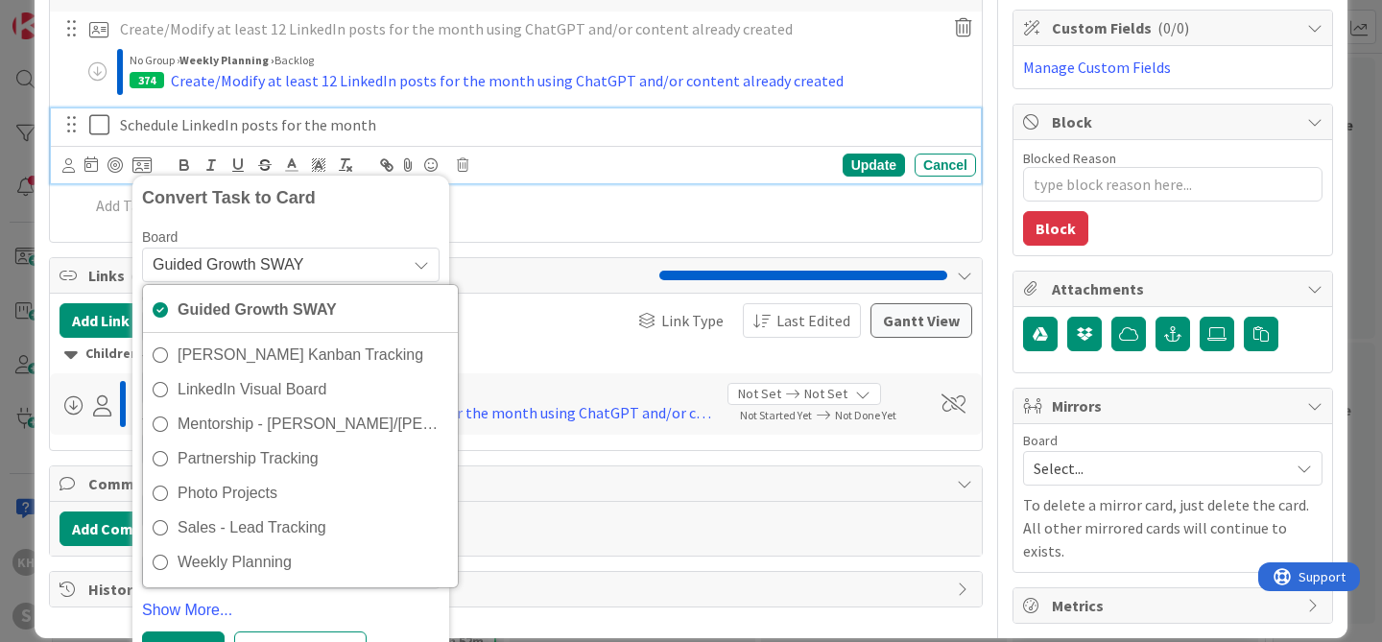
click at [223, 552] on span "Weekly Planning" at bounding box center [313, 562] width 271 height 29
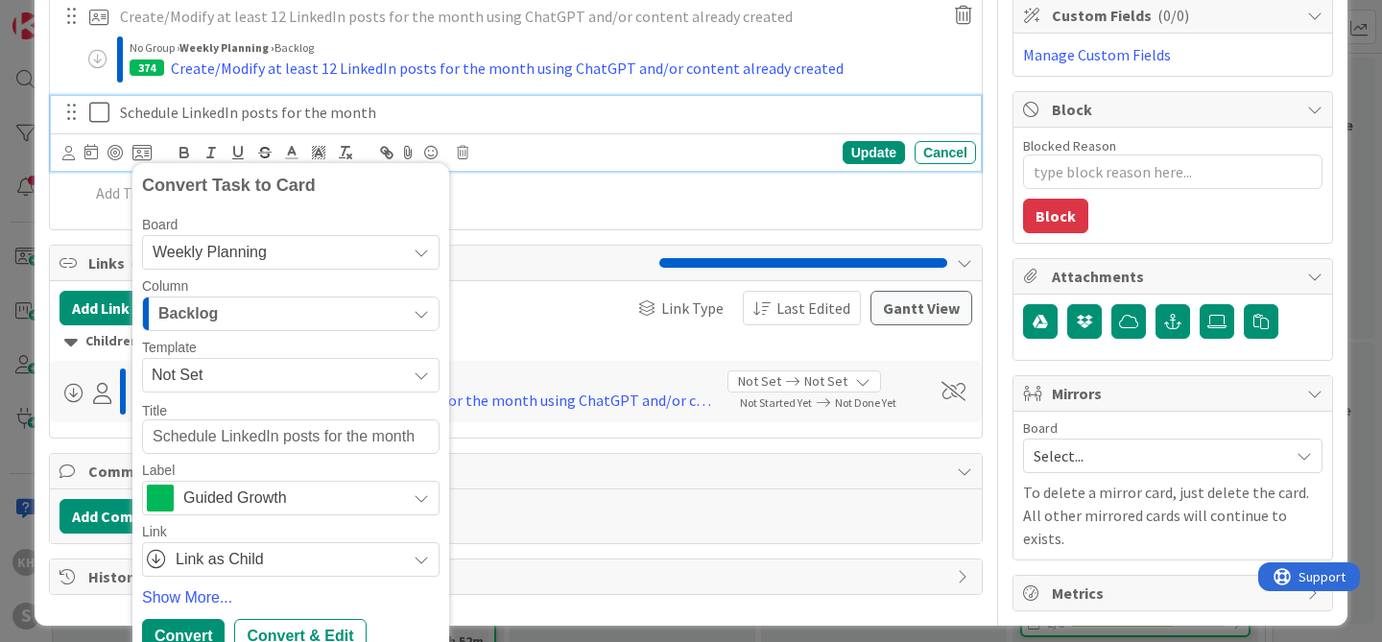
scroll to position [395, 0]
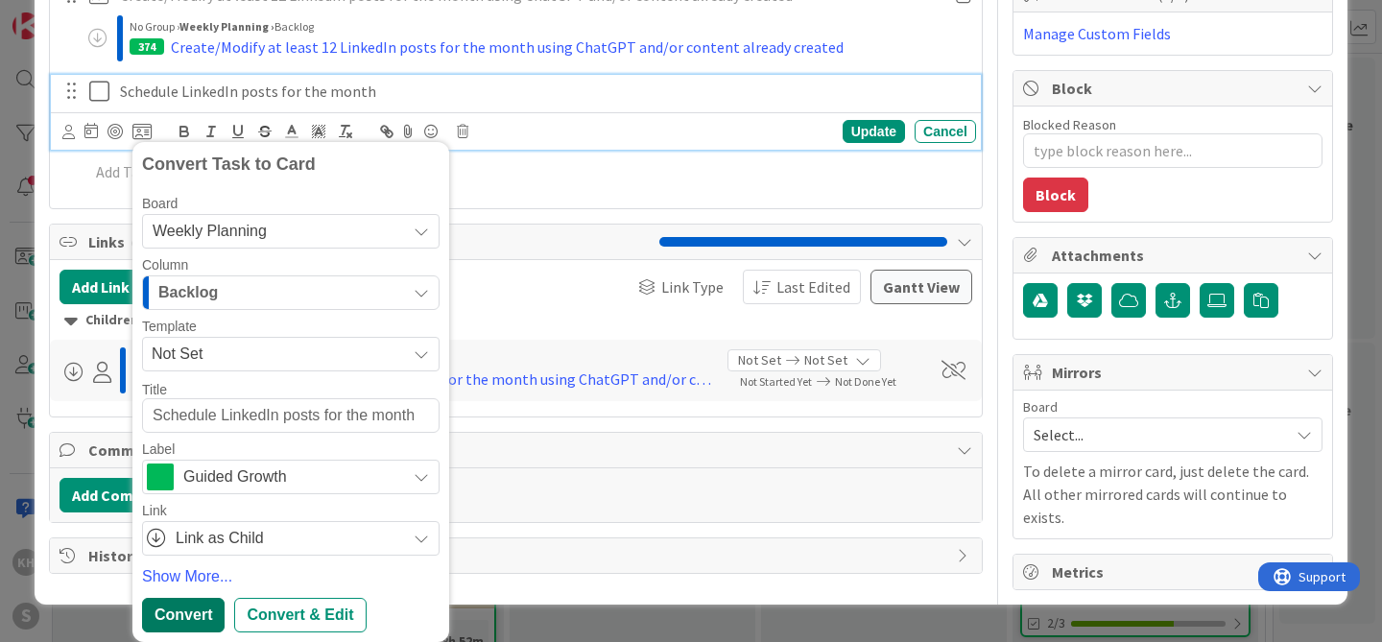
click at [179, 608] on div "Convert" at bounding box center [183, 615] width 83 height 35
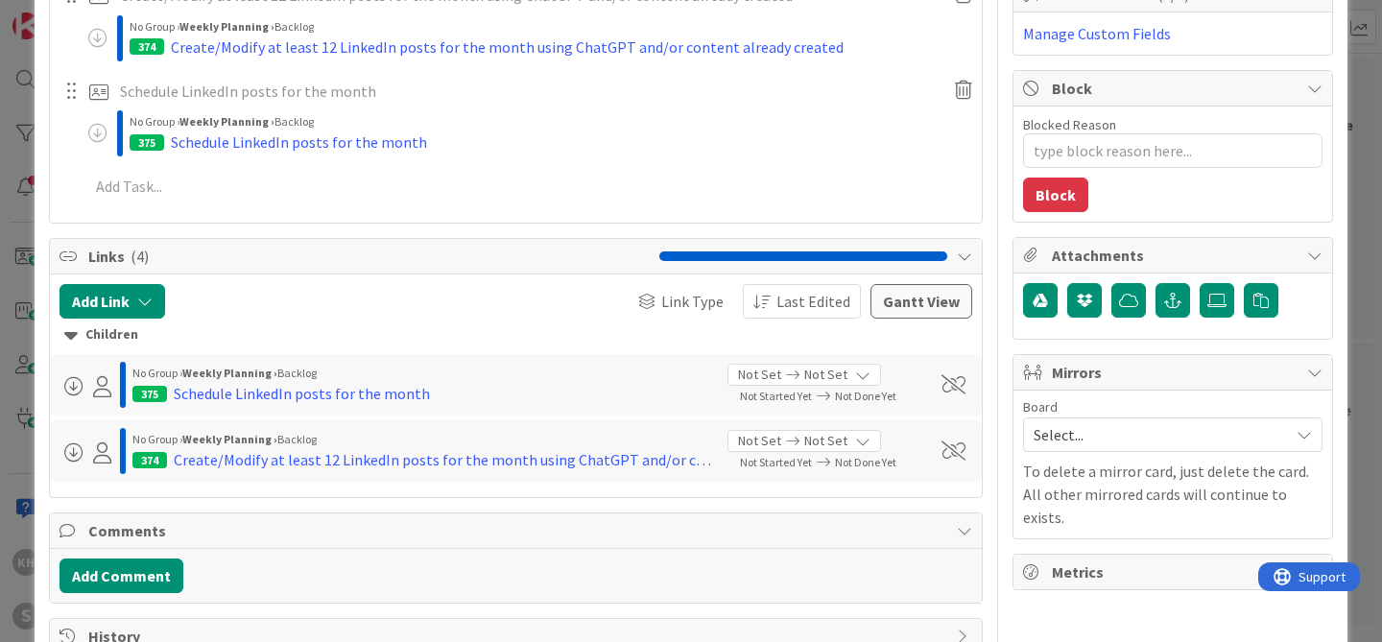
type textarea "x"
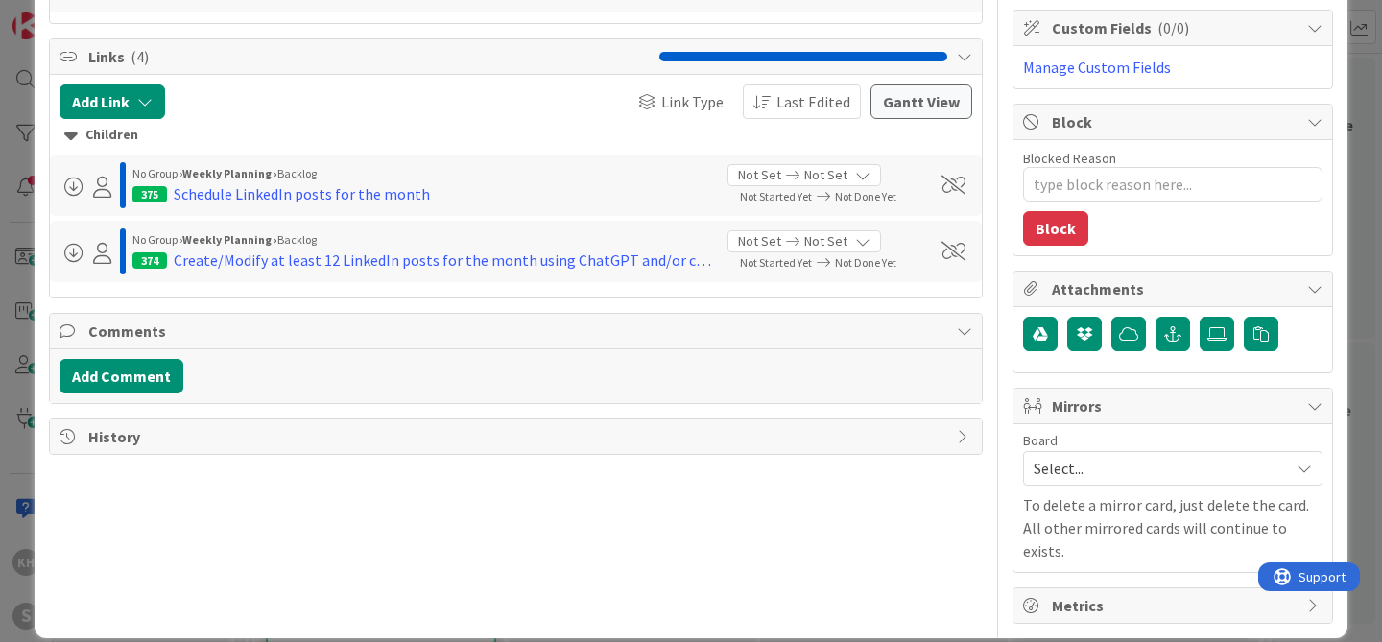
scroll to position [0, 0]
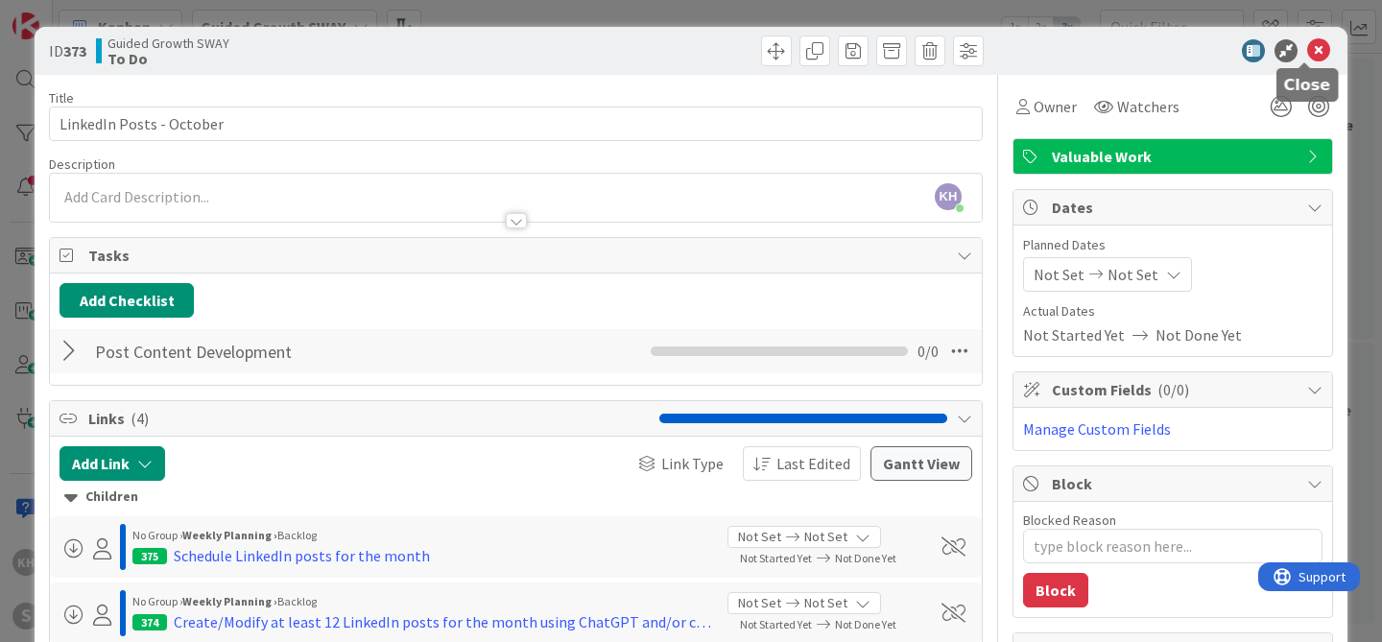
click at [1310, 53] on icon at bounding box center [1318, 50] width 23 height 23
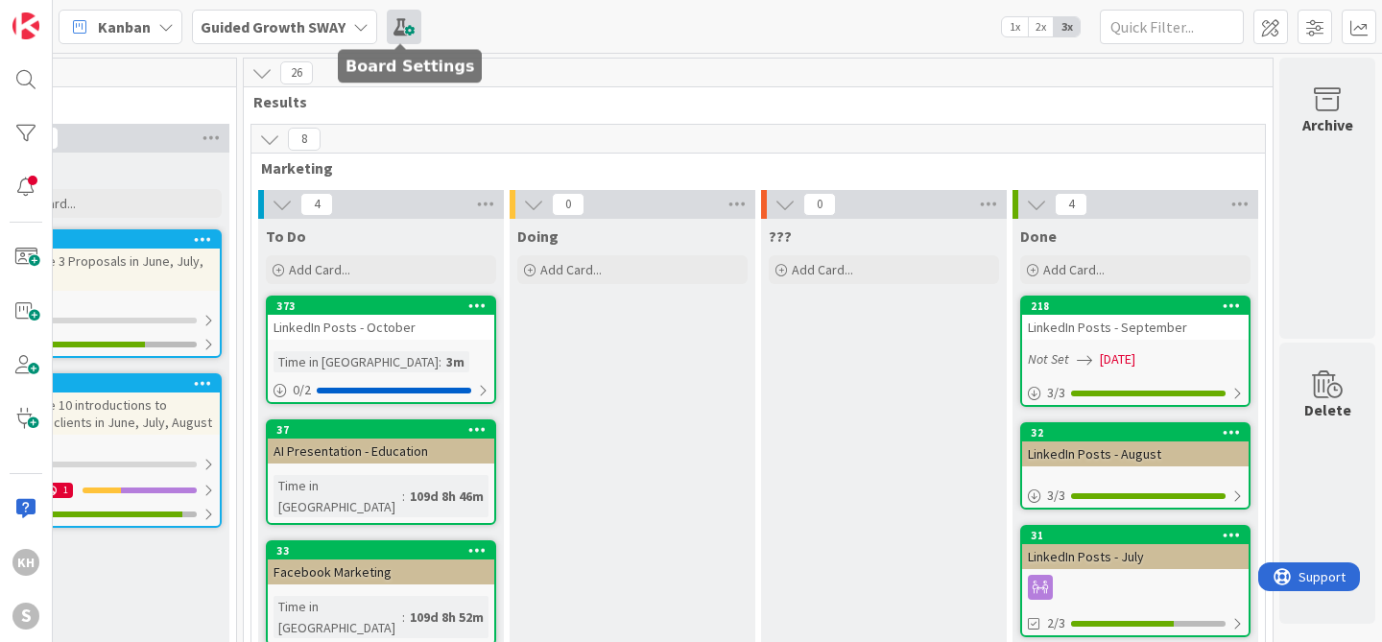
click at [392, 24] on span at bounding box center [404, 27] width 35 height 35
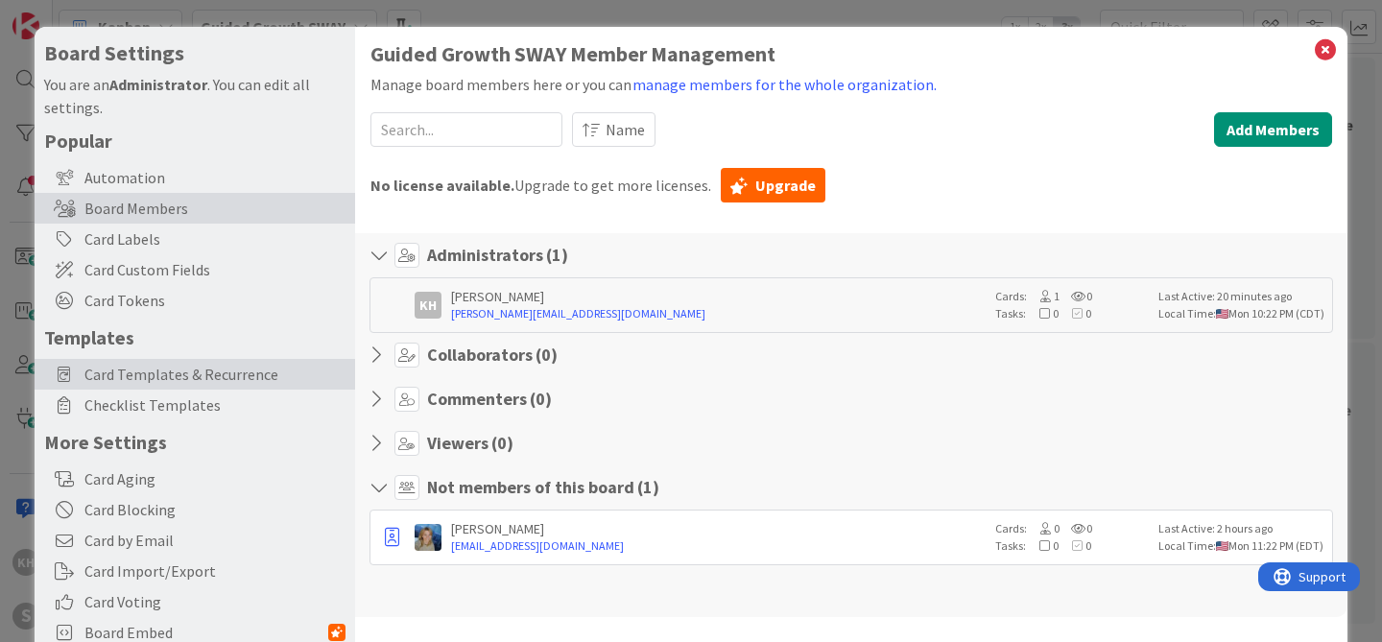
click at [186, 373] on span "Card Templates & Recurrence" at bounding box center [214, 374] width 261 height 23
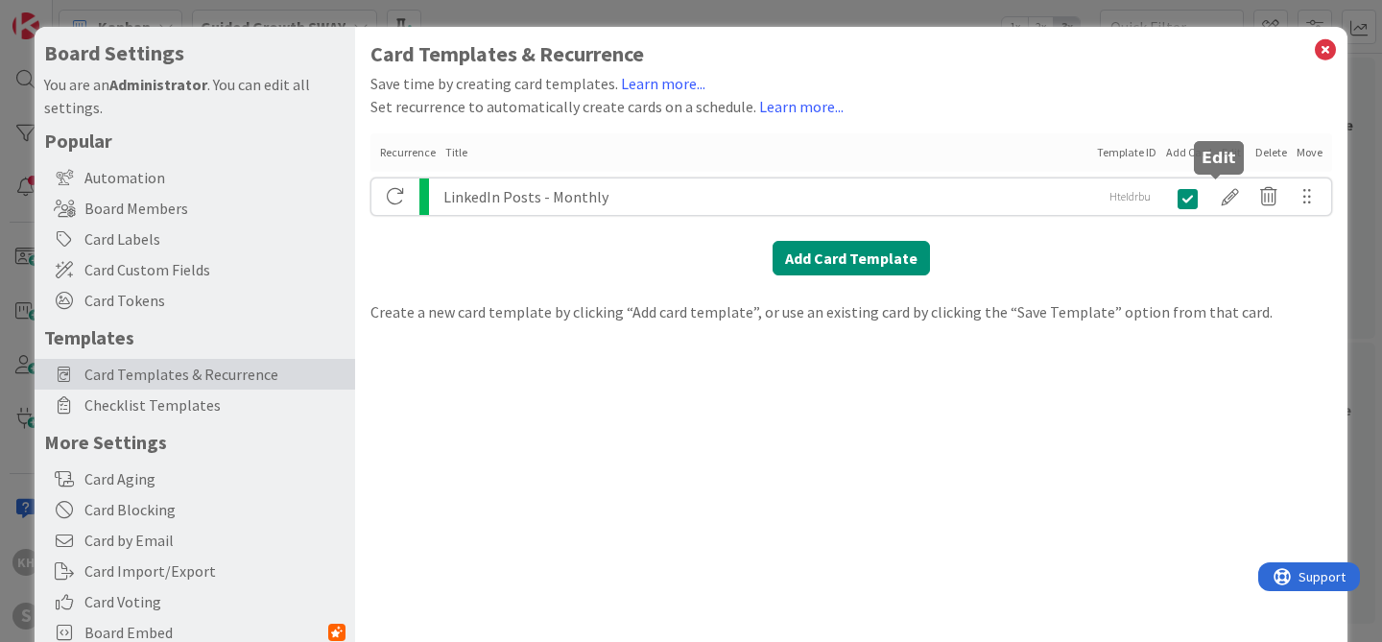
click at [1217, 197] on div at bounding box center [1230, 196] width 38 height 33
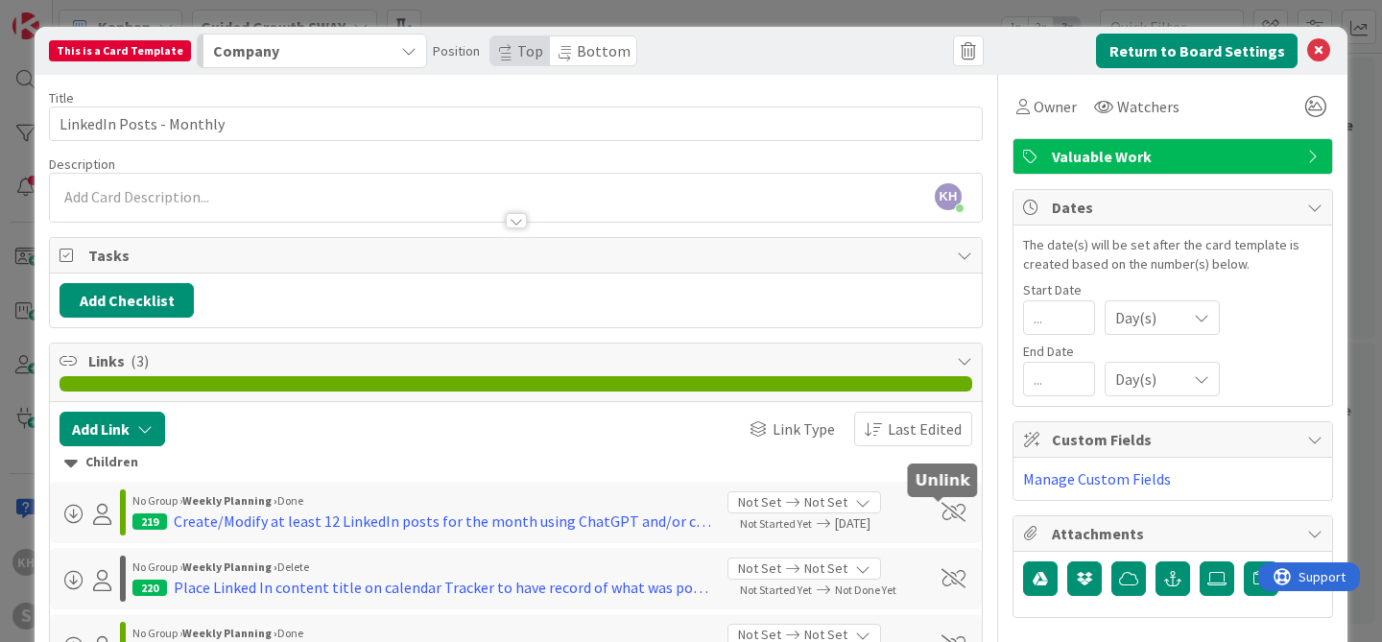
click at [941, 510] on span at bounding box center [953, 512] width 24 height 19
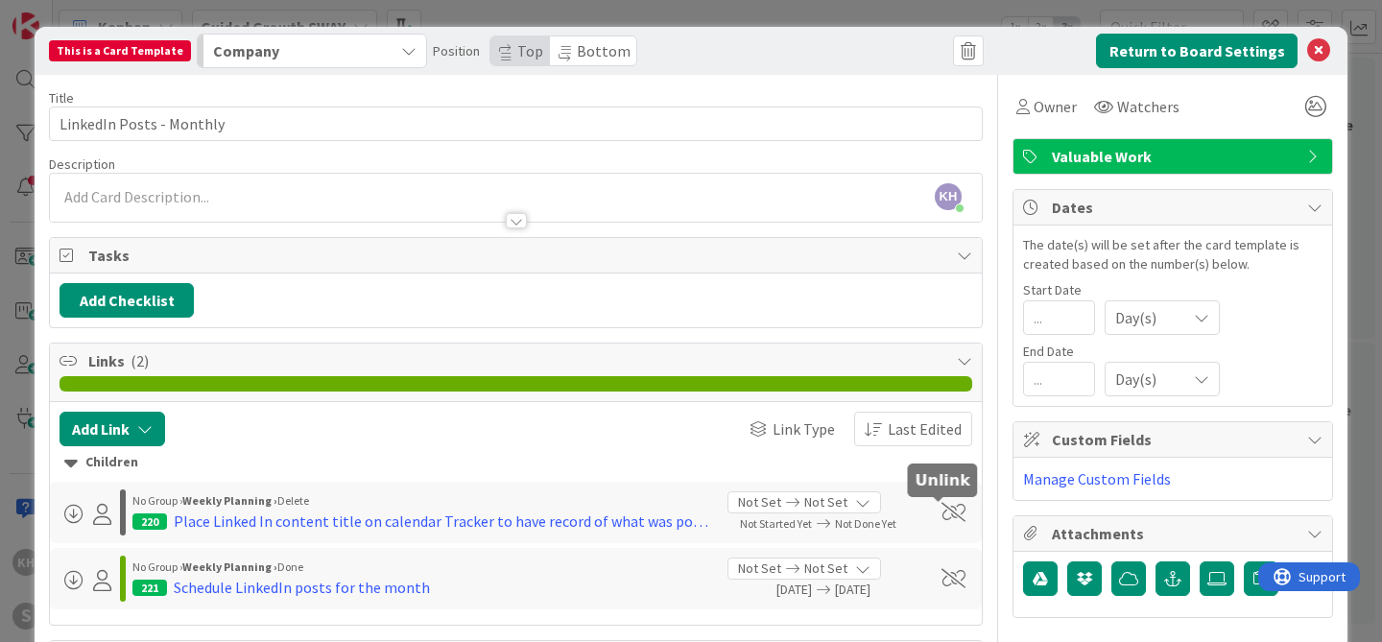
click at [941, 510] on span at bounding box center [953, 512] width 24 height 19
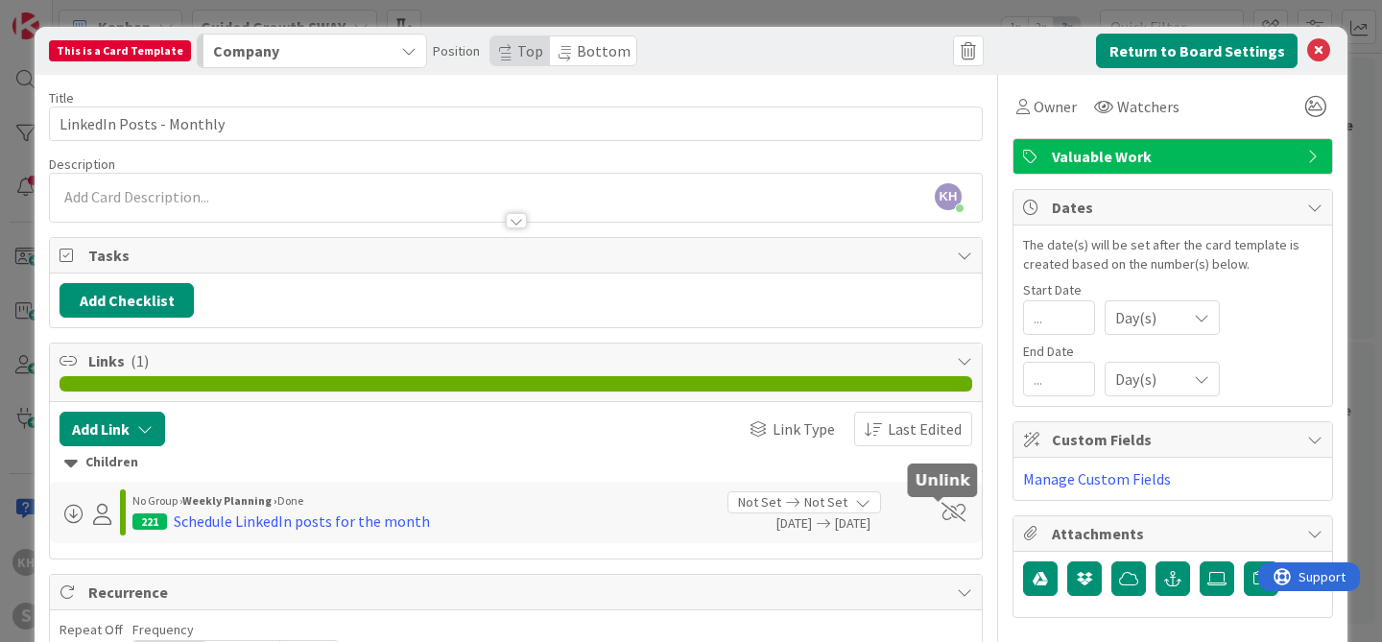
click at [941, 510] on span at bounding box center [953, 512] width 24 height 19
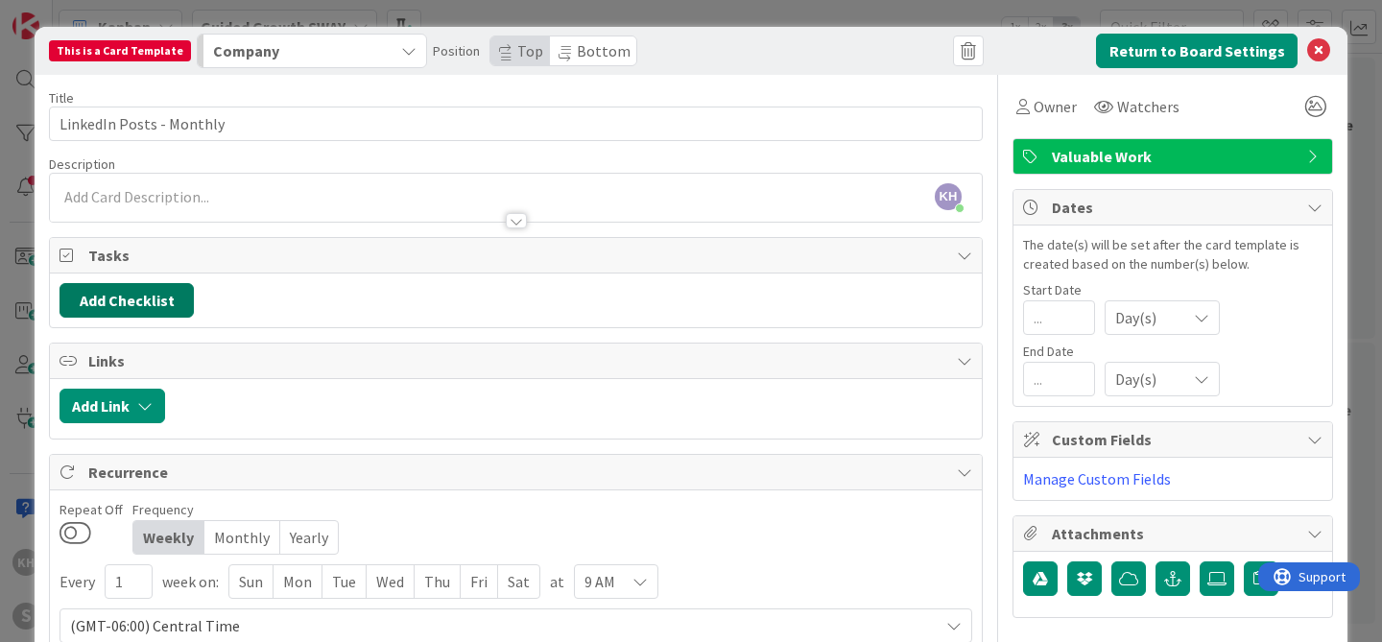
click at [131, 312] on button "Add Checklist" at bounding box center [127, 300] width 134 height 35
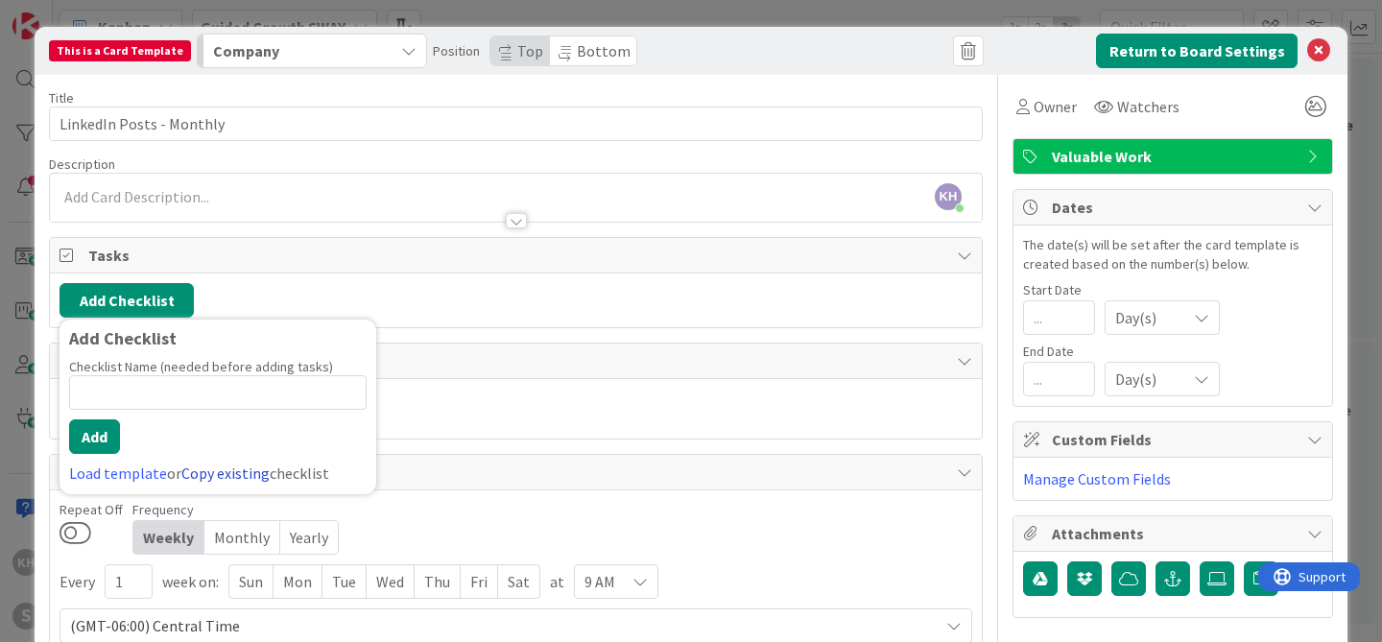
click at [203, 468] on link "Copy existing" at bounding box center [225, 473] width 88 height 19
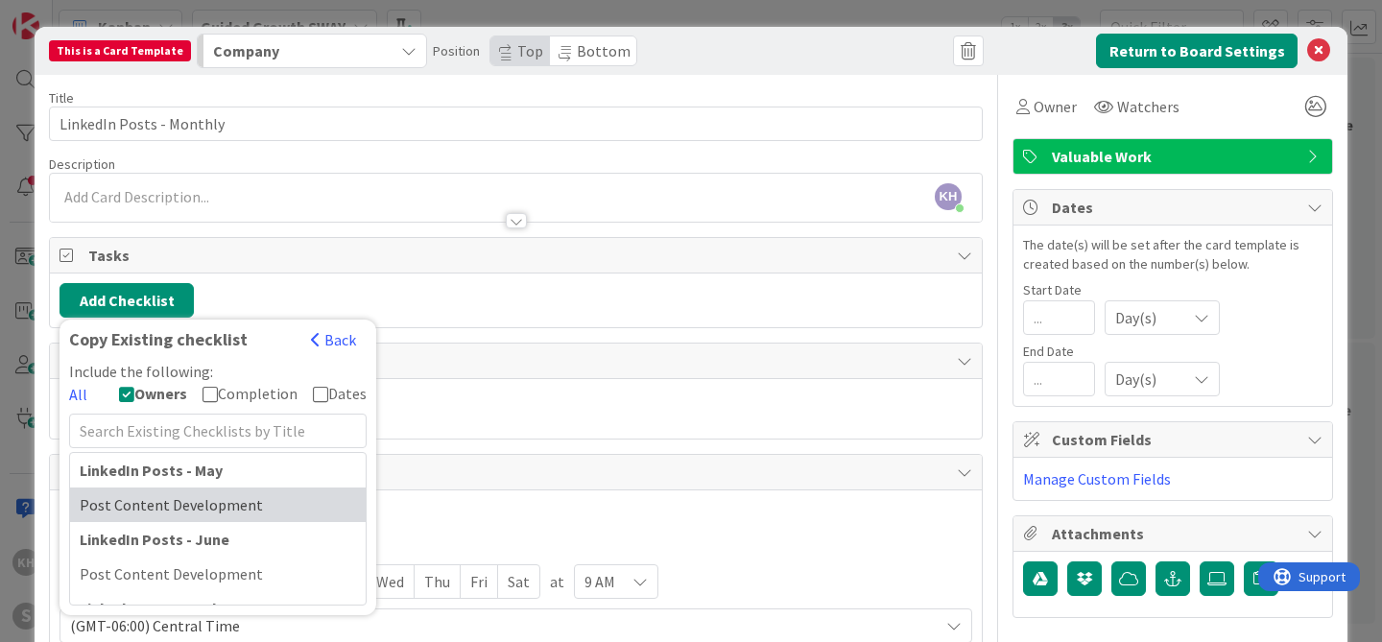
click at [196, 508] on div "Post Content Development" at bounding box center [218, 505] width 296 height 35
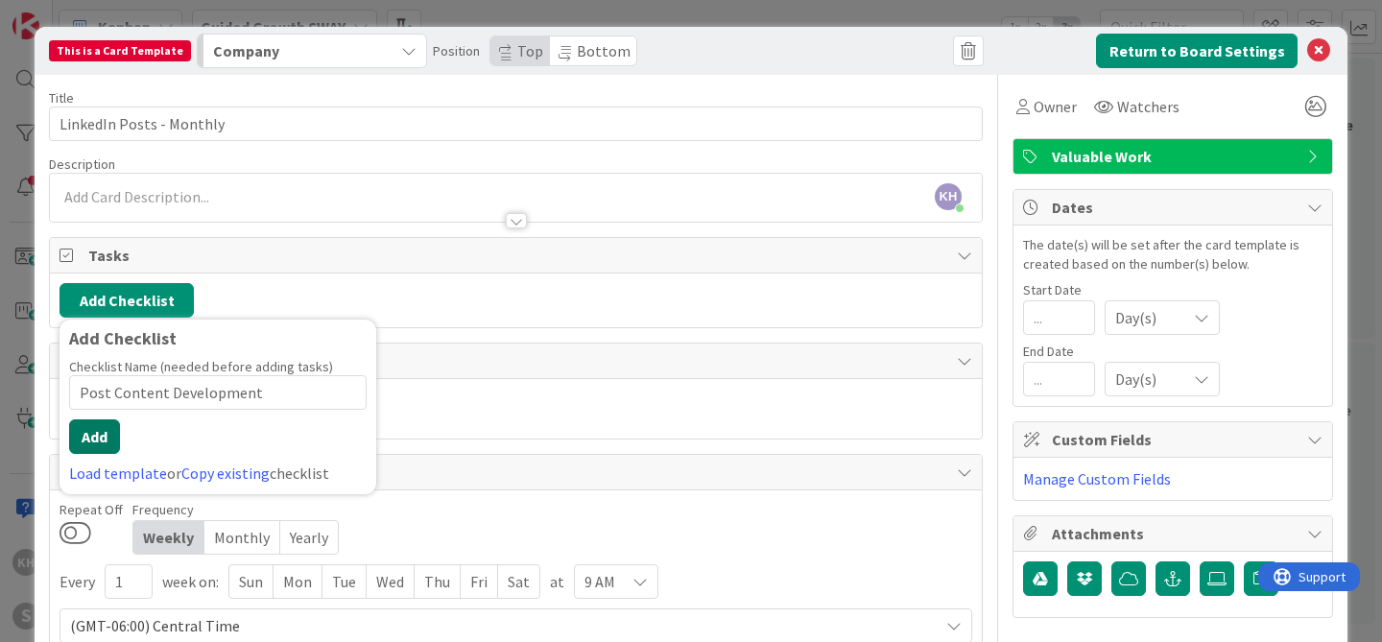
click at [104, 440] on button "Add" at bounding box center [94, 436] width 51 height 35
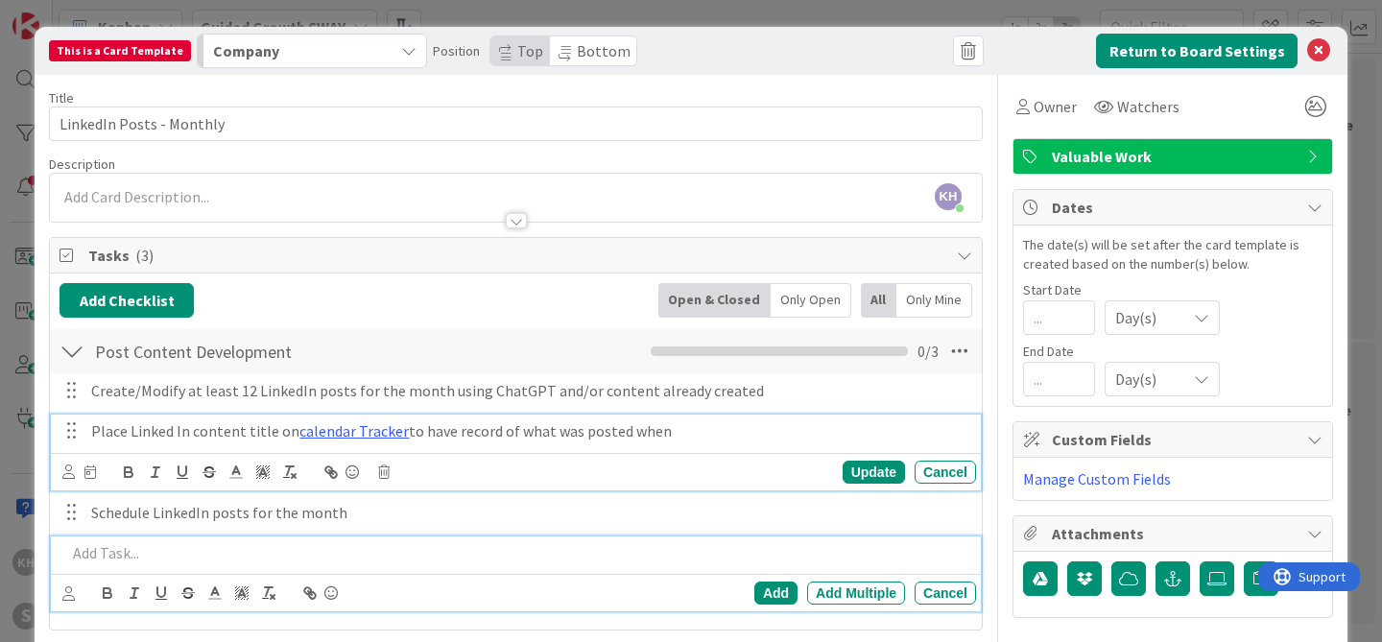
click at [109, 433] on p "Place Linked In content title on calendar Tracker to have record of what was po…" at bounding box center [529, 431] width 877 height 22
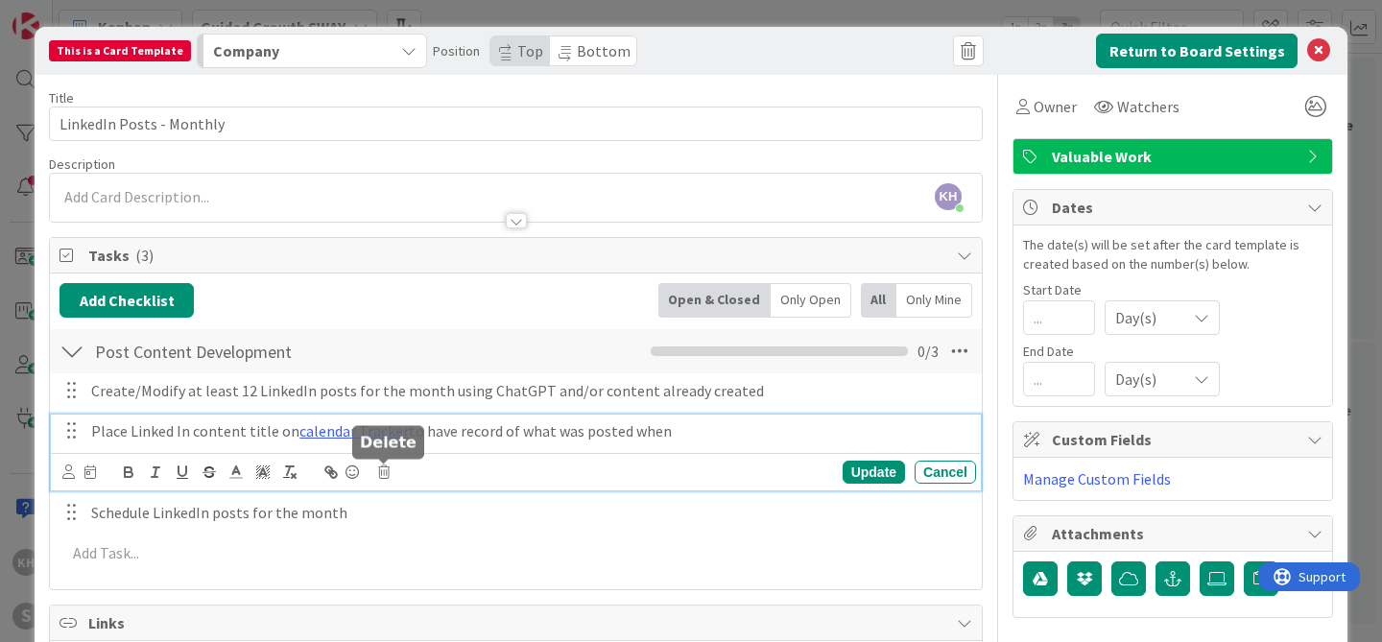
click at [384, 473] on icon at bounding box center [384, 471] width 12 height 13
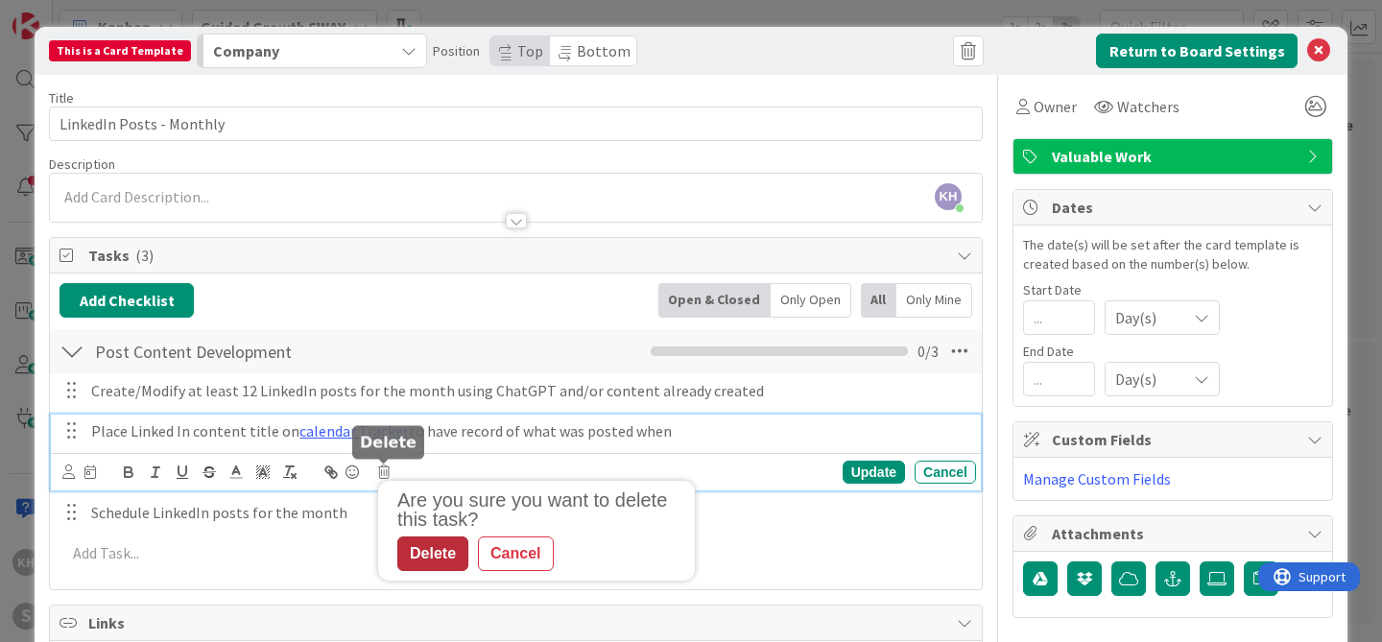
click at [453, 553] on div "Delete" at bounding box center [432, 553] width 71 height 35
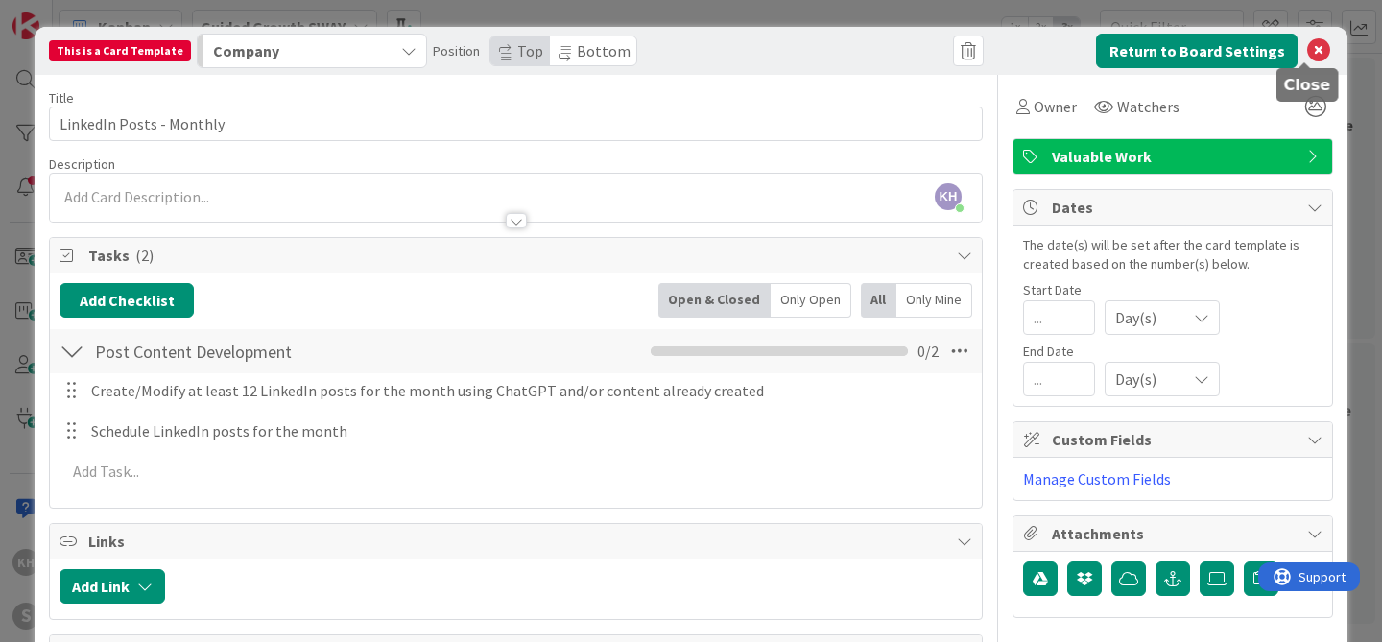
click at [1307, 54] on icon at bounding box center [1318, 50] width 23 height 23
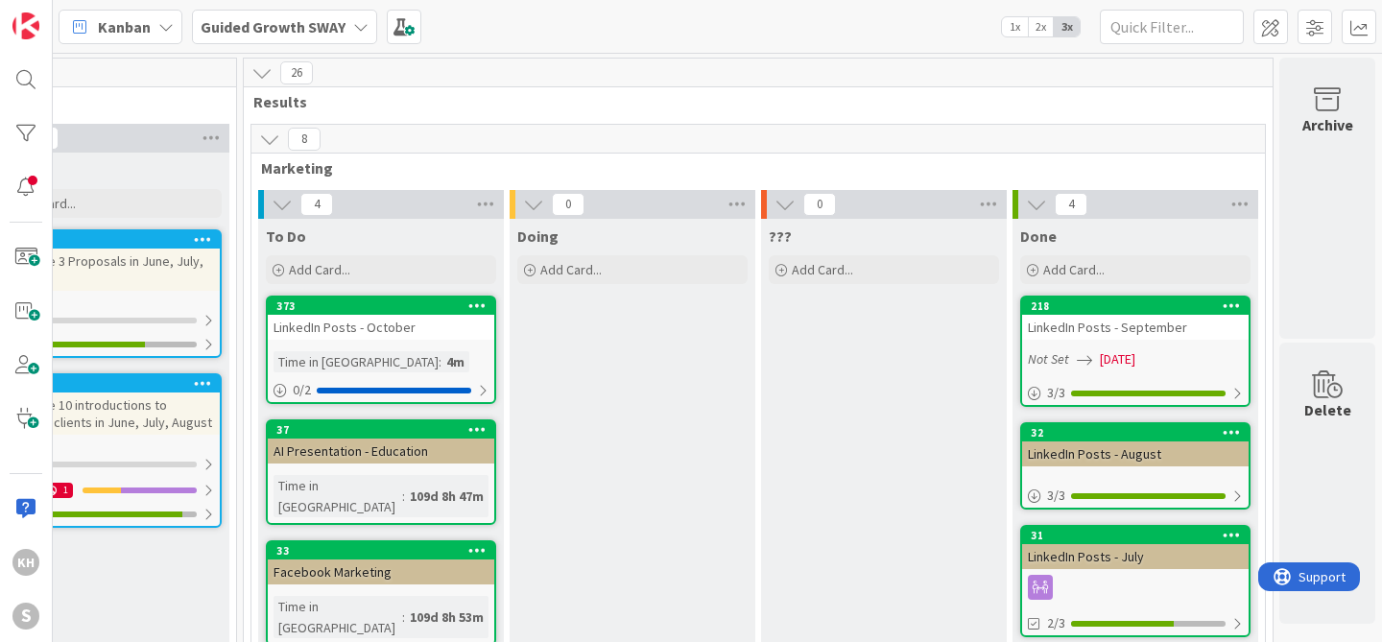
click at [358, 24] on icon at bounding box center [360, 26] width 15 height 15
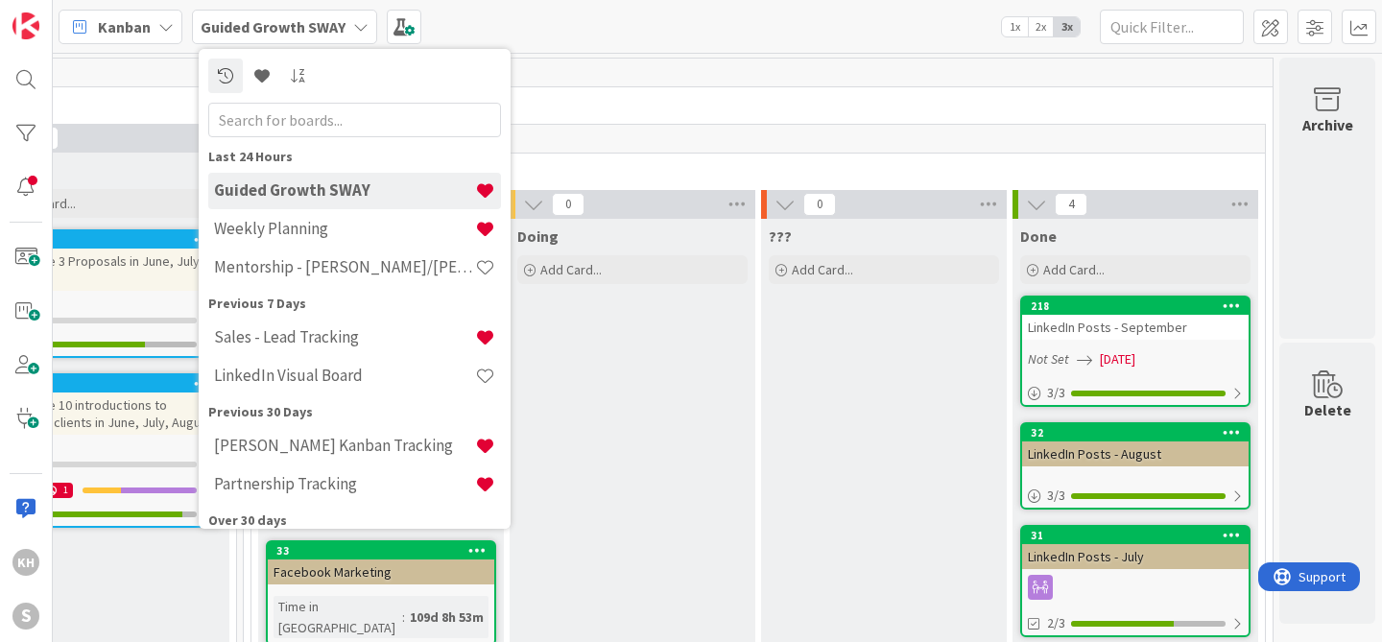
click at [357, 24] on icon at bounding box center [360, 26] width 15 height 15
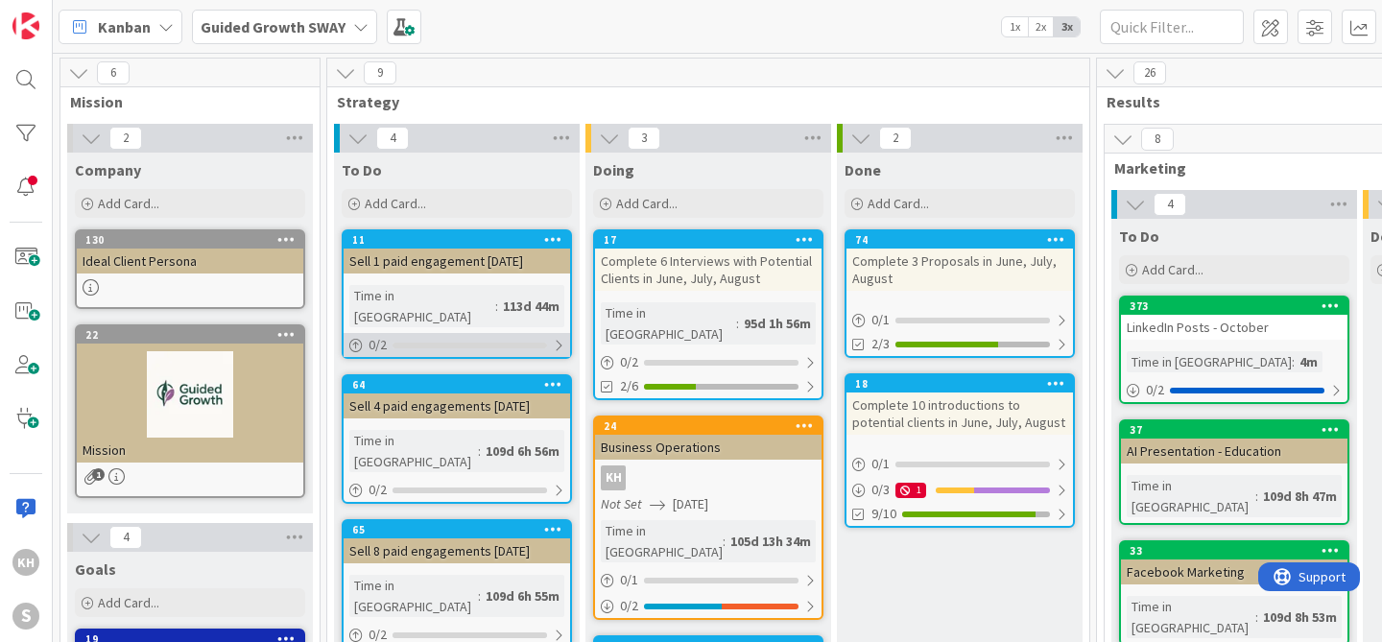
click at [560, 338] on div at bounding box center [559, 345] width 12 height 15
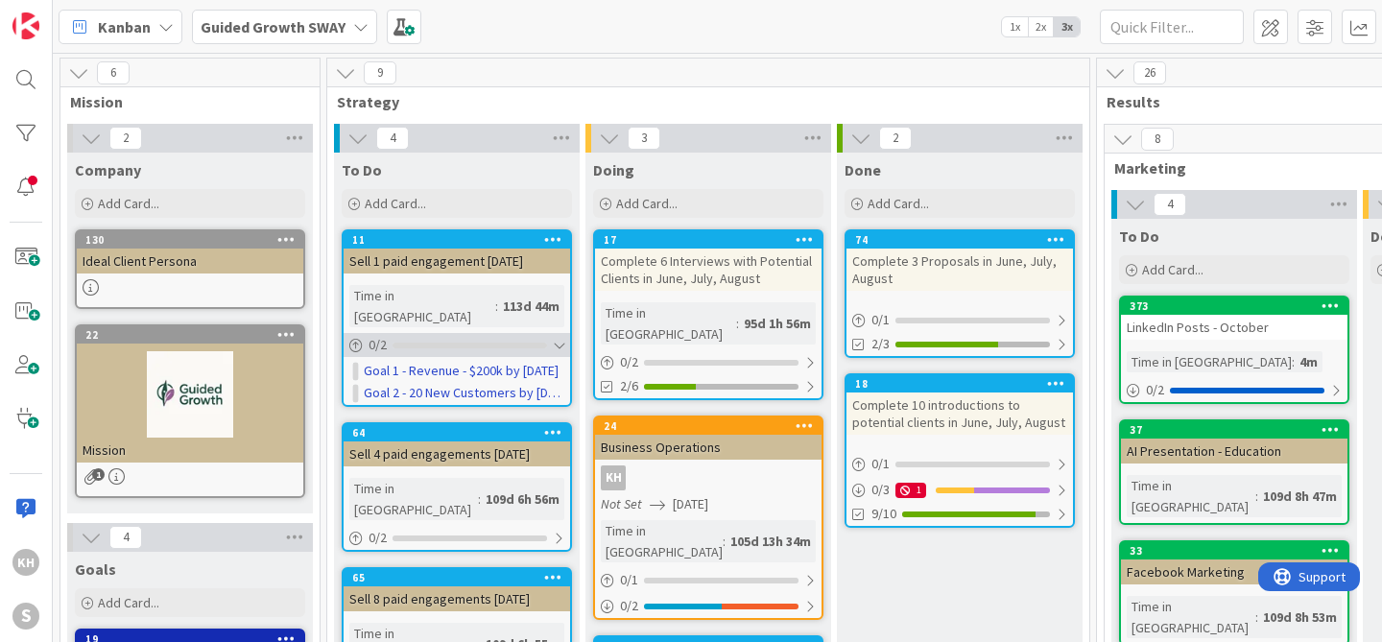
click at [560, 338] on div at bounding box center [559, 345] width 12 height 15
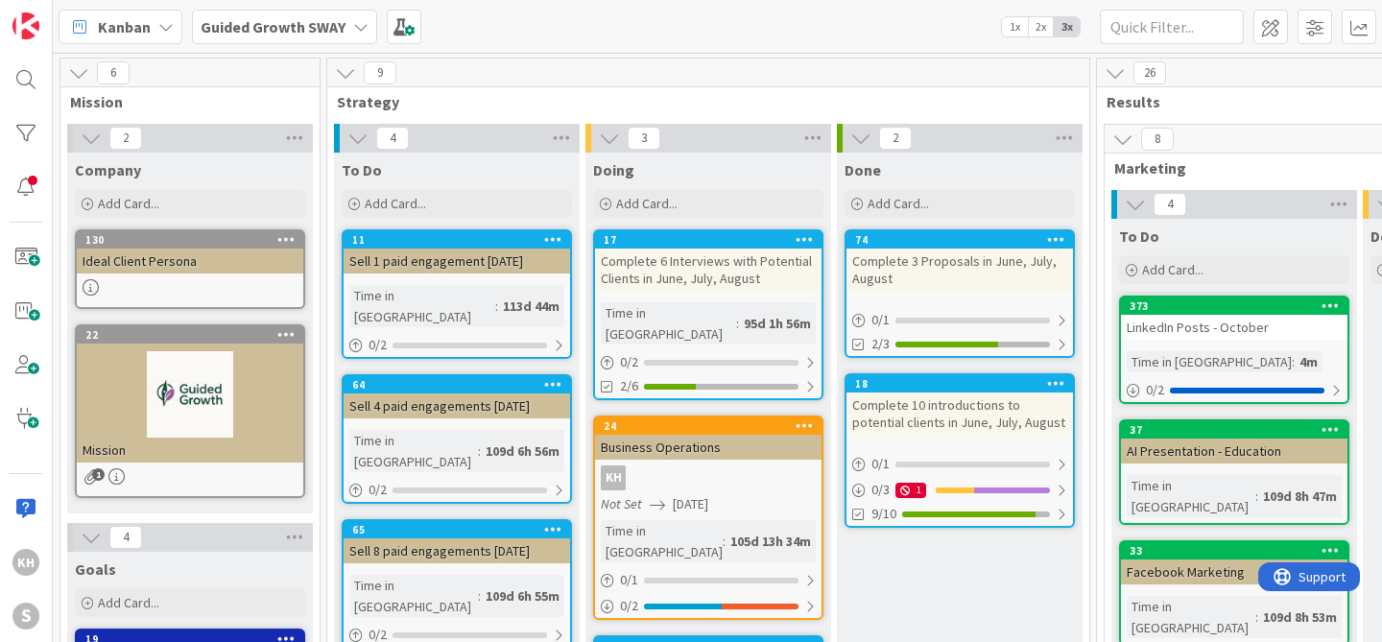
click at [363, 28] on icon at bounding box center [360, 26] width 15 height 15
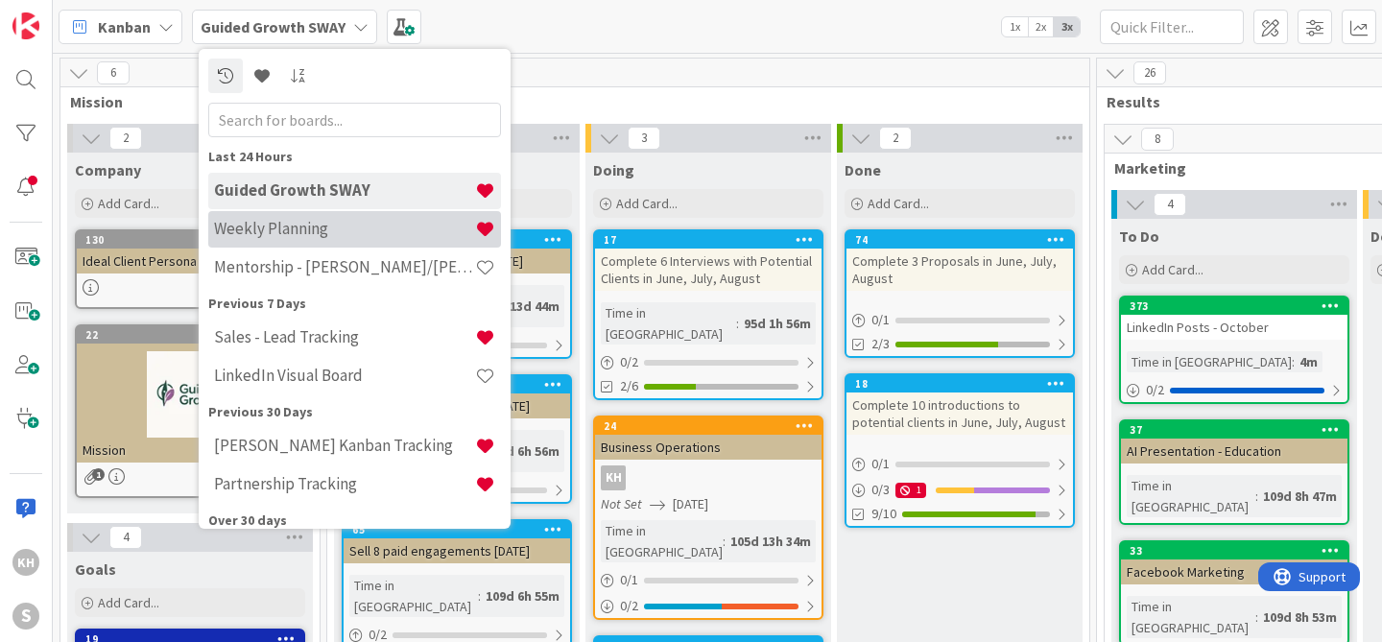
click at [319, 231] on h4 "Weekly Planning" at bounding box center [344, 228] width 261 height 19
